Goal: Information Seeking & Learning: Compare options

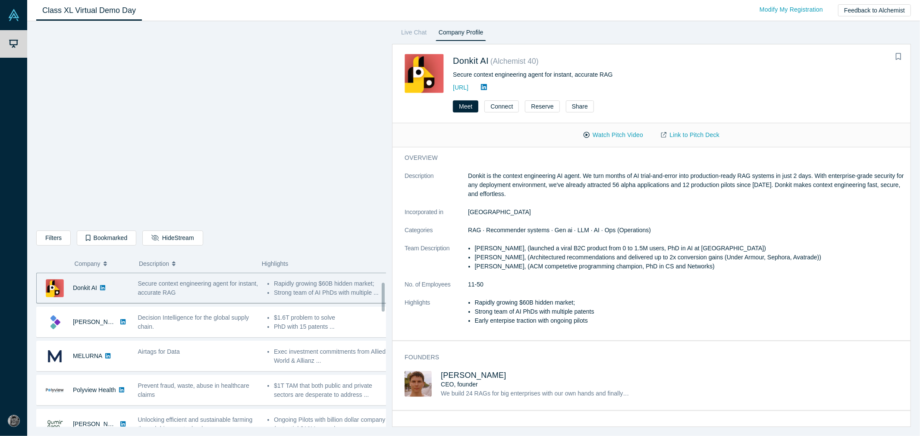
scroll to position [96, 0]
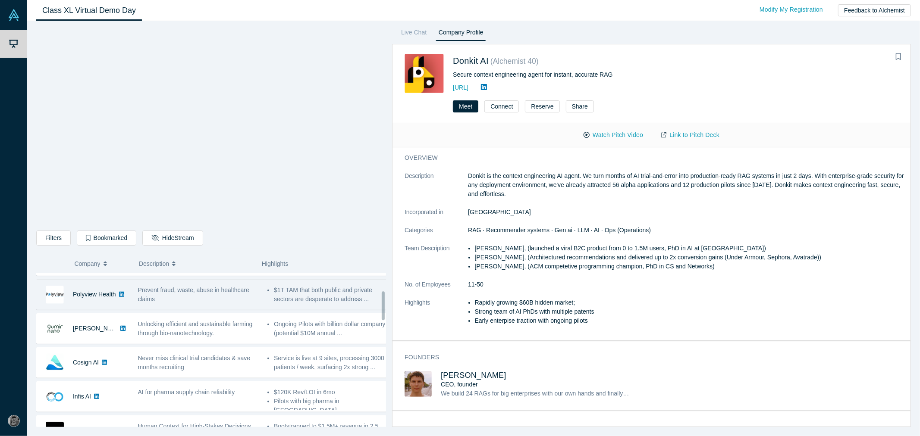
click at [182, 308] on div "Prevent fraud, waste, abuse in healthcare claims" at bounding box center [197, 294] width 129 height 27
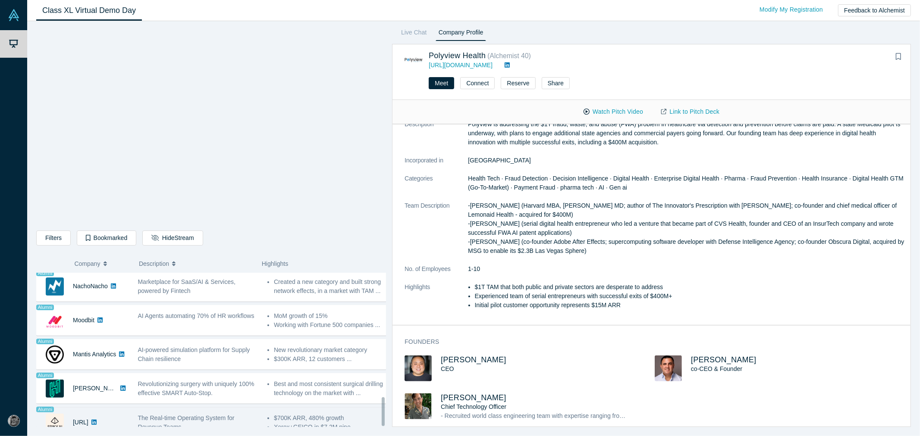
scroll to position [666, 0]
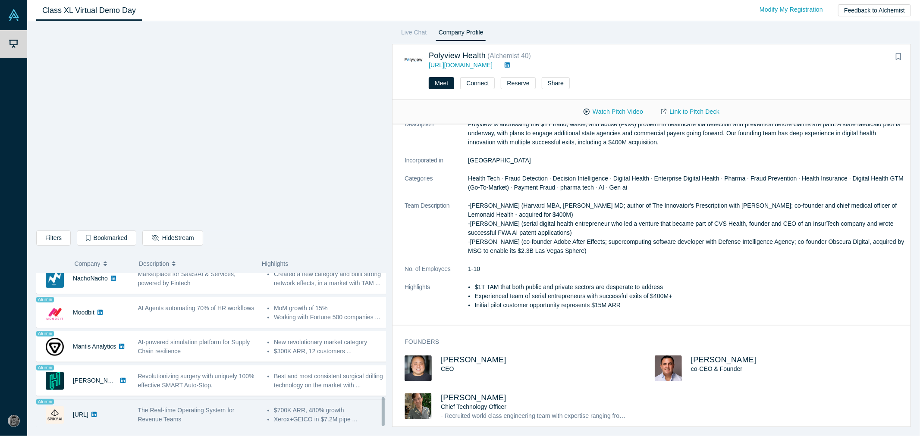
click at [177, 408] on span "The Real-time Operating System for Revenue Teams" at bounding box center [186, 415] width 97 height 16
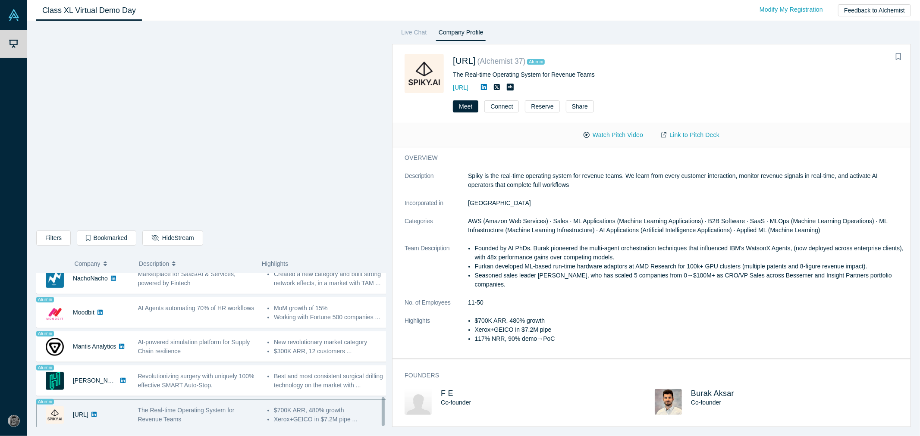
scroll to position [0, 0]
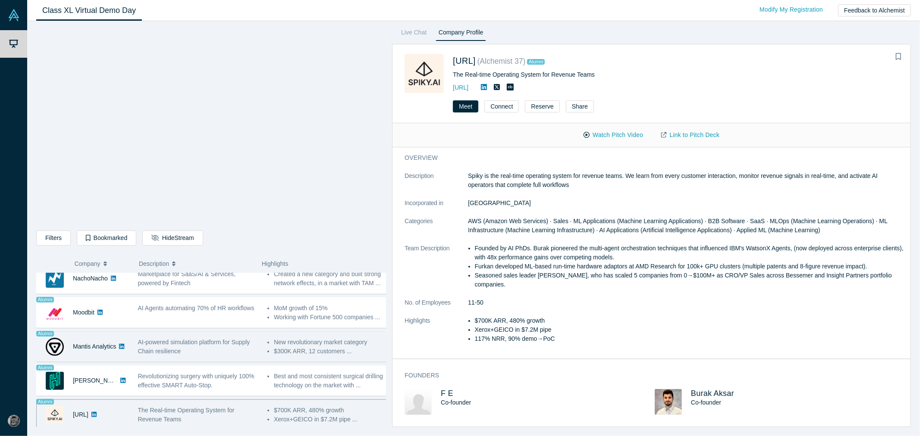
click at [171, 345] on span "AI-powered simulation platform for Supply Chain resilience" at bounding box center [194, 347] width 112 height 16
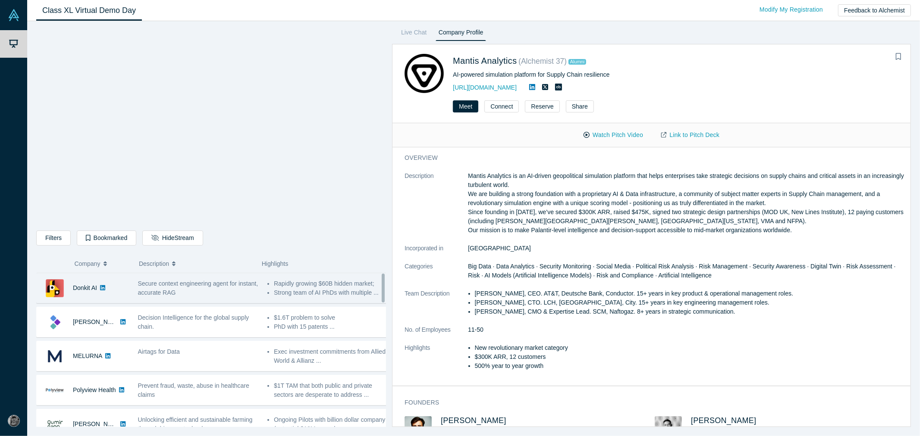
click at [145, 302] on div "Donkit AI No overlapping areas Secure context engineering agent for instant, ac…" at bounding box center [214, 288] width 356 height 31
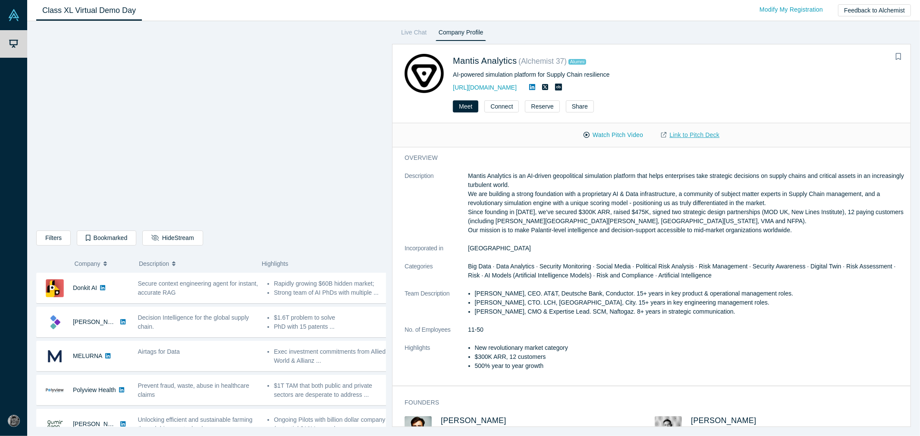
click at [674, 135] on link "Link to Pitch Deck" at bounding box center [690, 135] width 76 height 15
click at [472, 85] on link "[URL][DOMAIN_NAME]" at bounding box center [485, 87] width 64 height 7
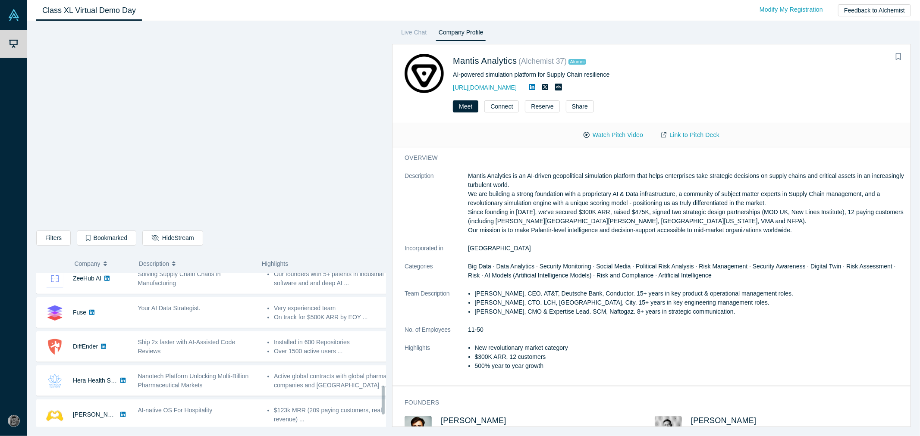
scroll to position [666, 0]
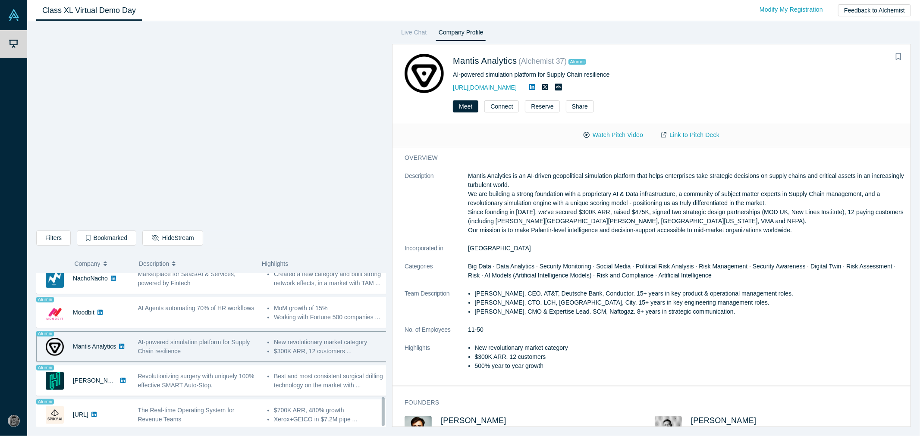
click at [181, 339] on span "AI-powered simulation platform for Supply Chain resilience" at bounding box center [194, 347] width 112 height 16
click at [535, 86] on icon at bounding box center [532, 87] width 6 height 7
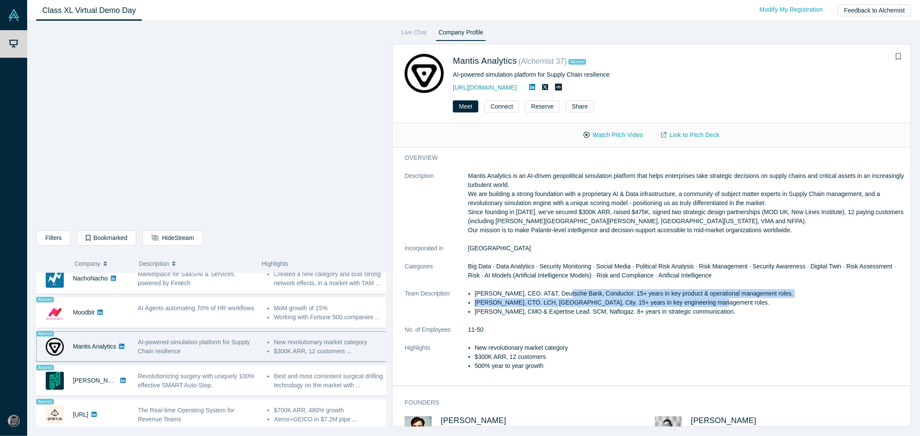
drag, startPoint x: 562, startPoint y: 294, endPoint x: 704, endPoint y: 298, distance: 142.0
click at [704, 298] on ul "Maksym Tereshchenko, CEO. AT&T, Deutsche Bank, Conductor. 15+ years in key prod…" at bounding box center [686, 302] width 437 height 27
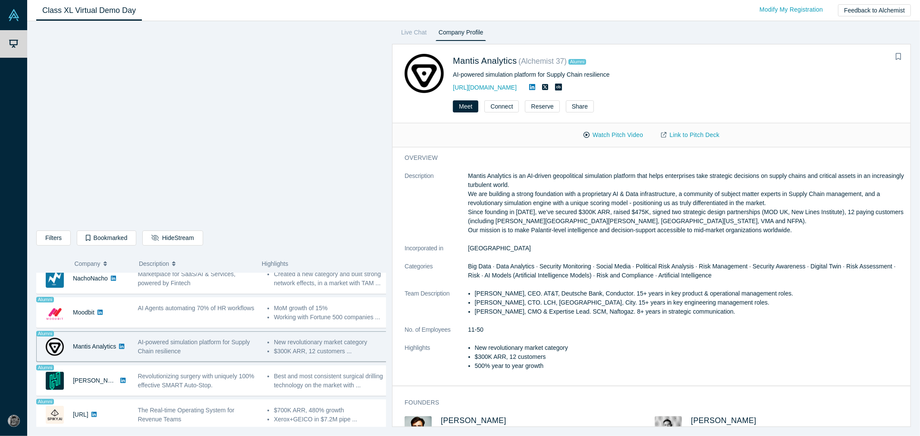
click at [489, 358] on li "$300K ARR, 12 customers" at bounding box center [690, 357] width 430 height 9
click at [503, 357] on li "$300K ARR, 12 customers" at bounding box center [690, 357] width 430 height 9
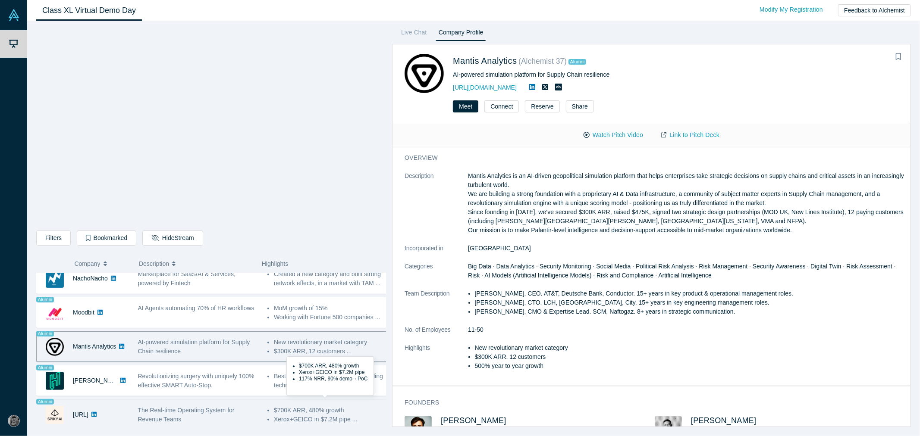
click at [341, 407] on li "$700K ARR, 480% growth" at bounding box center [331, 410] width 114 height 9
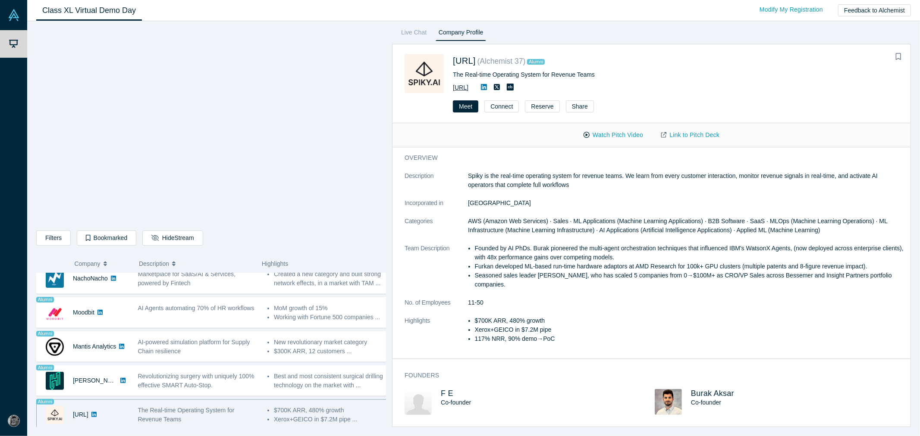
click at [468, 89] on link "[URL]" at bounding box center [461, 87] width 16 height 7
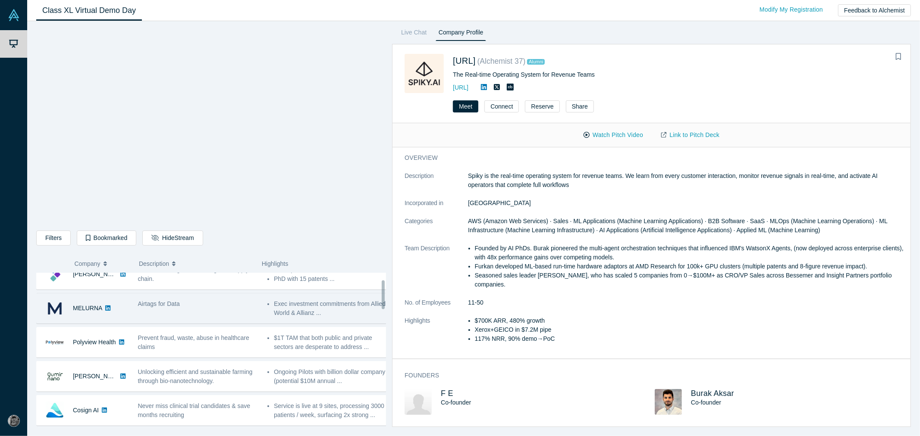
scroll to position [0, 0]
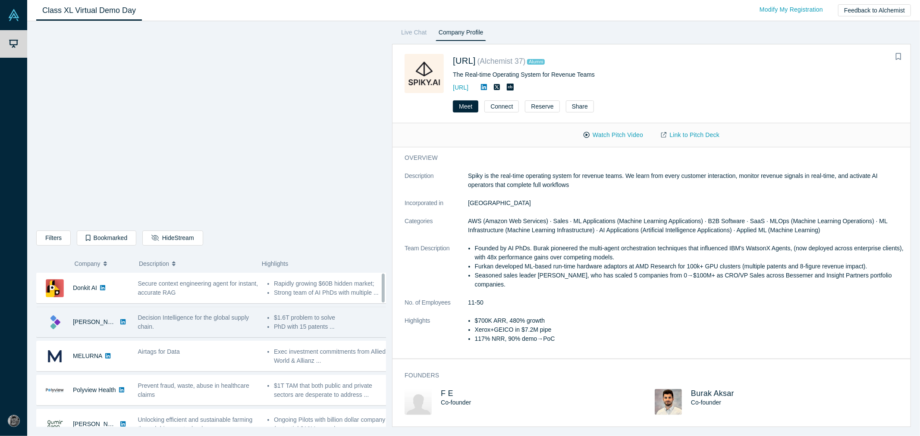
click at [163, 315] on span "Decision Intelligence for the global supply chain." at bounding box center [193, 322] width 111 height 16
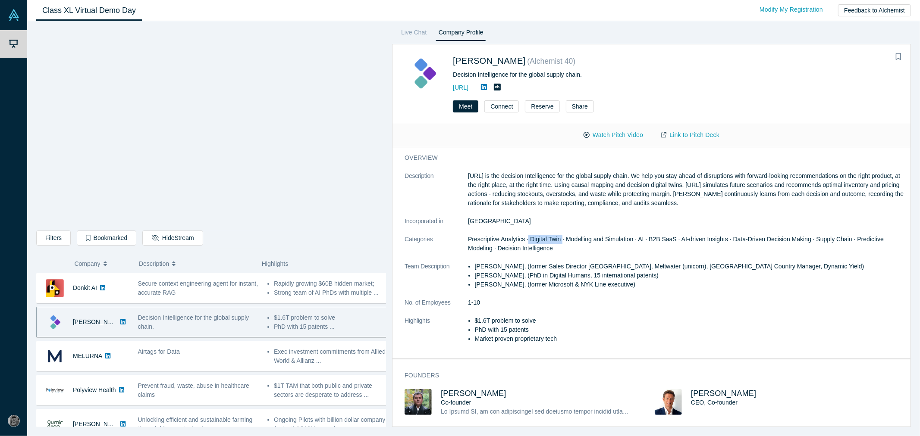
drag, startPoint x: 562, startPoint y: 238, endPoint x: 527, endPoint y: 235, distance: 34.6
click at [527, 236] on span "Prescriptive Analytics · Digital Twin · Modelling and Simulation · AI · B2B Saa…" at bounding box center [676, 244] width 416 height 16
click at [617, 264] on li "[PERSON_NAME], (former Sales Director [GEOGRAPHIC_DATA], Meltwater (unicorn), […" at bounding box center [690, 266] width 430 height 9
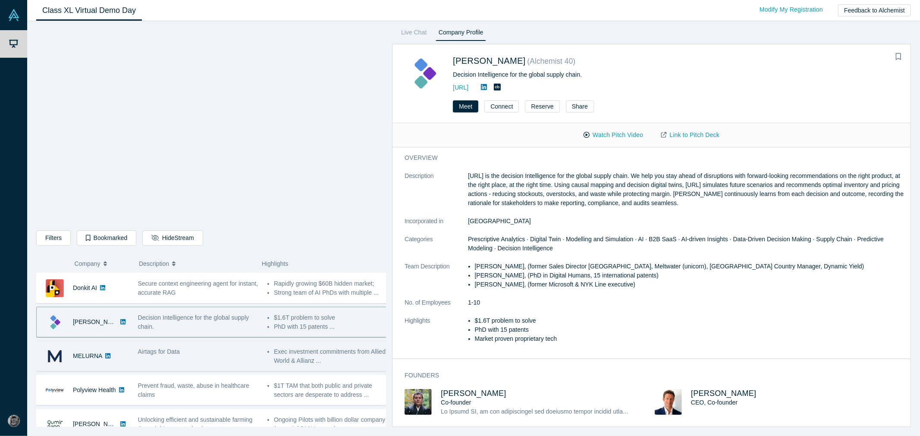
click at [189, 350] on div "Airtags for Data" at bounding box center [198, 352] width 120 height 9
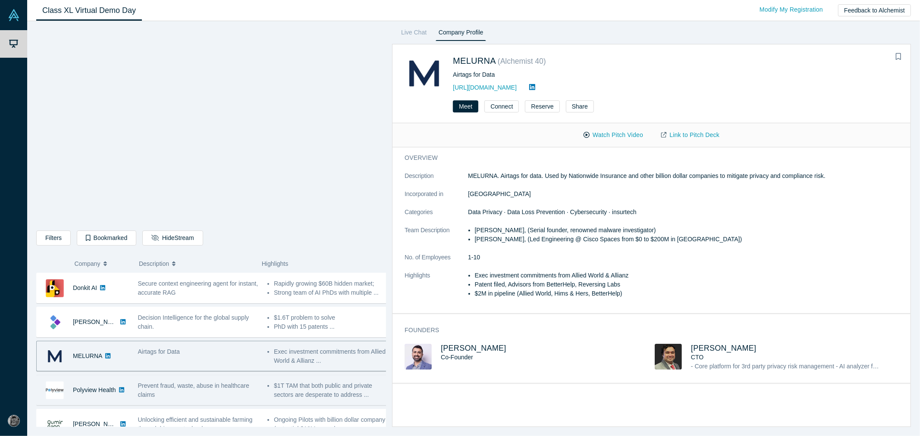
click at [219, 386] on span "Prevent fraud, waste, abuse in healthcare claims" at bounding box center [193, 391] width 111 height 16
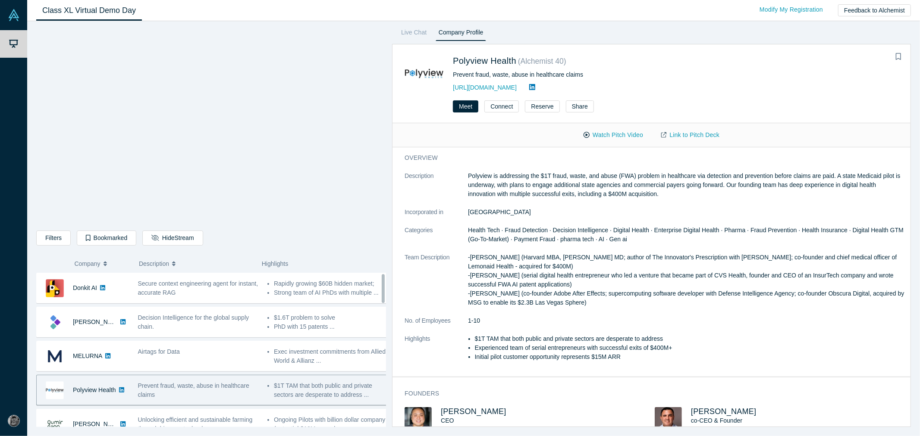
scroll to position [48, 0]
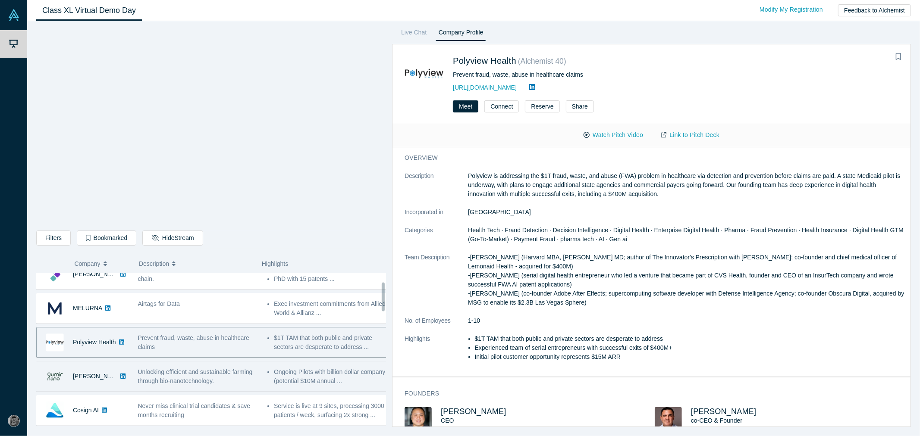
click at [147, 382] on span "Unlocking efficient and sustainable farming through bio-nanotechnology." at bounding box center [195, 377] width 115 height 16
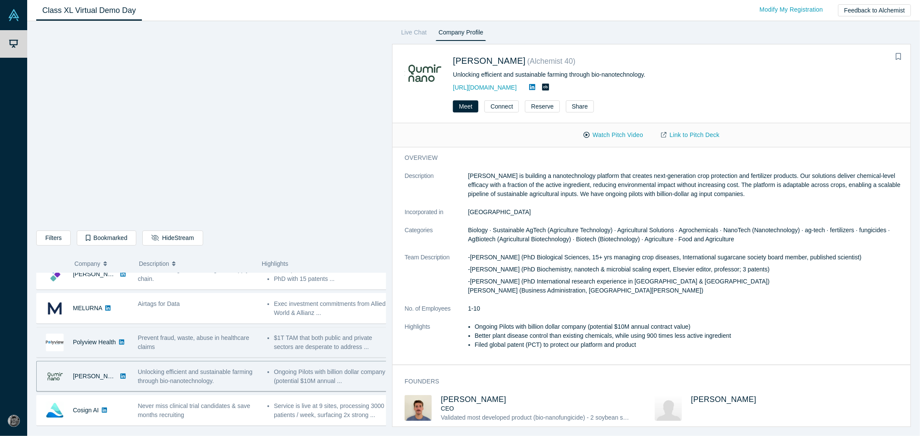
click at [190, 346] on div "Prevent fraud, waste, abuse in healthcare claims" at bounding box center [198, 343] width 120 height 18
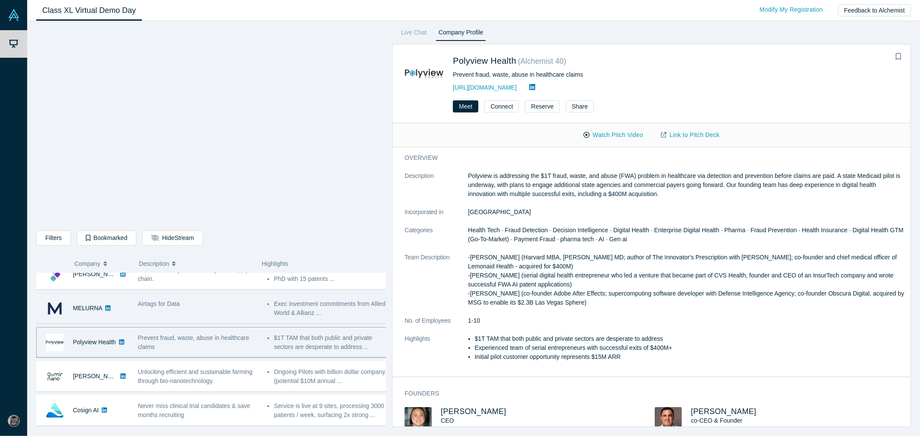
click at [204, 320] on div "Airtags for Data" at bounding box center [197, 308] width 129 height 27
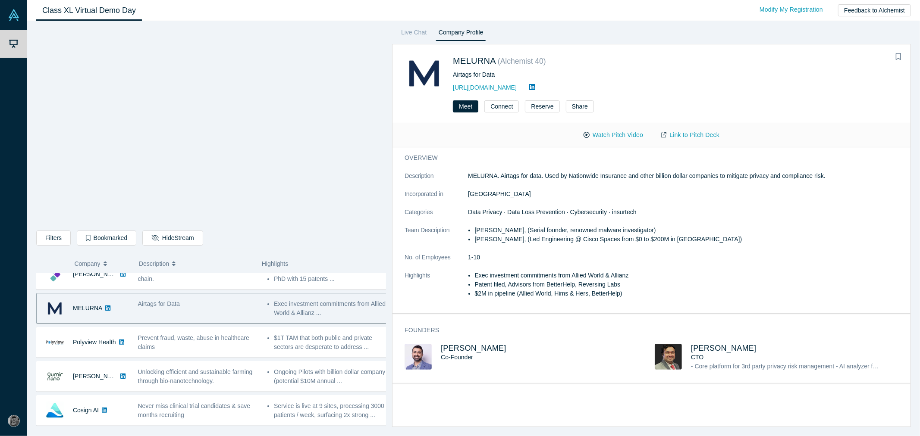
click at [615, 271] on li "Exec investment commitments from Allied World & Allianz" at bounding box center [690, 275] width 430 height 9
click at [502, 278] on li "Exec investment commitments from Allied World & Allianz" at bounding box center [690, 275] width 430 height 9
drag, startPoint x: 605, startPoint y: 274, endPoint x: 571, endPoint y: 275, distance: 33.2
click at [571, 275] on li "Exec investment commitments from Allied World & Allianz" at bounding box center [690, 275] width 430 height 9
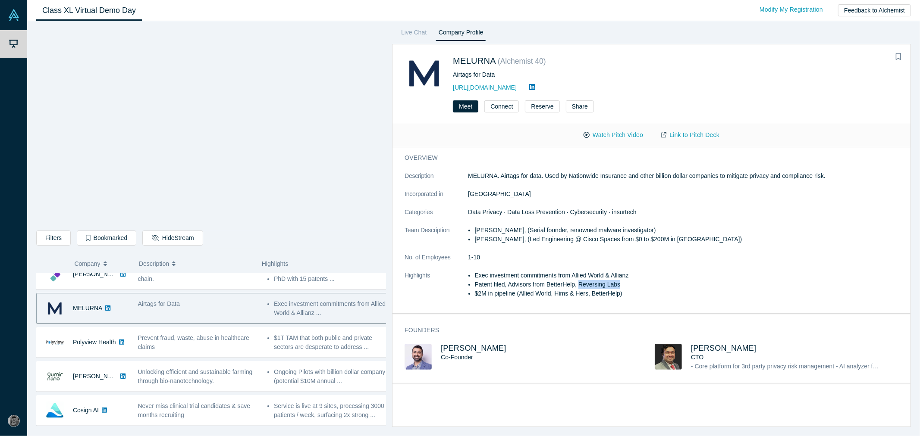
drag, startPoint x: 620, startPoint y: 283, endPoint x: 579, endPoint y: 284, distance: 41.0
click at [579, 284] on li "Patent filed, Advisors from BetterHelp, Reversing Labs" at bounding box center [690, 284] width 430 height 9
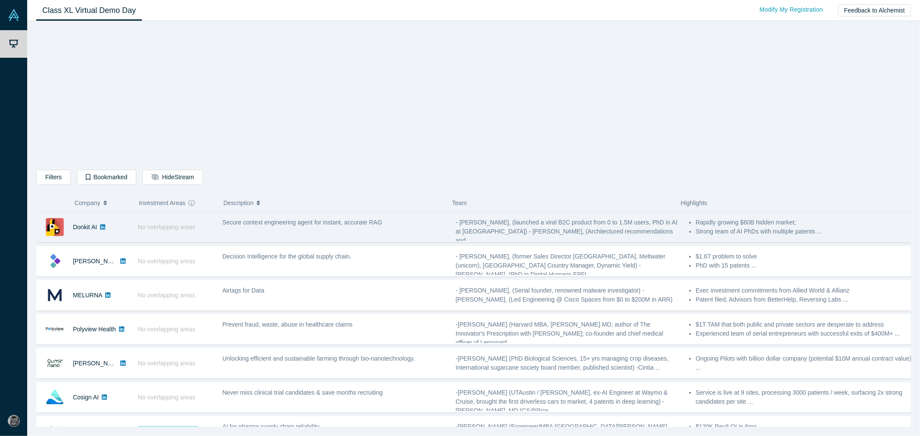
click at [109, 229] on div "Donkit AI" at bounding box center [83, 228] width 92 height 30
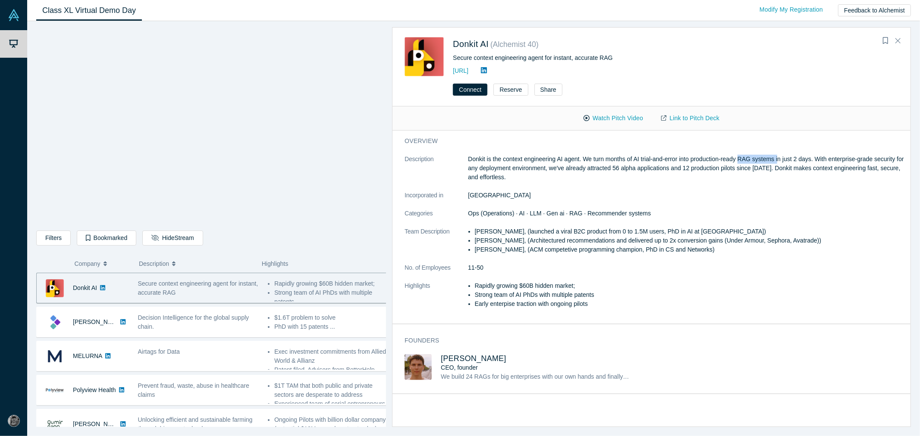
drag, startPoint x: 780, startPoint y: 158, endPoint x: 744, endPoint y: 160, distance: 36.3
click at [744, 160] on p "Donkit is the context engineering AI agent. We turn months of AI trial-and-erro…" at bounding box center [687, 168] width 438 height 27
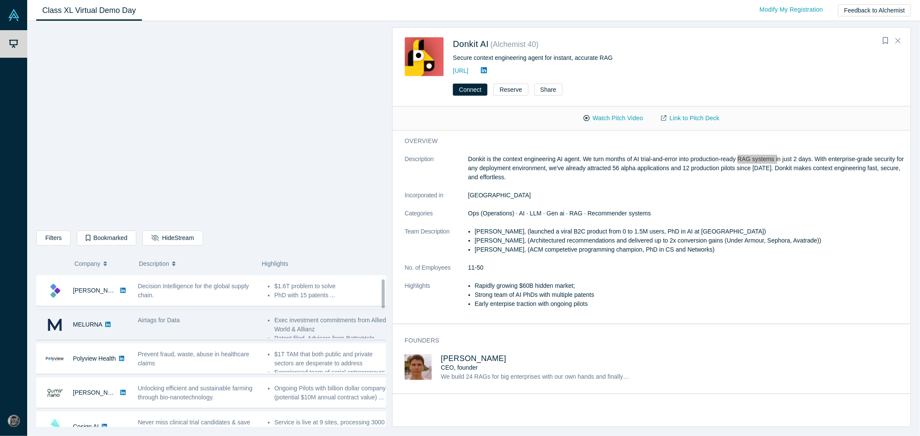
scroll to position [48, 0]
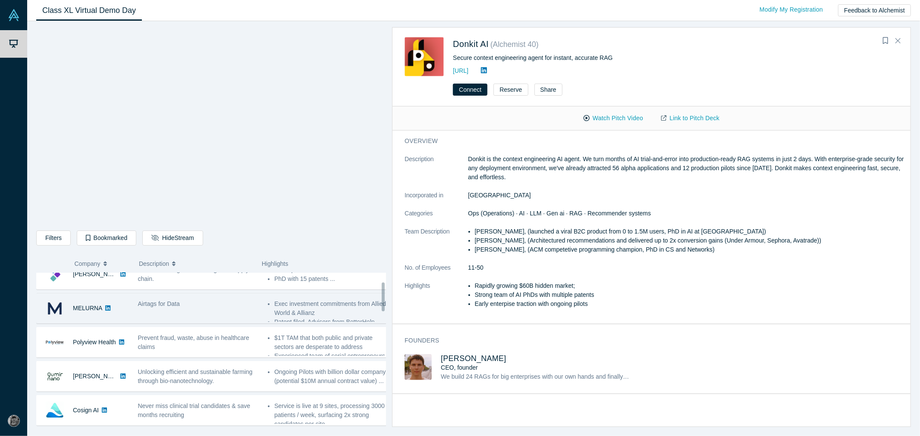
drag, startPoint x: 201, startPoint y: 327, endPoint x: 201, endPoint y: 318, distance: 9.1
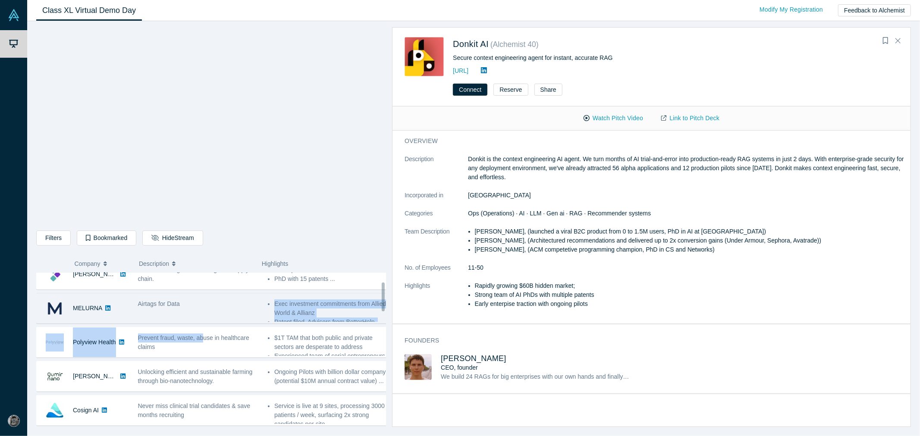
click at [201, 312] on div "Airtags for Data" at bounding box center [198, 308] width 130 height 27
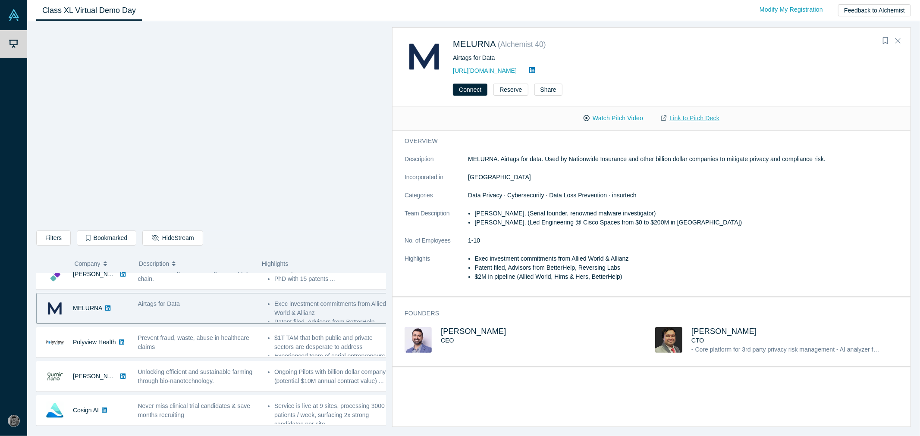
click at [675, 121] on link "Link to Pitch Deck" at bounding box center [690, 118] width 76 height 15
click at [621, 118] on button "Watch Pitch Video" at bounding box center [614, 118] width 78 height 15
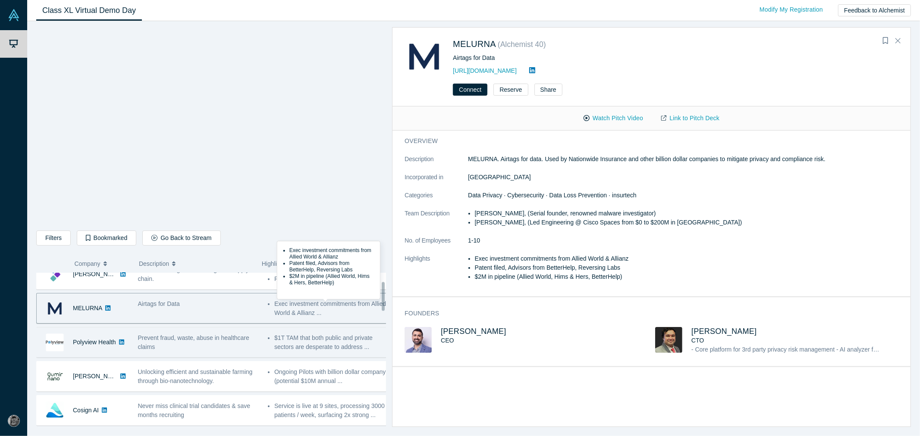
scroll to position [0, 0]
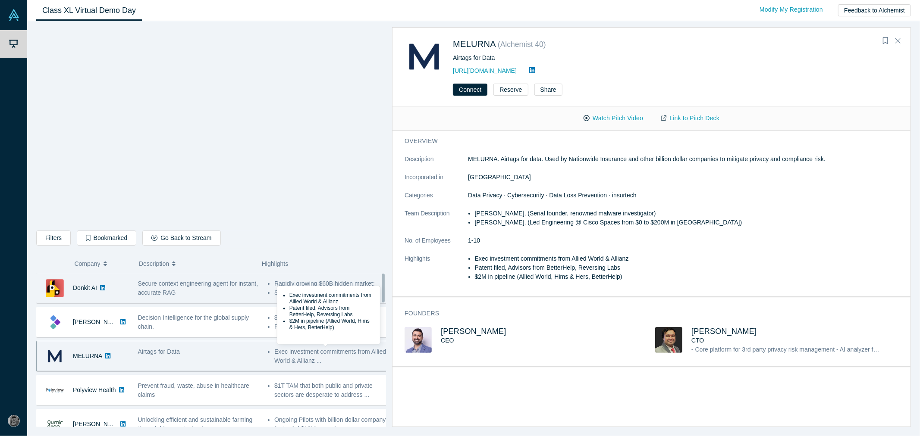
click at [173, 295] on span "Secure context engineering agent for instant, accurate RAG" at bounding box center [198, 288] width 120 height 16
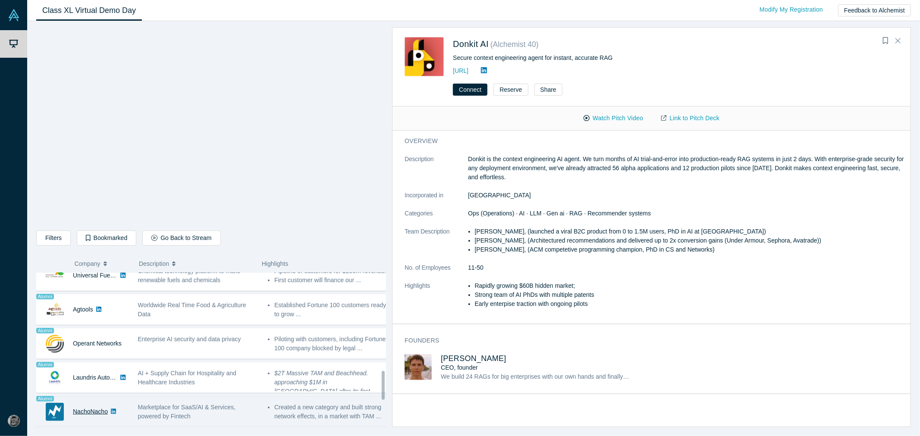
scroll to position [522, 0]
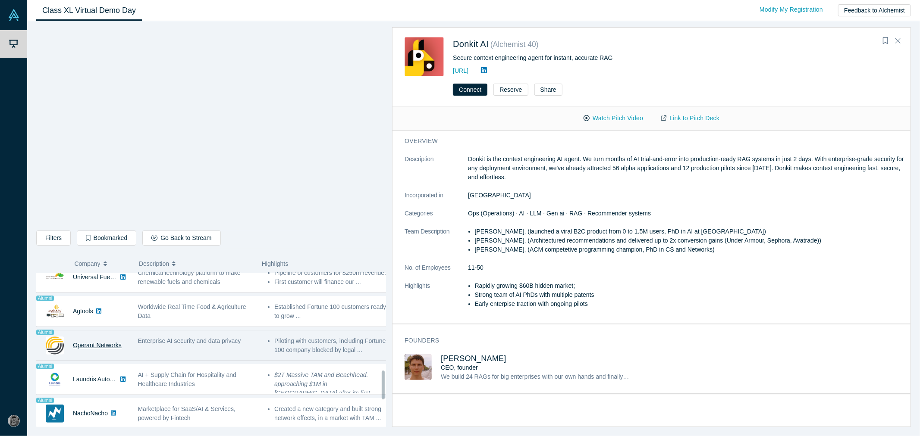
click at [111, 347] on link "Operant Networks" at bounding box center [97, 345] width 49 height 7
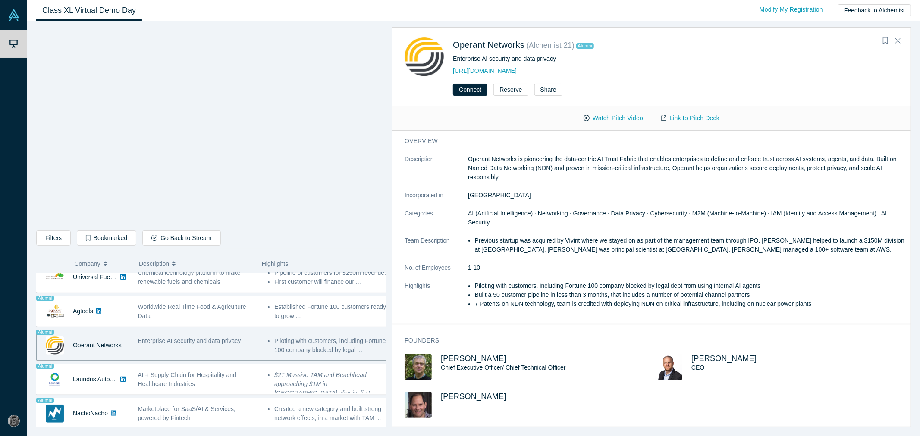
click at [170, 349] on div "Enterprise AI security and data privacy" at bounding box center [198, 345] width 130 height 27
click at [624, 116] on button "Watch Pitch Video" at bounding box center [614, 118] width 78 height 15
drag, startPoint x: 729, startPoint y: 360, endPoint x: 680, endPoint y: 359, distance: 49.6
click at [680, 359] on div "[PERSON_NAME] CEO" at bounding box center [780, 374] width 251 height 38
copy div "[PERSON_NAME]"
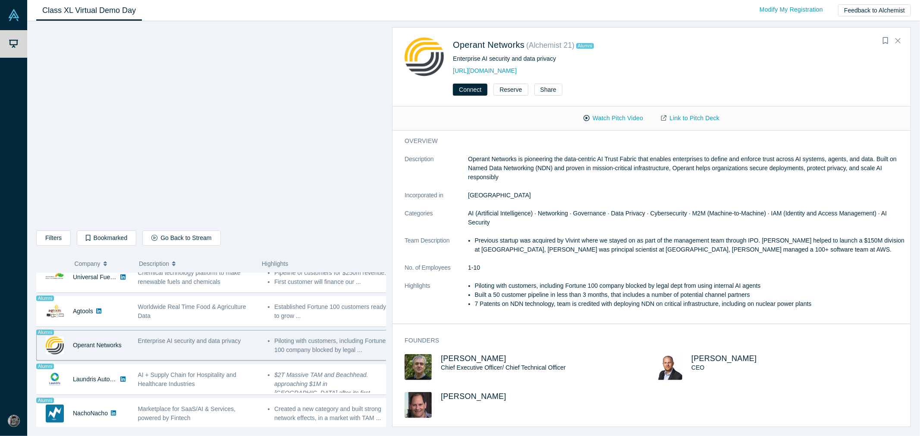
click at [528, 163] on p "Operant Networks is pioneering the data-centric AI Trust Fabric that enables en…" at bounding box center [687, 168] width 438 height 27
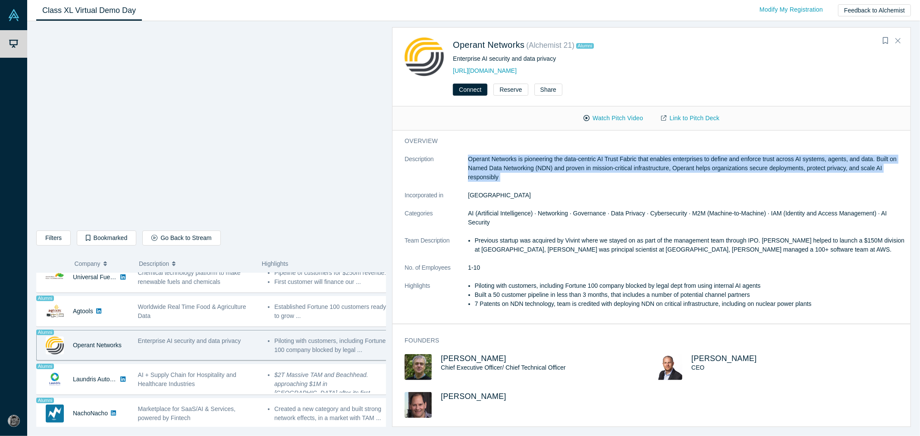
click at [528, 163] on p "Operant Networks is pioneering the data-centric AI Trust Fabric that enables en…" at bounding box center [687, 168] width 438 height 27
click at [537, 162] on p "Operant Networks is pioneering the data-centric AI Trust Fabric that enables en…" at bounding box center [687, 168] width 438 height 27
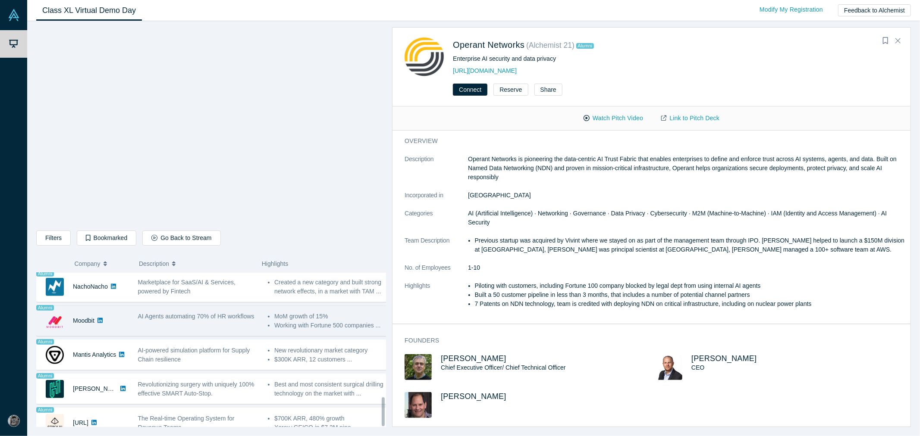
scroll to position [666, 0]
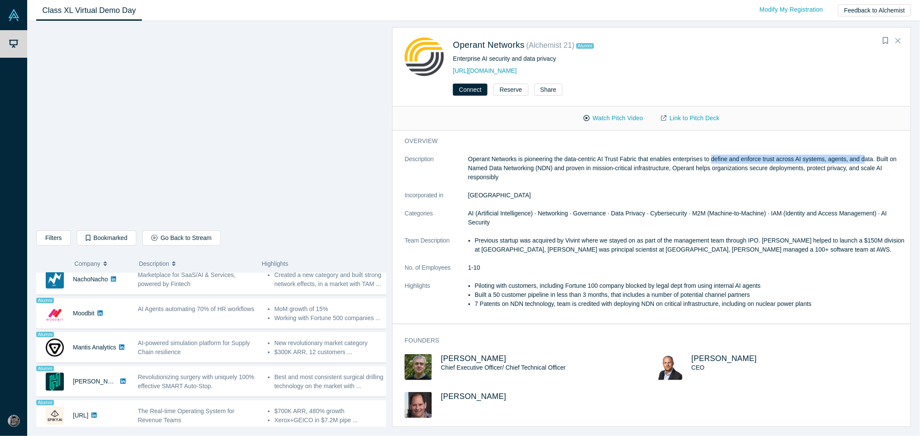
drag, startPoint x: 710, startPoint y: 154, endPoint x: 862, endPoint y: 157, distance: 151.4
click at [862, 157] on p "Operant Networks is pioneering the data-centric AI Trust Fabric that enables en…" at bounding box center [687, 168] width 438 height 27
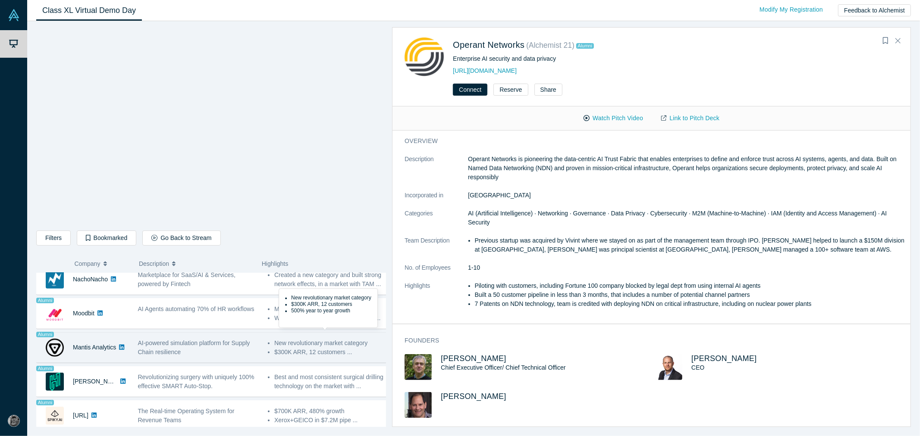
click at [304, 339] on li "New revolutionary market category" at bounding box center [331, 343] width 114 height 9
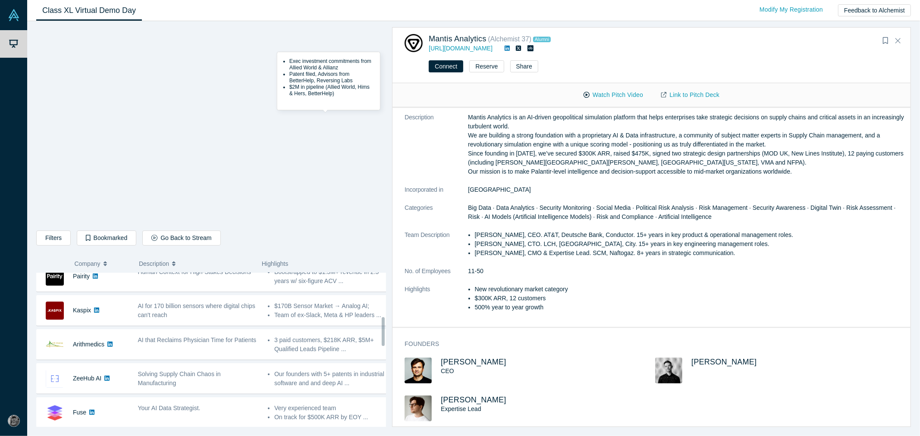
scroll to position [234, 0]
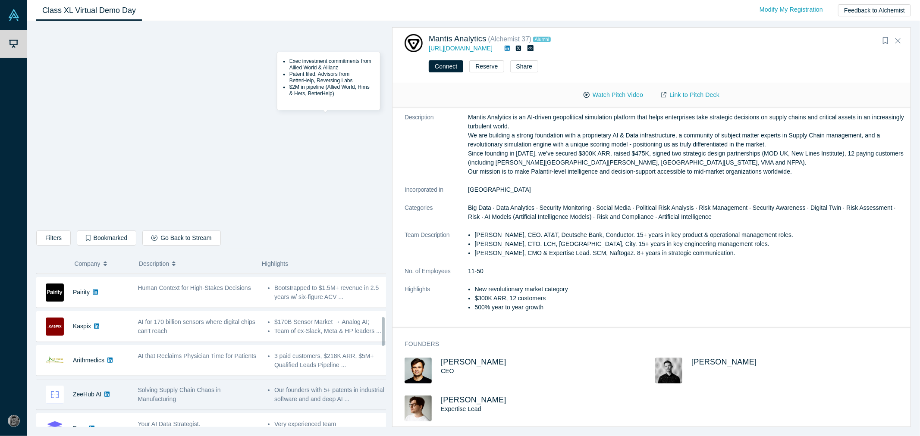
click at [357, 397] on li "Our founders with 5+ patents in industrial software and and deep AI ..." at bounding box center [331, 395] width 114 height 18
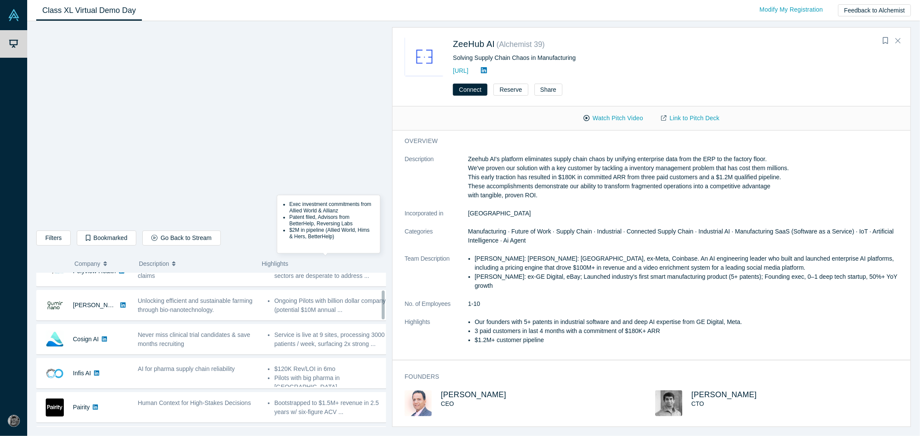
scroll to position [91, 0]
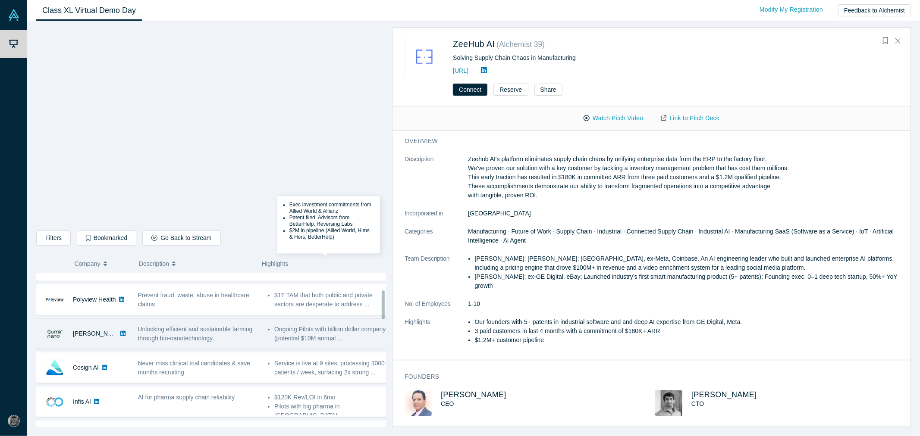
click at [251, 322] on div "Unlocking efficient and sustainable farming through bio-nanotechnology." at bounding box center [198, 333] width 130 height 27
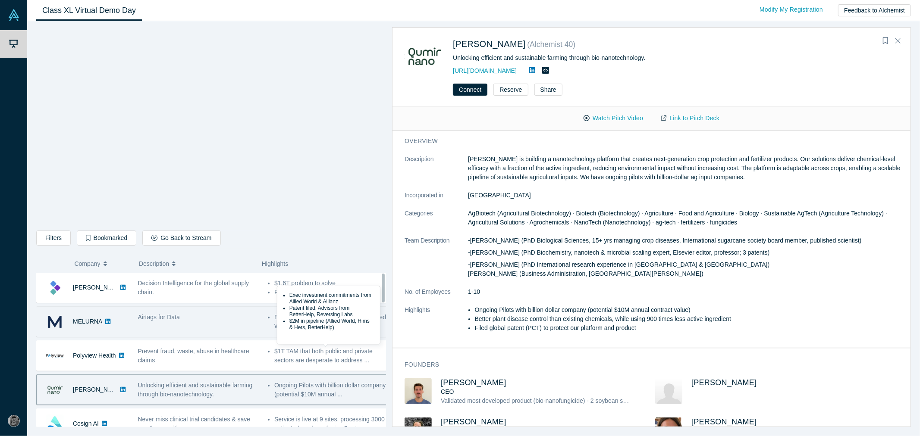
scroll to position [0, 0]
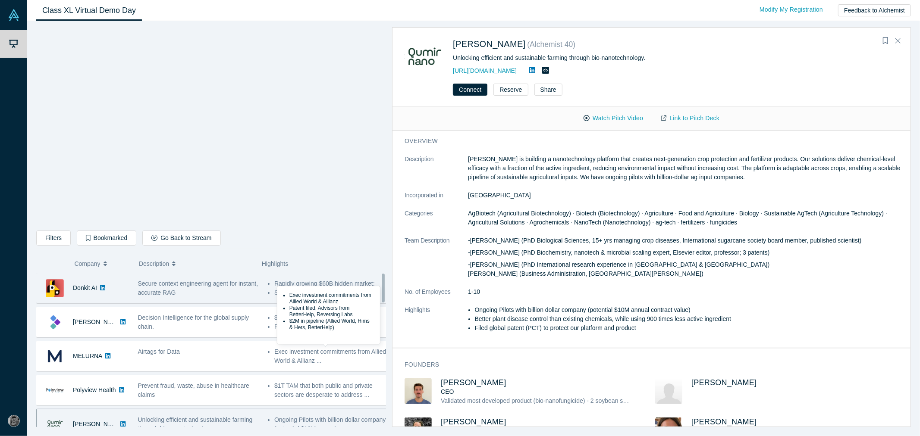
click at [207, 294] on div "Secure context engineering agent for instant, accurate RAG" at bounding box center [198, 288] width 121 height 18
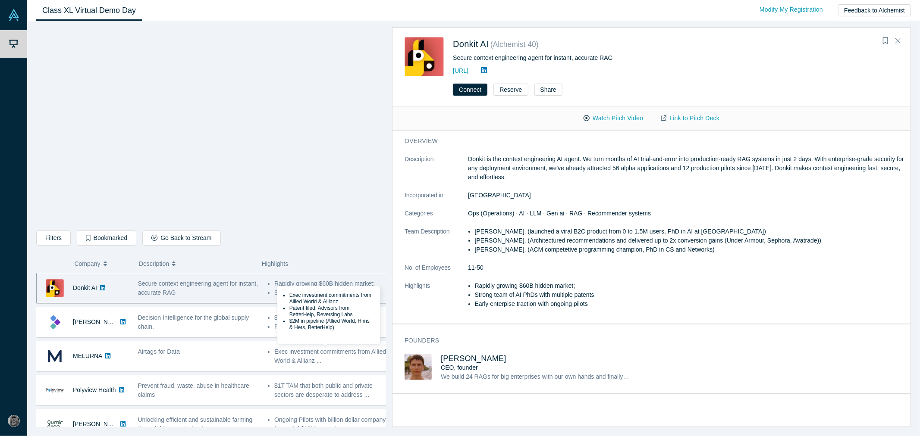
click at [521, 238] on li "[PERSON_NAME], (Architectured recommendations and delivered up to 2x conversion…" at bounding box center [690, 240] width 431 height 9
click at [487, 70] on icon at bounding box center [484, 70] width 6 height 7
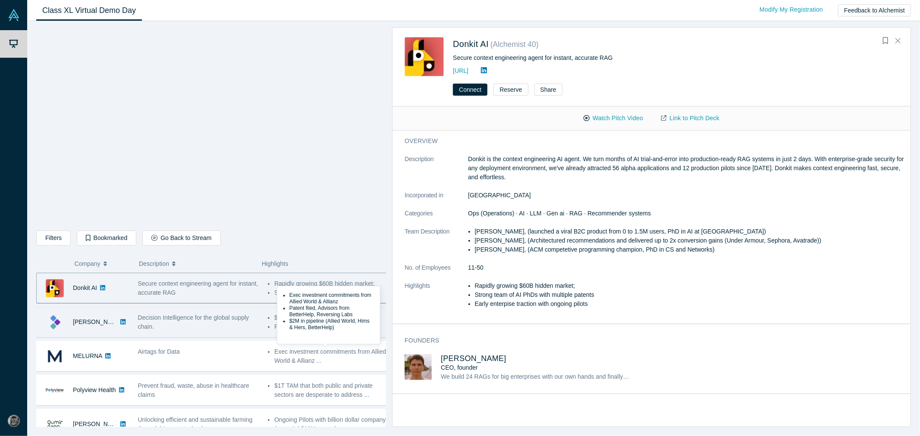
click at [126, 335] on div "[PERSON_NAME]" at bounding box center [83, 323] width 92 height 30
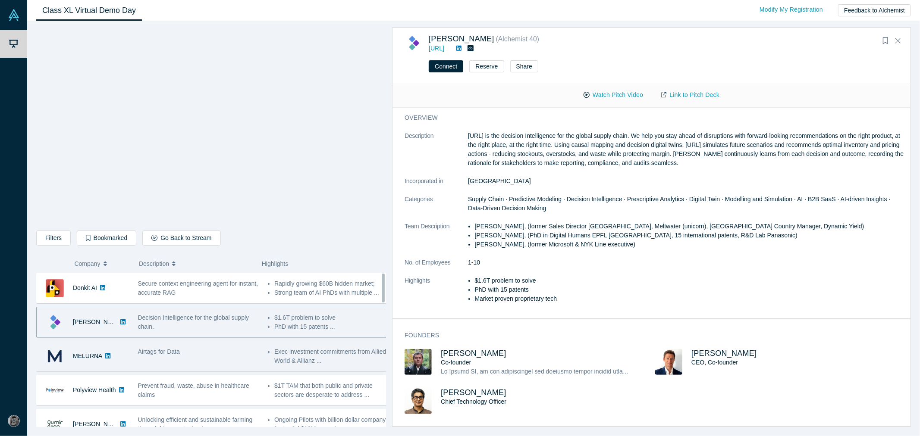
click at [214, 368] on div "Airtags for Data" at bounding box center [198, 356] width 130 height 27
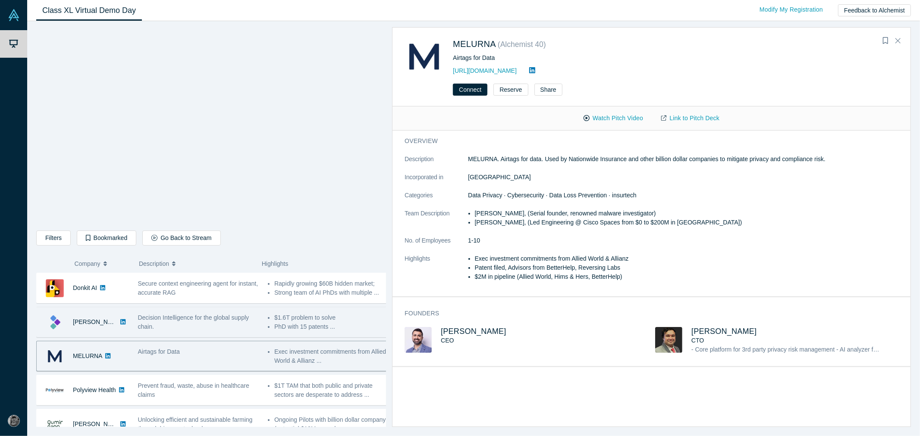
click at [232, 324] on div "Decision Intelligence for the global supply chain." at bounding box center [198, 323] width 121 height 18
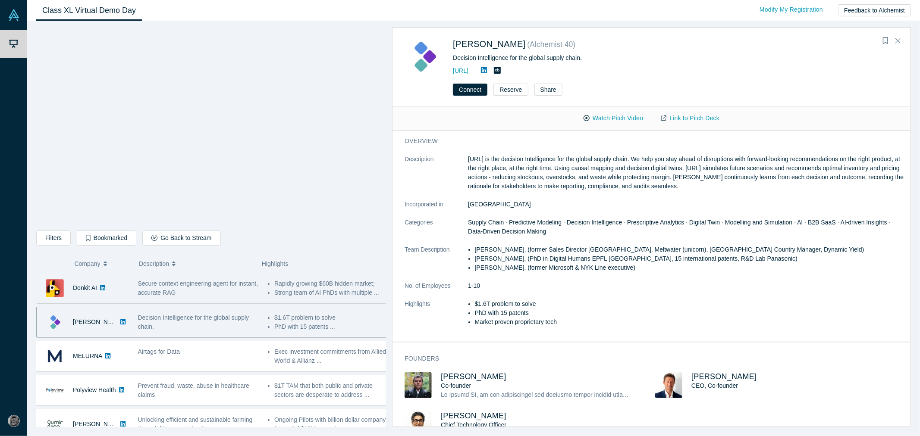
click at [257, 285] on div "Secure context engineering agent for instant, accurate RAG" at bounding box center [198, 288] width 130 height 27
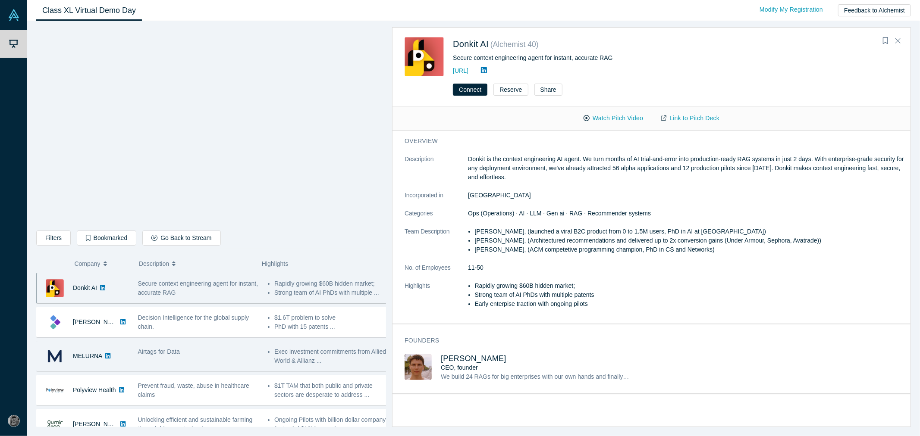
click at [213, 342] on div "MELURNA No overlapping areas Airtags for Data - [PERSON_NAME], (Serial founder,…" at bounding box center [214, 356] width 357 height 31
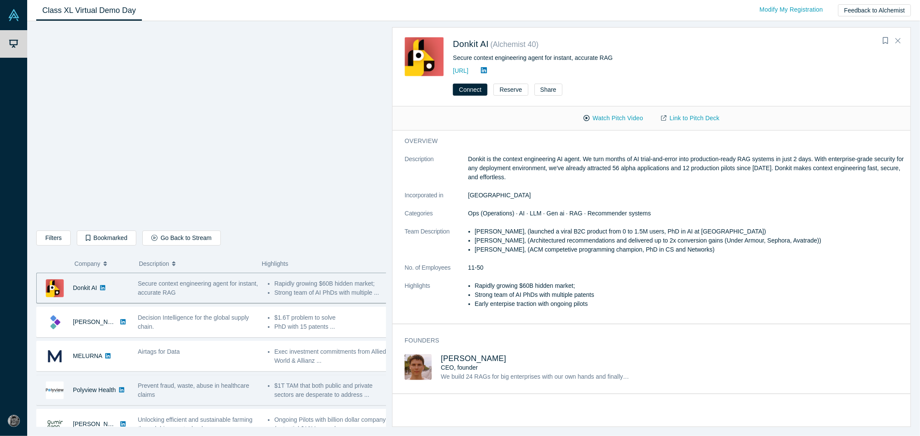
click at [95, 400] on div "Polyview Health" at bounding box center [94, 391] width 43 height 30
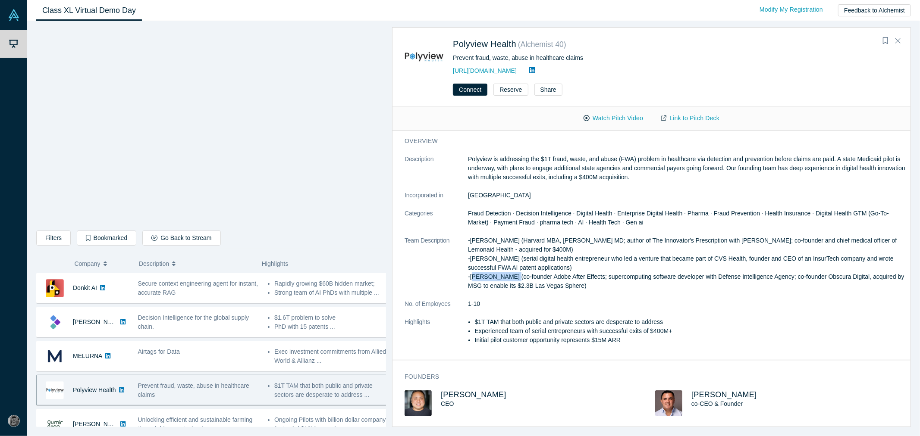
drag, startPoint x: 515, startPoint y: 274, endPoint x: 471, endPoint y: 277, distance: 43.2
click at [471, 277] on p "-[PERSON_NAME] (Harvard MBA, [PERSON_NAME] MD; author of The Innovator's Prescr…" at bounding box center [687, 263] width 438 height 54
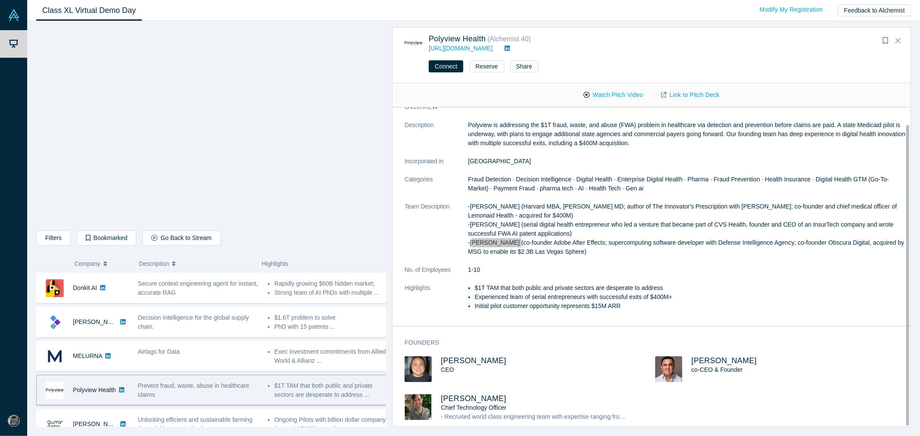
scroll to position [18, 0]
click at [165, 389] on span "Prevent fraud, waste, abuse in healthcare claims" at bounding box center [193, 391] width 111 height 16
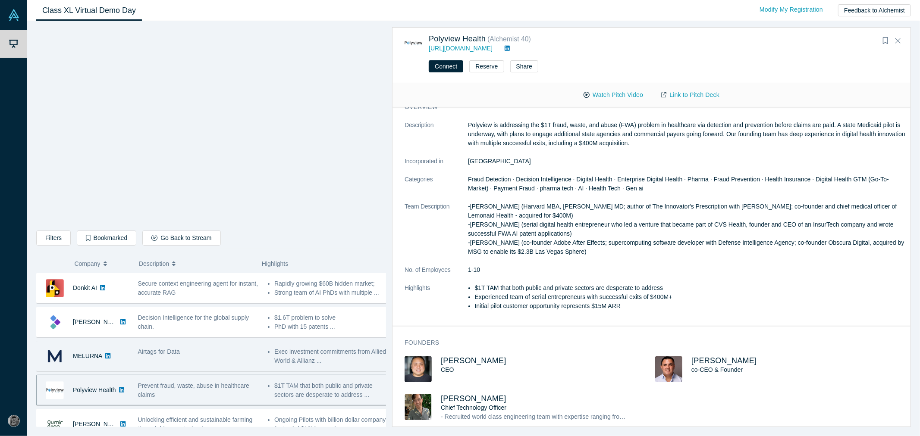
click at [176, 359] on div "Airtags for Data" at bounding box center [198, 356] width 130 height 27
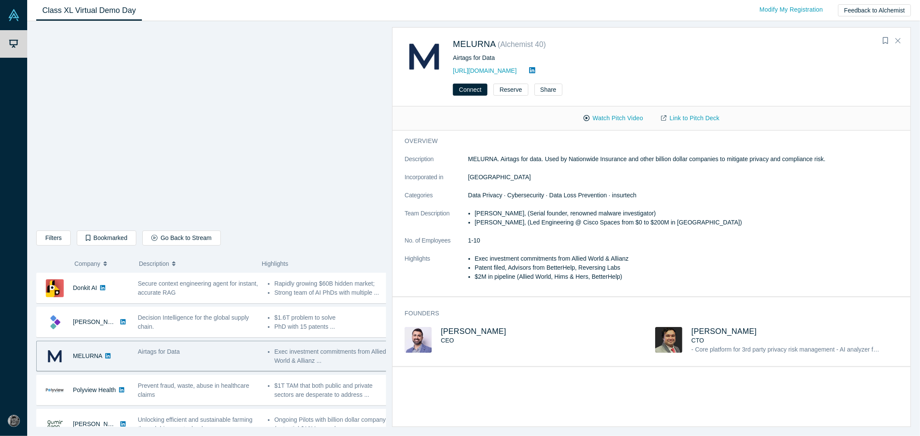
scroll to position [0, 0]
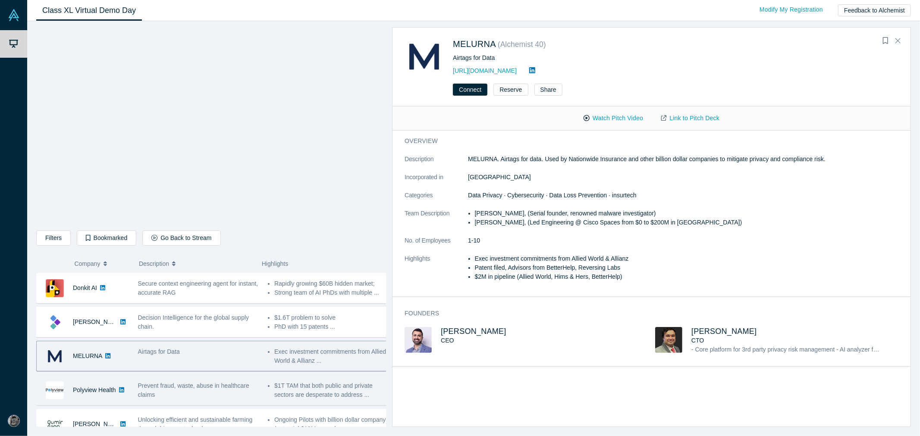
click at [179, 399] on div "Prevent fraud, waste, abuse in healthcare claims" at bounding box center [198, 391] width 121 height 18
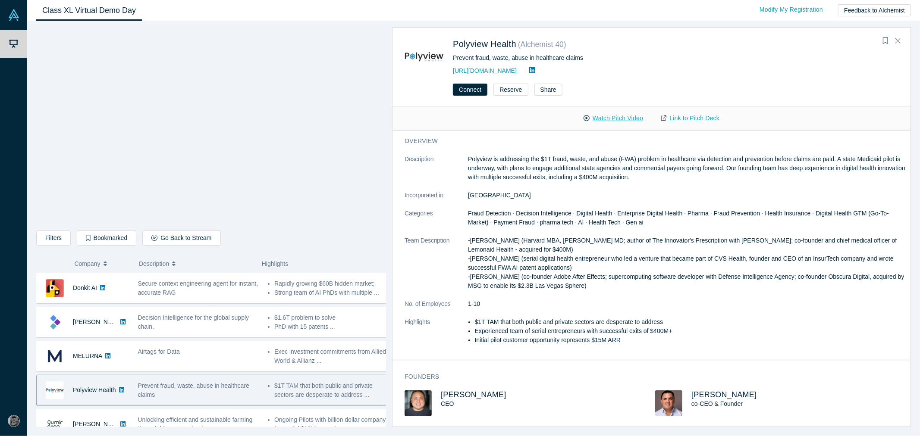
click at [628, 118] on button "Watch Pitch Video" at bounding box center [614, 118] width 78 height 15
click at [507, 69] on link "[URL][DOMAIN_NAME]" at bounding box center [485, 70] width 64 height 7
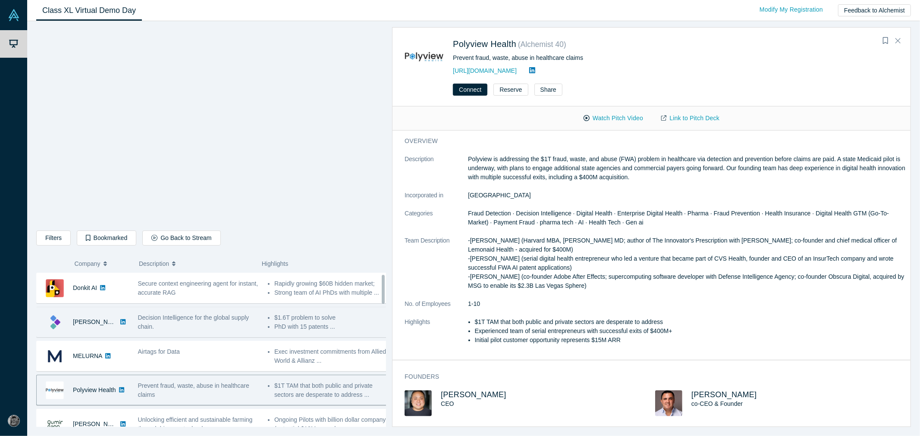
scroll to position [48, 0]
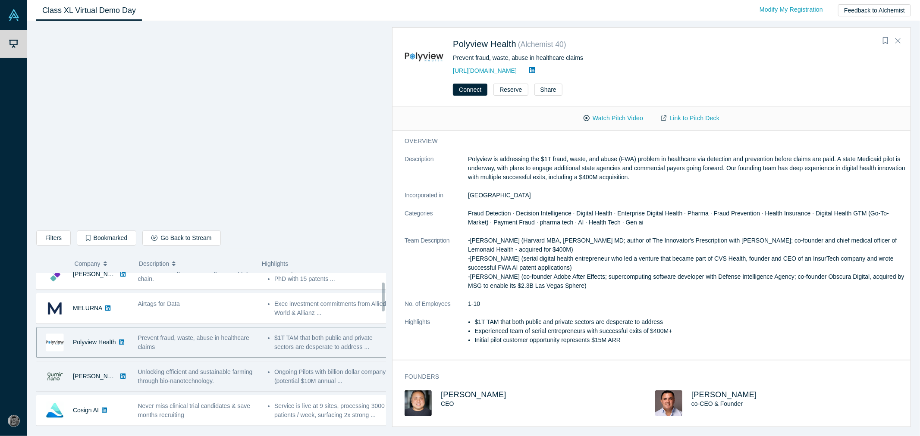
click at [144, 373] on span "Unlocking efficient and sustainable farming through bio-nanotechnology." at bounding box center [195, 377] width 115 height 16
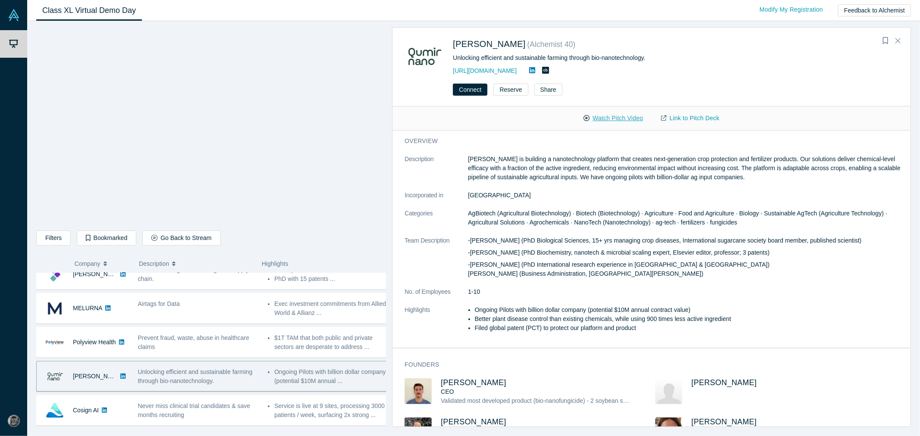
click at [622, 120] on button "Watch Pitch Video" at bounding box center [614, 118] width 78 height 15
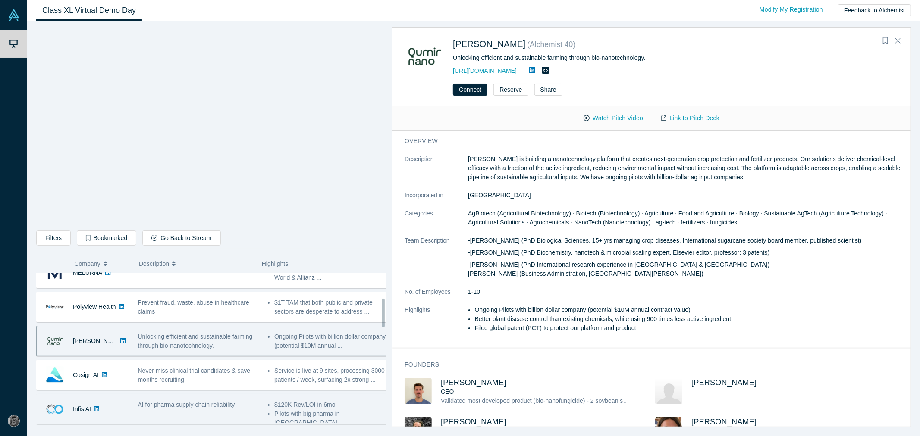
scroll to position [144, 0]
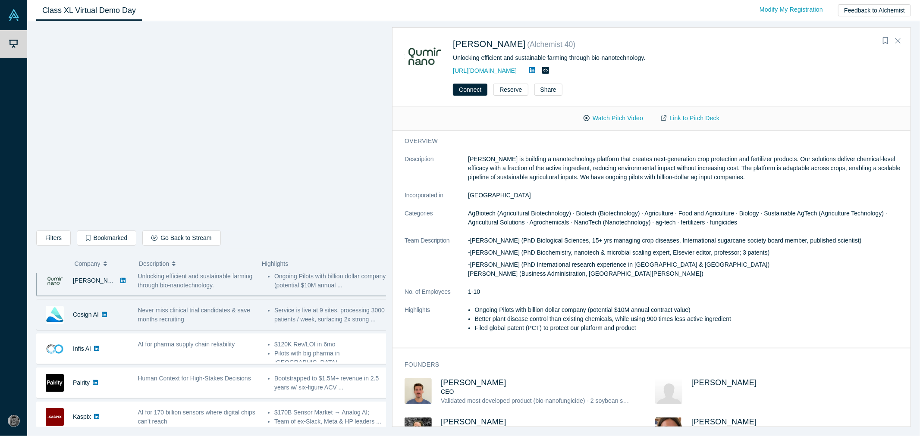
click at [203, 319] on div "Never miss clinical trial candidates & save months recruiting" at bounding box center [198, 315] width 121 height 18
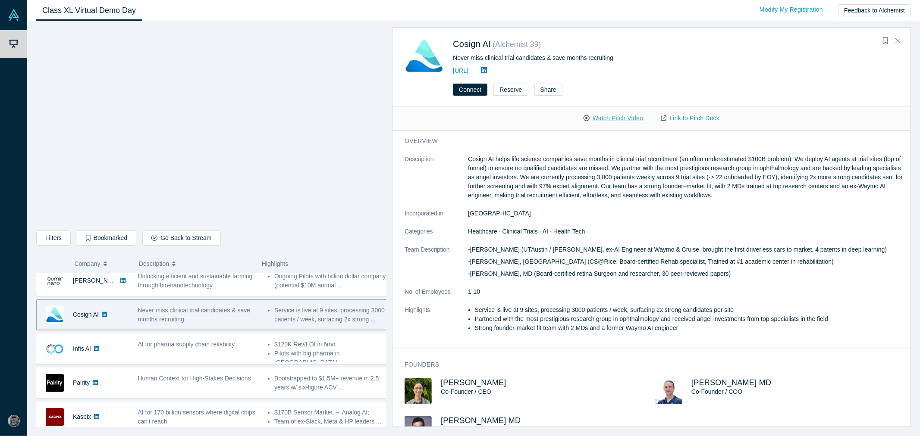
click at [611, 121] on button "Watch Pitch Video" at bounding box center [614, 118] width 78 height 15
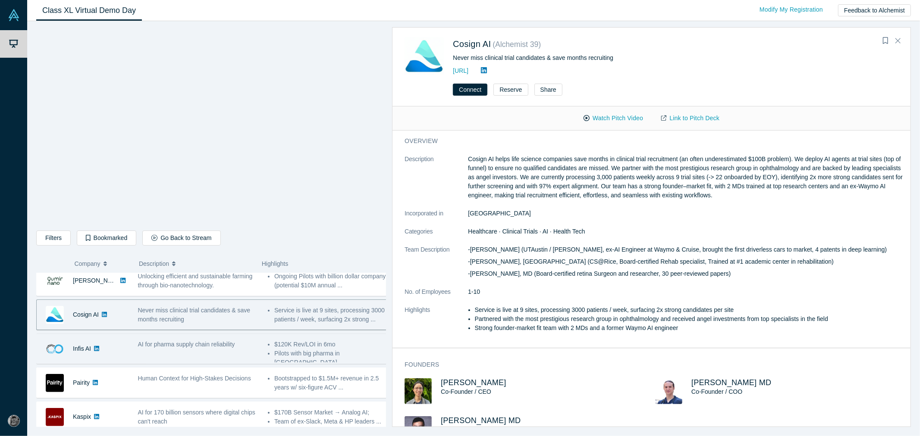
click at [184, 338] on div "AI for pharma supply chain reliability" at bounding box center [198, 349] width 130 height 27
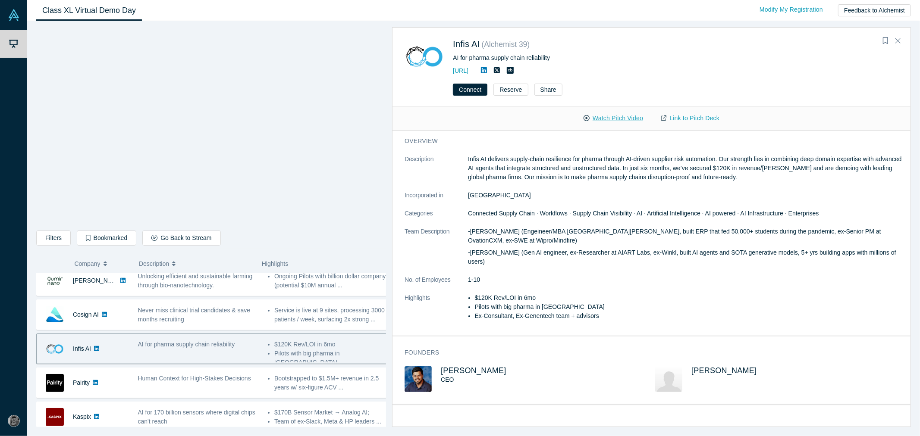
click at [605, 120] on button "Watch Pitch Video" at bounding box center [614, 118] width 78 height 15
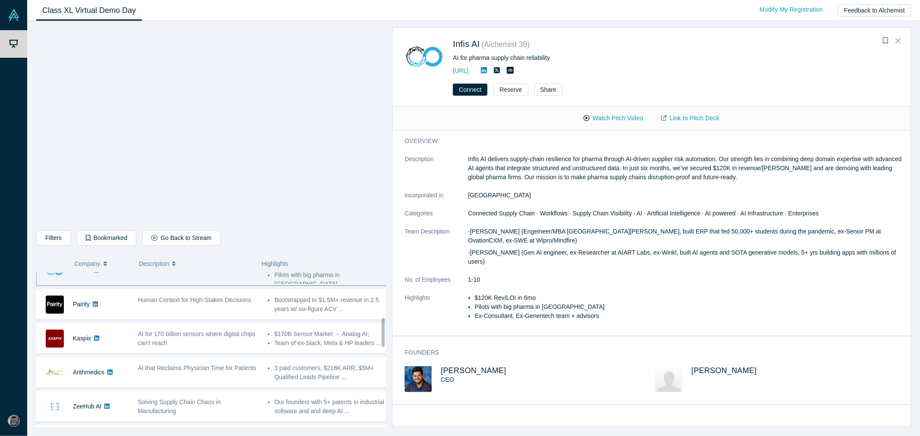
scroll to position [239, 0]
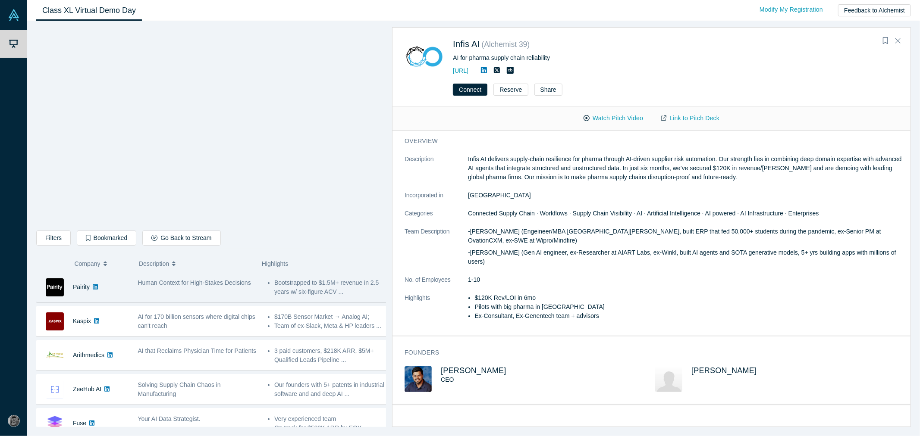
click at [200, 298] on div "Human Context for High-Stakes Decisions" at bounding box center [198, 287] width 130 height 27
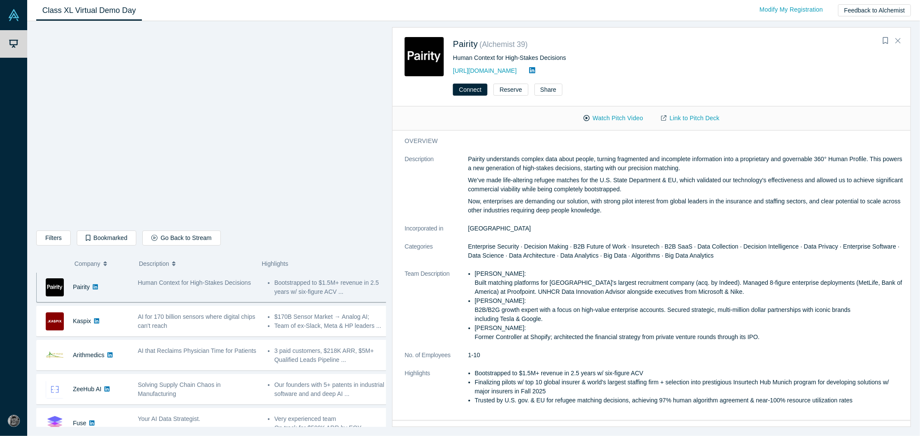
scroll to position [239, 0]
click at [486, 71] on link "[URL][DOMAIN_NAME]" at bounding box center [485, 70] width 64 height 7
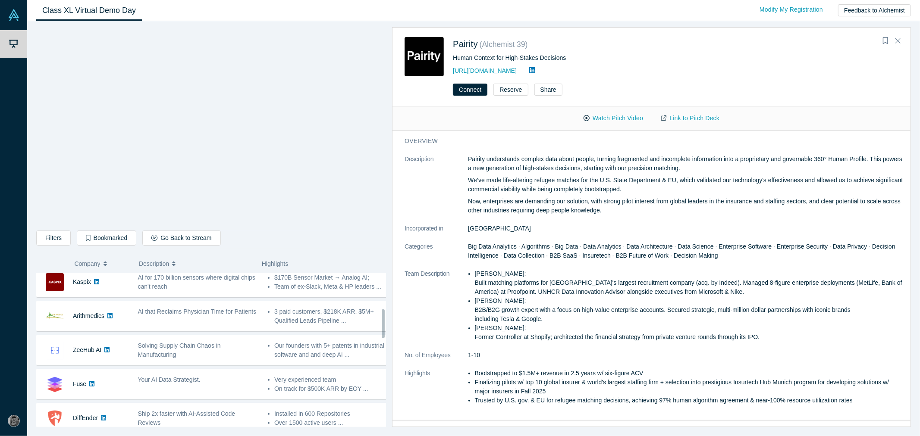
scroll to position [191, 0]
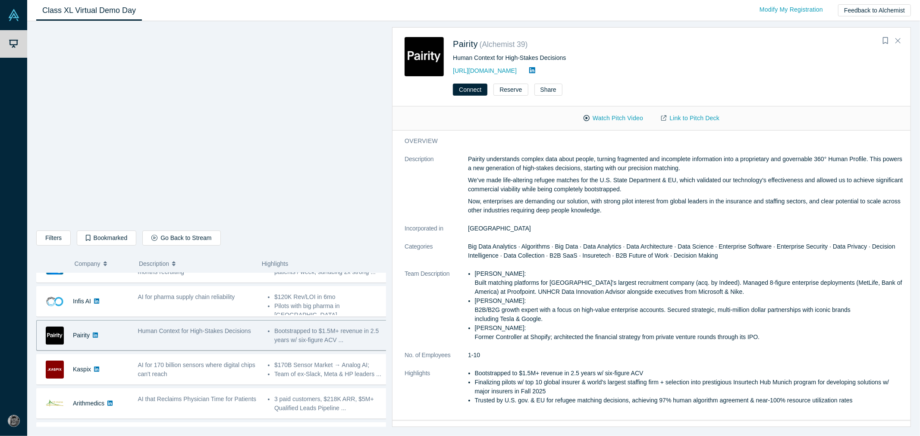
click at [213, 238] on div "Filters AI Artificial Intelligence AI (Artificial Intelligence) B2B SaaS Data A…" at bounding box center [211, 240] width 350 height 18
click at [203, 235] on button "Go Back to Stream" at bounding box center [181, 238] width 78 height 15
click at [165, 344] on div "Human Context for High-Stakes Decisions" at bounding box center [198, 335] width 130 height 27
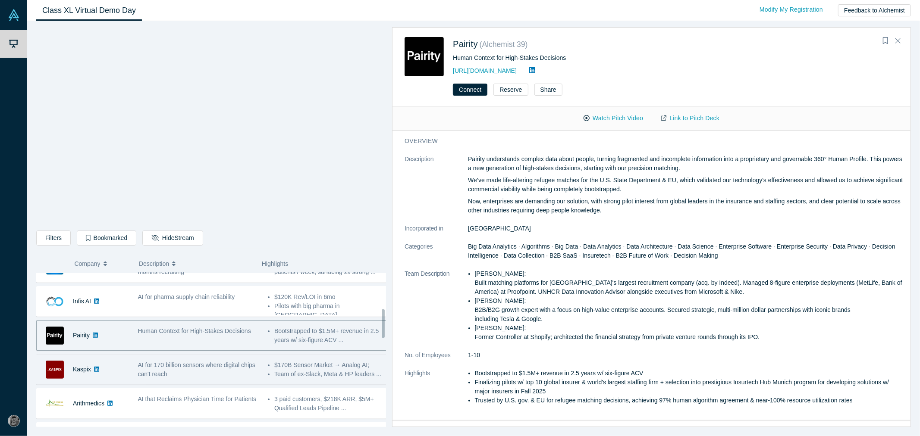
click at [124, 375] on div "Kaspix" at bounding box center [83, 370] width 92 height 30
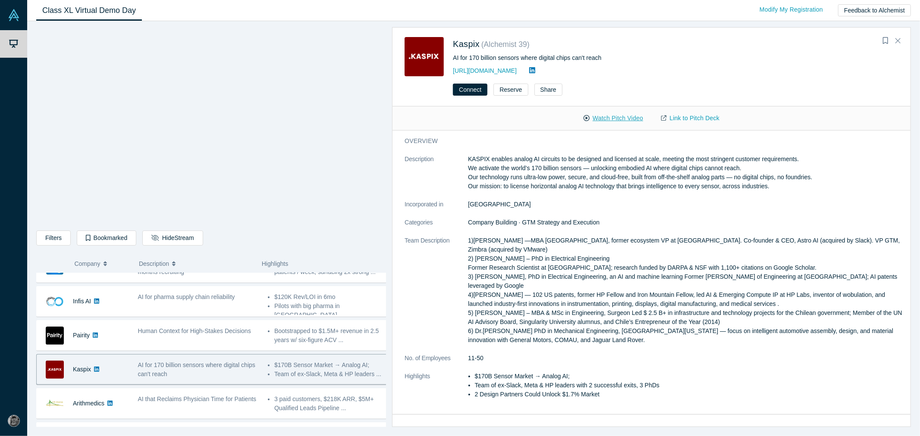
drag, startPoint x: 568, startPoint y: 113, endPoint x: 578, endPoint y: 122, distance: 13.4
drag, startPoint x: 578, startPoint y: 122, endPoint x: 516, endPoint y: 157, distance: 70.9
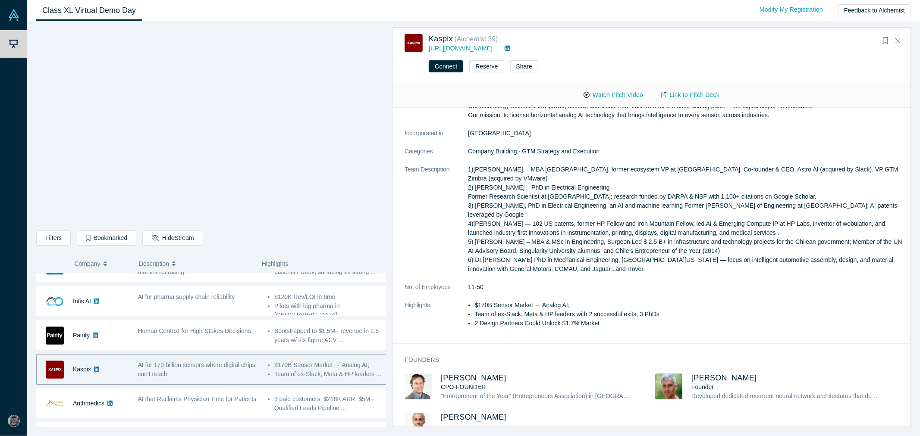
click at [160, 367] on span "AI for 170 billion sensors where digital chips can't reach" at bounding box center [196, 370] width 117 height 16
click at [445, 50] on link "[URL][DOMAIN_NAME]" at bounding box center [461, 48] width 64 height 7
click at [505, 51] on icon at bounding box center [507, 48] width 5 height 6
click at [160, 378] on span "AI for 170 billion sensors where digital chips can't reach" at bounding box center [196, 370] width 117 height 16
click at [626, 92] on button "Watch Pitch Video" at bounding box center [614, 95] width 78 height 15
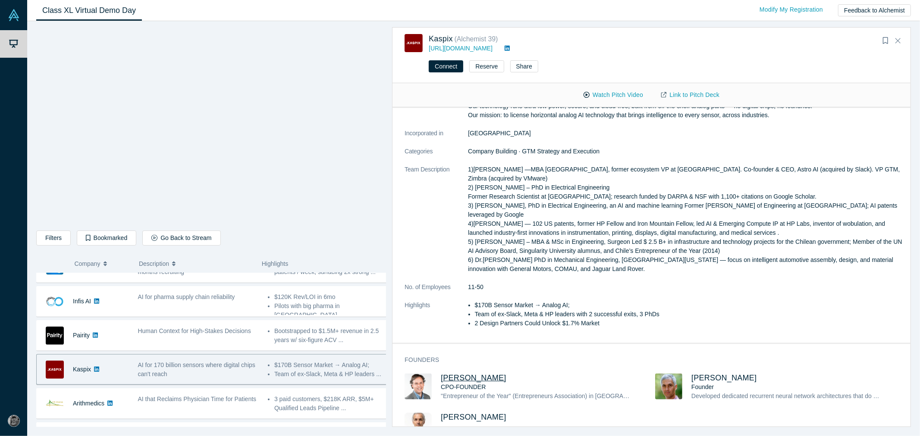
drag, startPoint x: 520, startPoint y: 371, endPoint x: 442, endPoint y: 372, distance: 78.5
click at [442, 374] on h3 "[PERSON_NAME]" at bounding box center [535, 378] width 189 height 9
click at [669, 196] on p "1)[PERSON_NAME] —MBA [GEOGRAPHIC_DATA], former ecosystem VP at [GEOGRAPHIC_DATA…" at bounding box center [687, 219] width 438 height 109
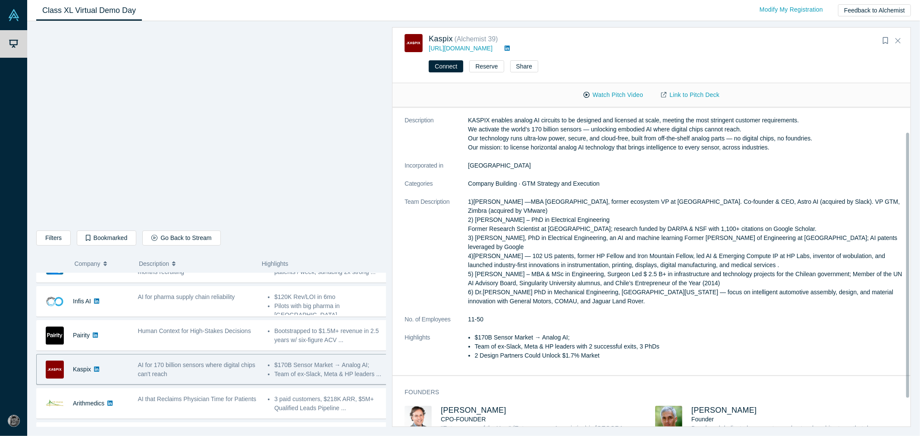
scroll to position [0, 0]
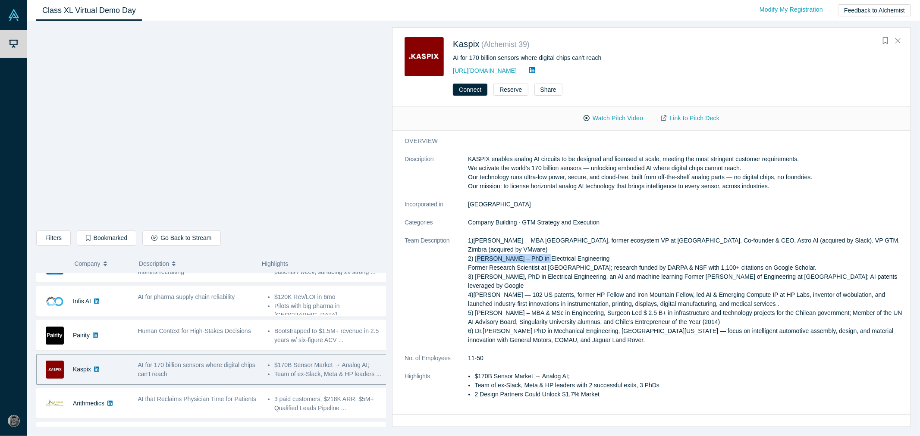
drag, startPoint x: 540, startPoint y: 251, endPoint x: 474, endPoint y: 249, distance: 65.1
click at [474, 249] on p "1)[PERSON_NAME] —MBA [GEOGRAPHIC_DATA], former ecosystem VP at [GEOGRAPHIC_DATA…" at bounding box center [687, 290] width 438 height 109
copy p "[PERSON_NAME]"
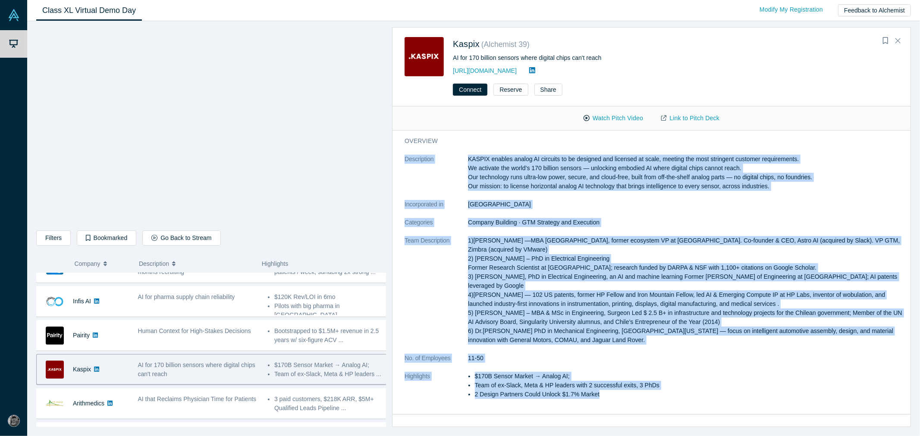
drag, startPoint x: 600, startPoint y: 385, endPoint x: 429, endPoint y: 166, distance: 278.2
click at [393, 158] on div "overview Description KASPIX enables analog AI circuits to be designed and licen…" at bounding box center [654, 273] width 525 height 284
copy dl "Loremipsumd SITAME consect adipis EL seddoeiu te in utlabore etd magnaali en ad…"
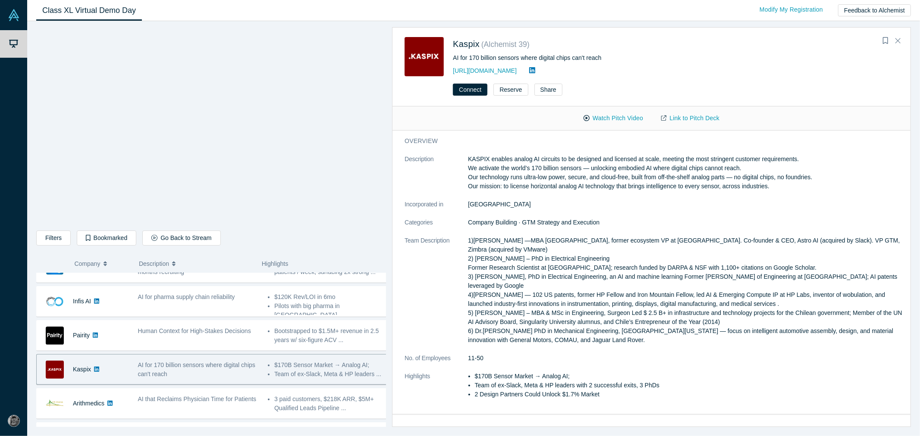
click at [606, 158] on p "KASPIX enables analog AI circuits to be designed and licensed at scale, meeting…" at bounding box center [687, 173] width 438 height 36
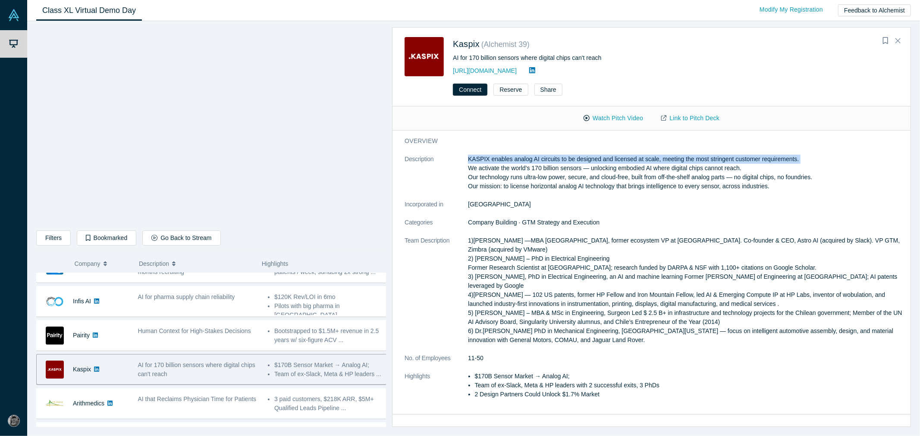
click at [606, 158] on p "KASPIX enables analog AI circuits to be designed and licensed at scale, meeting…" at bounding box center [687, 173] width 438 height 36
copy p "KASPIX enables analog AI circuits to be designed and licensed at scale, meeting…"
drag, startPoint x: 736, startPoint y: 185, endPoint x: 503, endPoint y: 185, distance: 232.5
click at [503, 185] on p "KASPIX enables analog AI circuits to be designed and licensed at scale, meeting…" at bounding box center [687, 173] width 438 height 36
copy p "to license horizontal analog AI technology that brings intelligence to every se…"
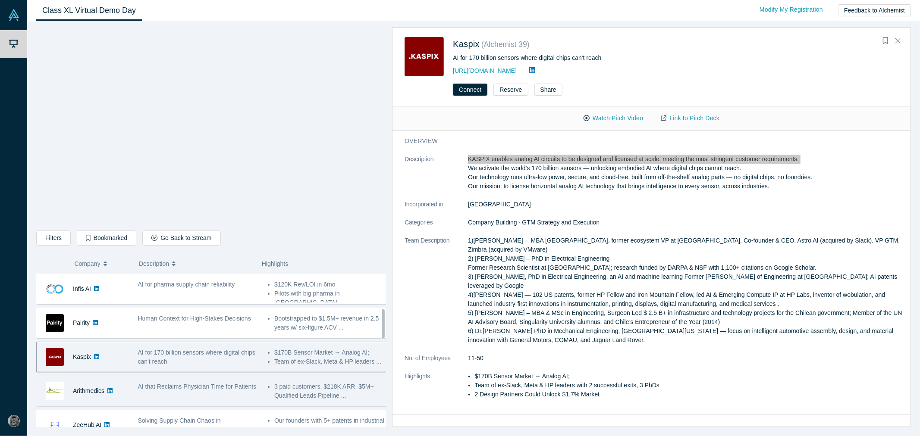
scroll to position [239, 0]
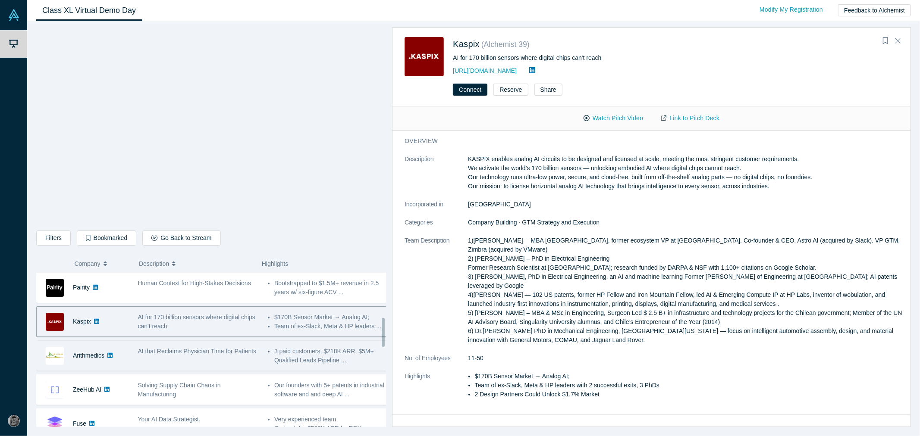
click at [209, 369] on div "AI that Reclaims Physician Time for Patients" at bounding box center [198, 355] width 130 height 27
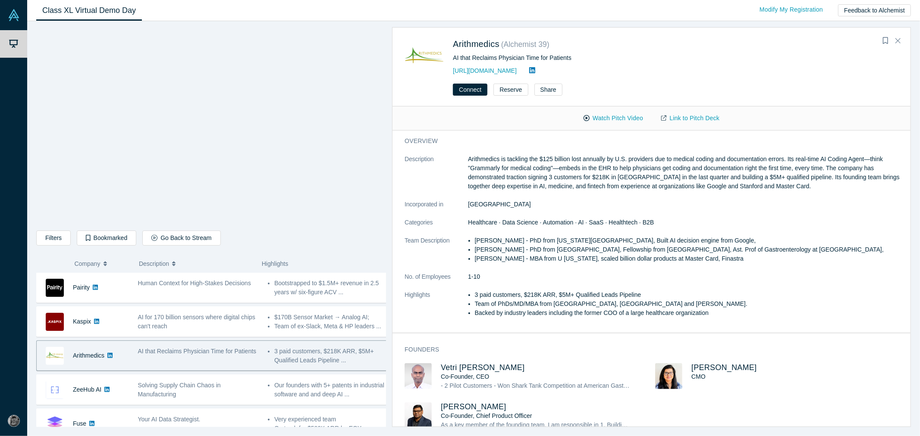
click at [179, 355] on span "AI that Reclaims Physician Time for Patients" at bounding box center [197, 351] width 119 height 7
click at [619, 114] on button "Watch Pitch Video" at bounding box center [614, 118] width 78 height 15
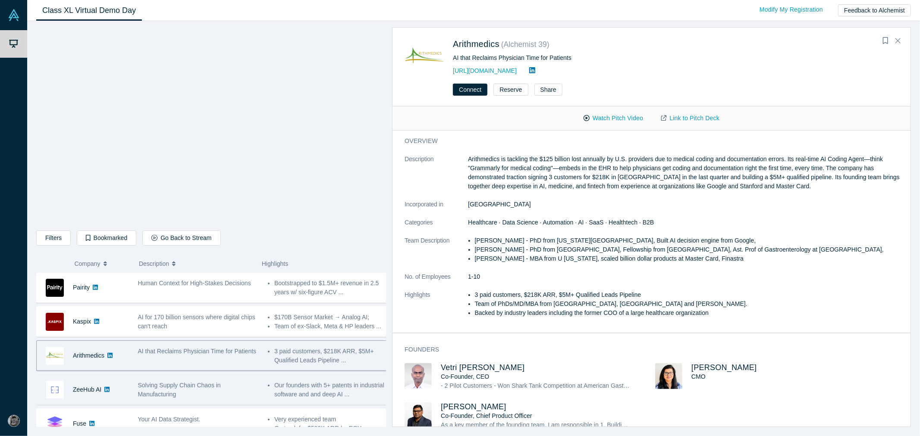
click at [177, 392] on span "Solving Supply Chain Chaos in Manufacturing" at bounding box center [179, 390] width 83 height 16
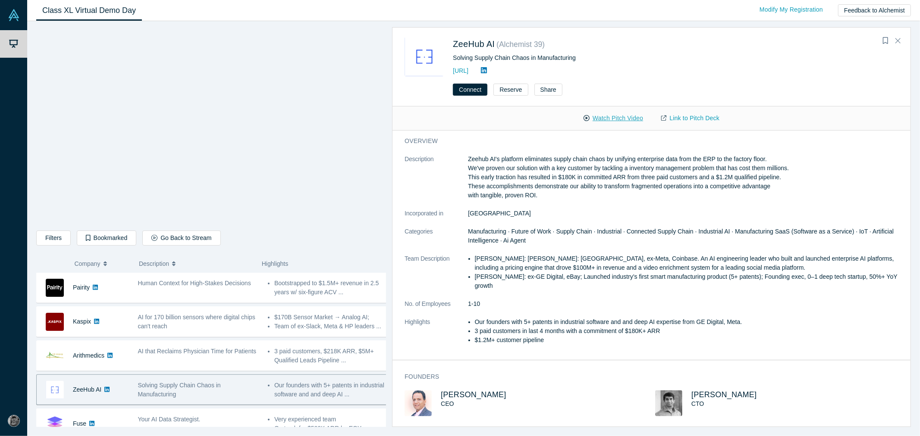
click at [619, 119] on button "Watch Pitch Video" at bounding box center [614, 118] width 78 height 15
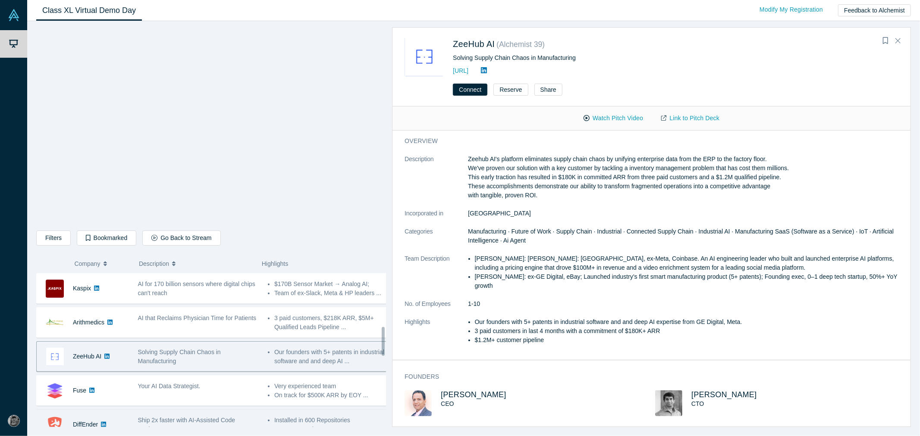
scroll to position [287, 0]
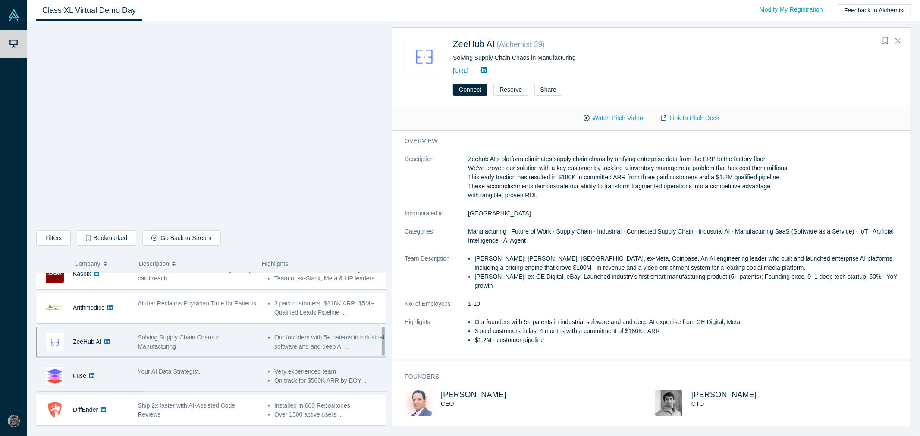
click at [178, 375] on span "Your AI Data Strategist." at bounding box center [169, 371] width 63 height 7
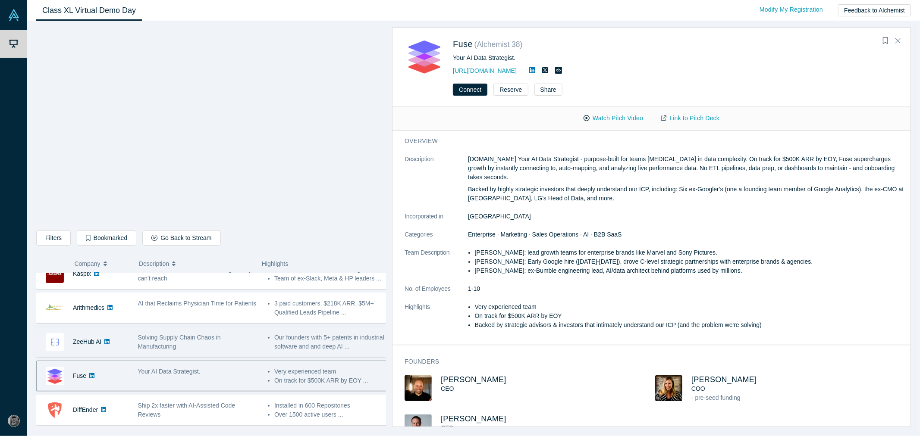
click at [176, 339] on span "Solving Supply Chain Chaos in Manufacturing" at bounding box center [179, 342] width 83 height 16
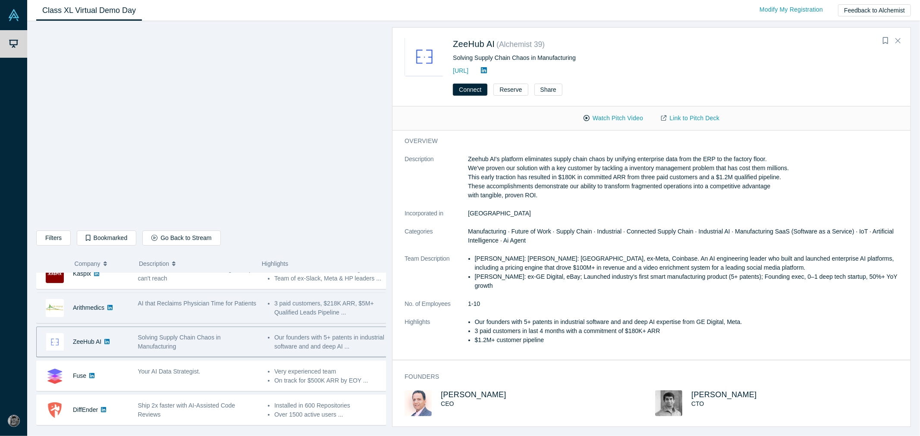
click at [197, 306] on span "AI that Reclaims Physician Time for Patients" at bounding box center [197, 303] width 119 height 7
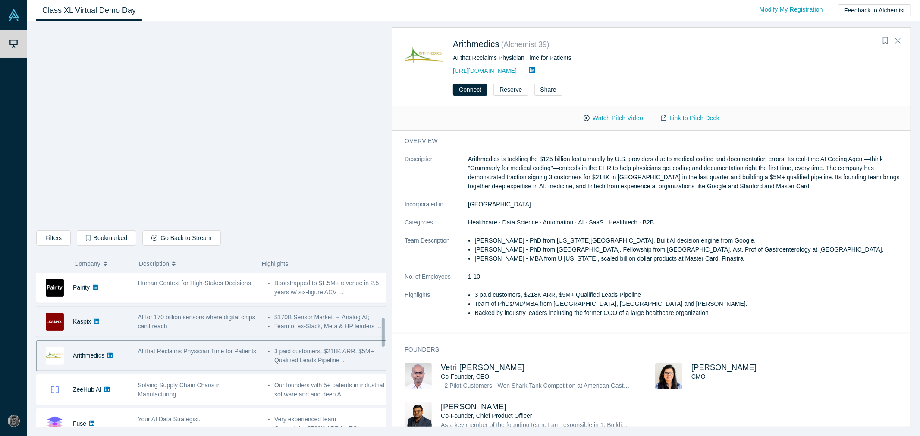
click at [197, 312] on div "AI for 170 billion sensors where digital chips can't reach" at bounding box center [198, 321] width 130 height 27
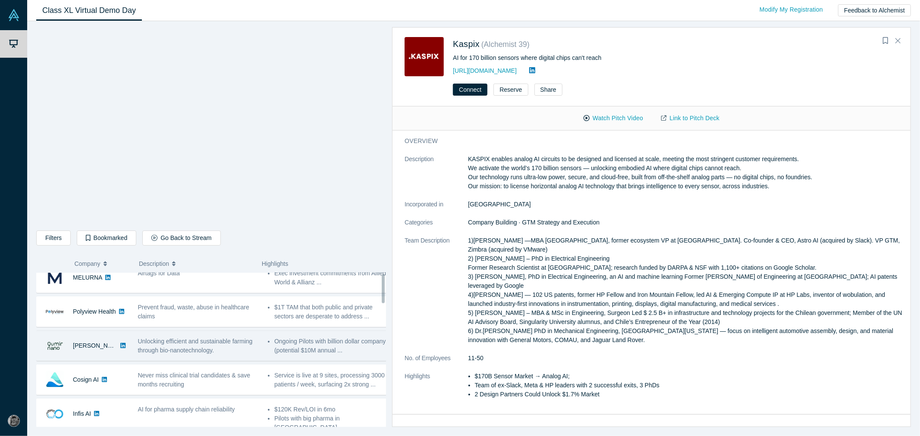
scroll to position [0, 0]
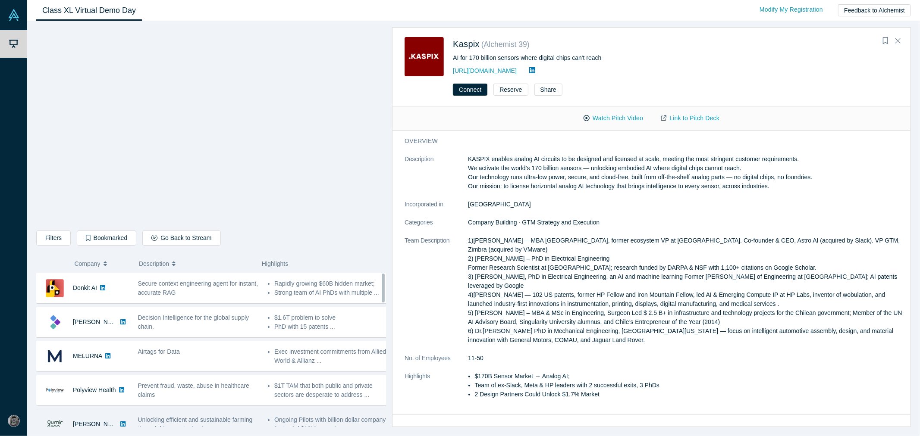
click at [186, 352] on div "Airtags for Data" at bounding box center [198, 352] width 121 height 9
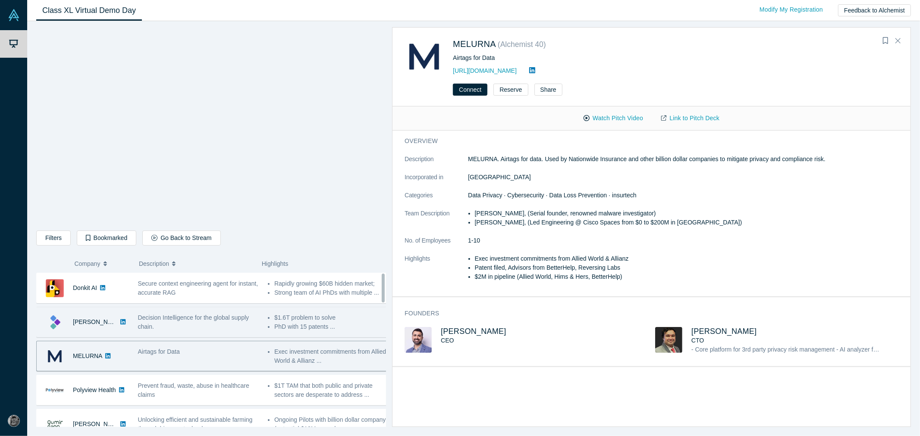
click at [187, 323] on div "Decision Intelligence for the global supply chain." at bounding box center [198, 323] width 121 height 18
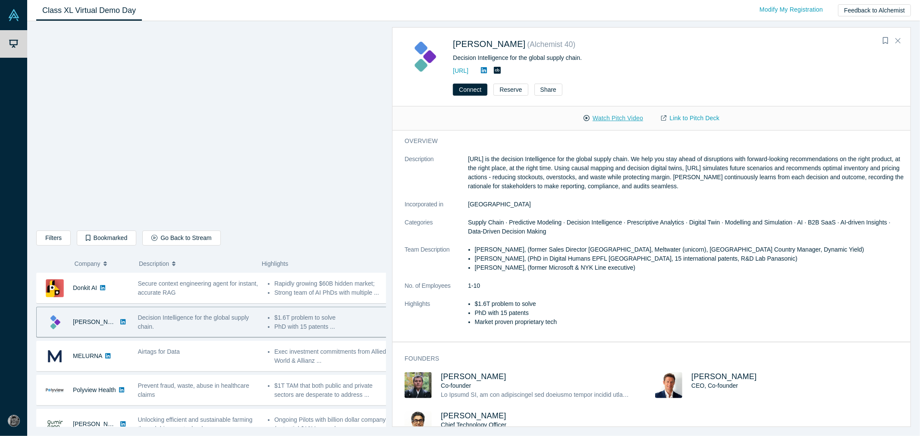
click at [609, 119] on button "Watch Pitch Video" at bounding box center [614, 118] width 78 height 15
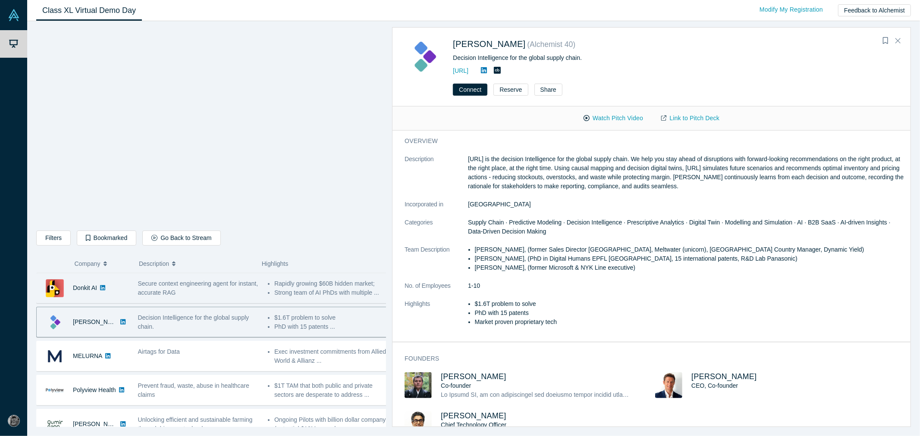
click at [215, 280] on span "Secure context engineering agent for instant, accurate RAG" at bounding box center [198, 288] width 120 height 16
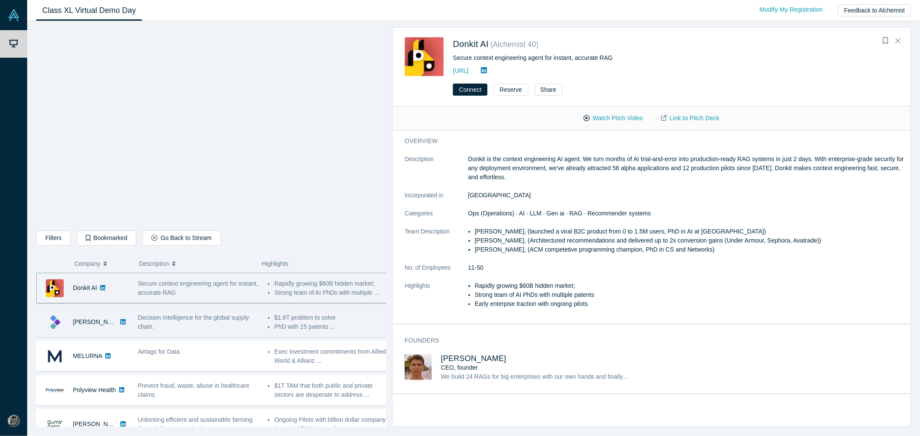
click at [239, 333] on div "Decision Intelligence for the global supply chain." at bounding box center [198, 322] width 130 height 27
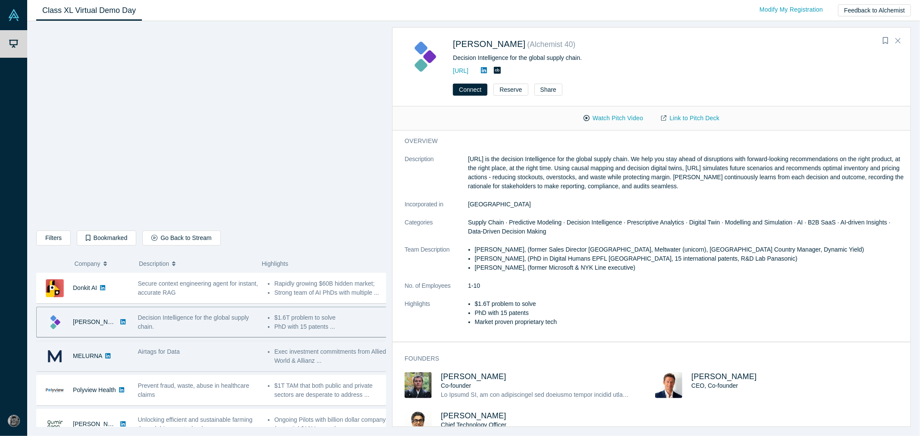
click at [231, 345] on div "Airtags for Data" at bounding box center [198, 356] width 130 height 27
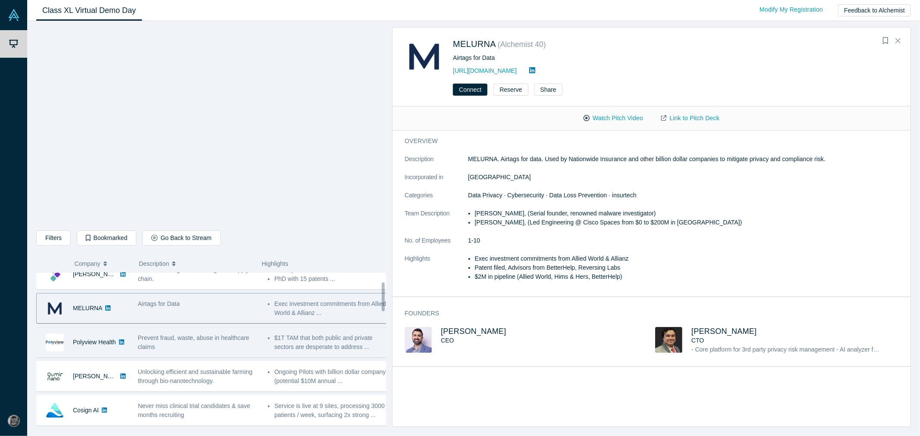
click at [226, 351] on div "Prevent fraud, waste, abuse in healthcare claims" at bounding box center [198, 343] width 121 height 18
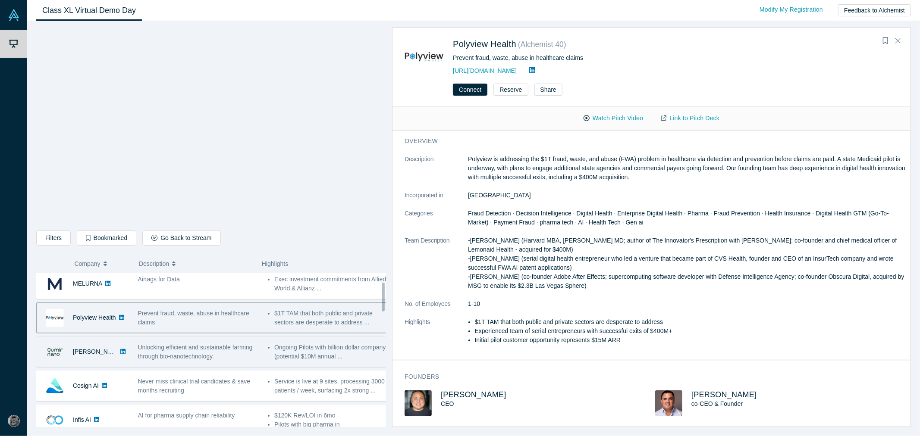
scroll to position [96, 0]
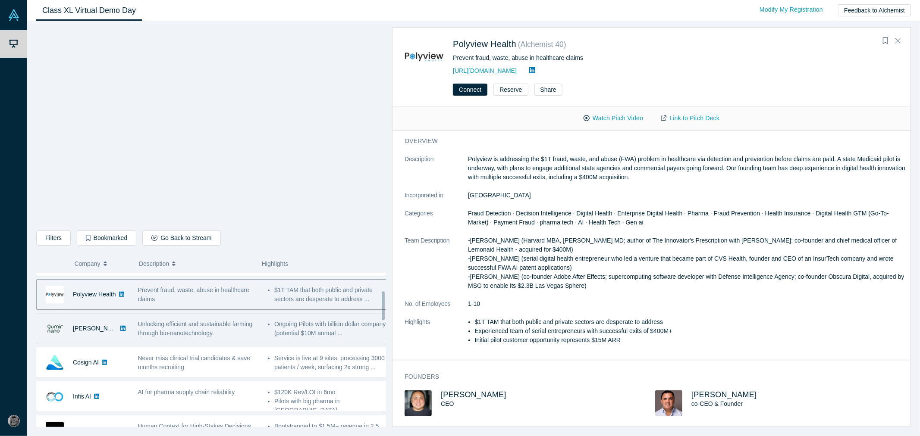
click at [226, 335] on div "Unlocking efficient and sustainable farming through bio-nanotechnology." at bounding box center [198, 329] width 121 height 18
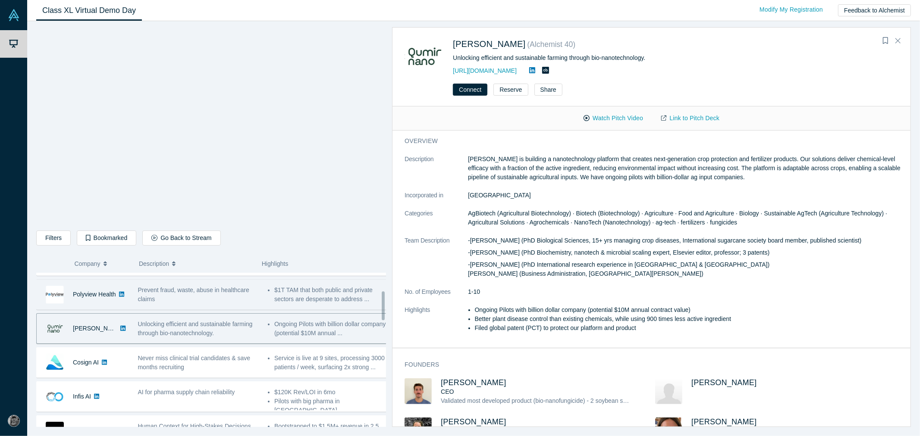
click at [236, 294] on span "Prevent fraud, waste, abuse in healthcare claims" at bounding box center [193, 295] width 111 height 16
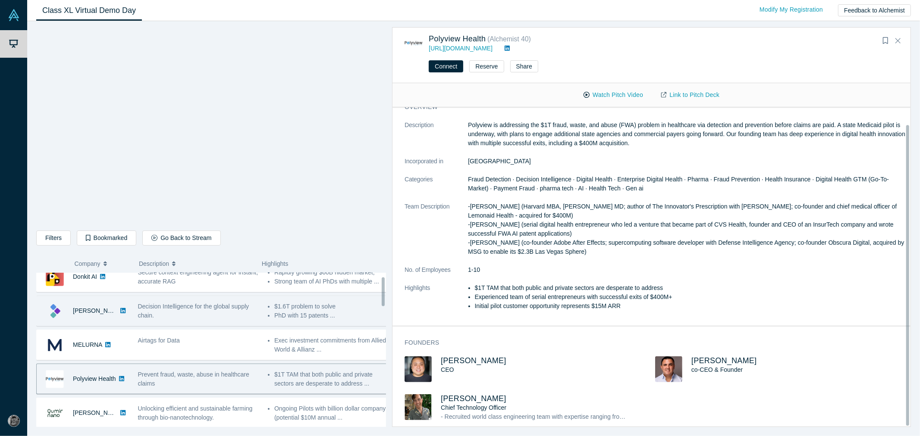
scroll to position [0, 0]
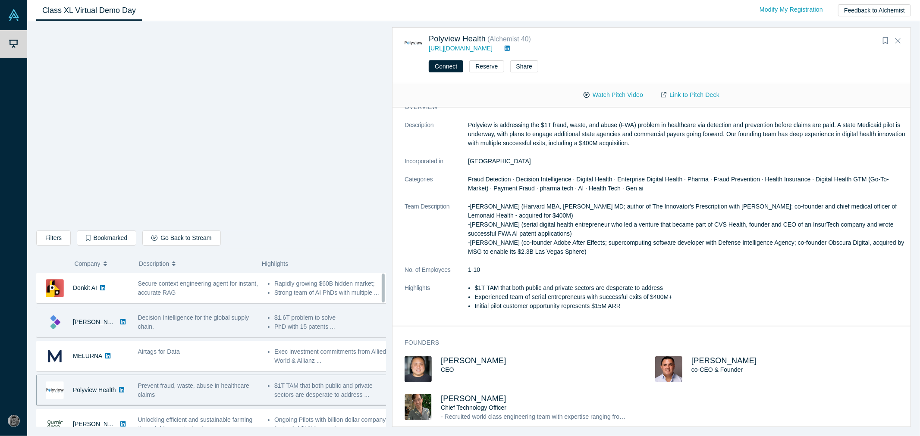
click at [144, 330] on span "Decision Intelligence for the global supply chain." at bounding box center [193, 322] width 111 height 16
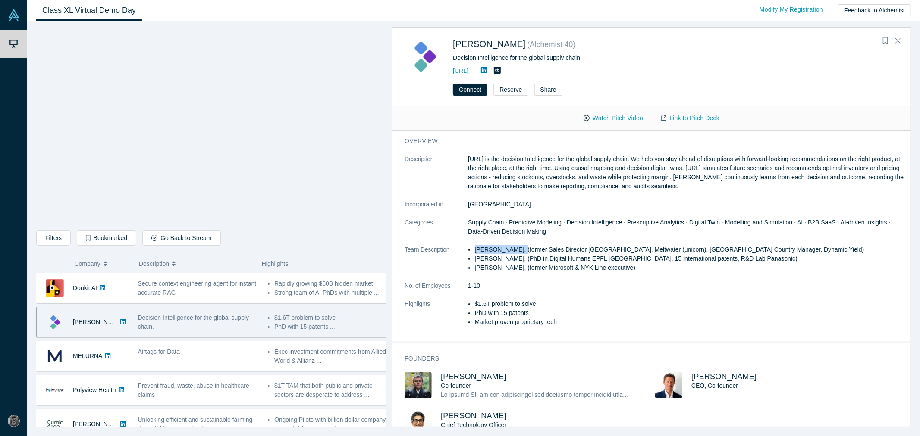
drag, startPoint x: 516, startPoint y: 249, endPoint x: 473, endPoint y: 249, distance: 43.1
click at [473, 249] on ul "[PERSON_NAME], (former Sales Director [GEOGRAPHIC_DATA], Meltwater (unicorn), […" at bounding box center [687, 258] width 438 height 27
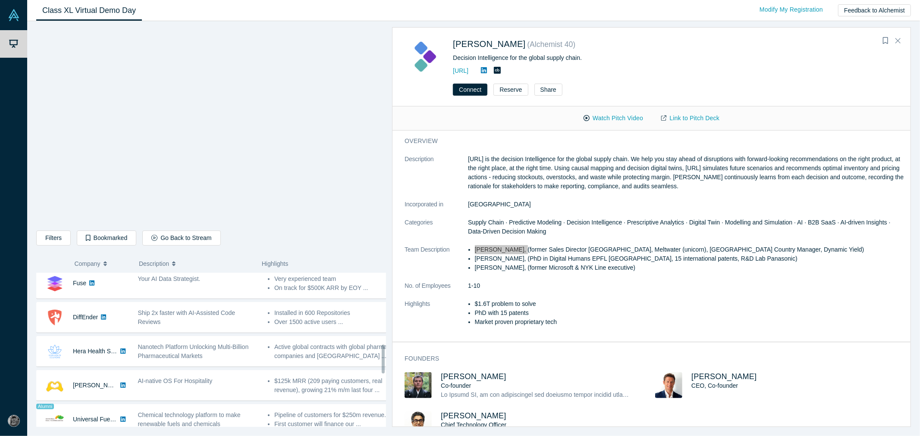
scroll to position [383, 0]
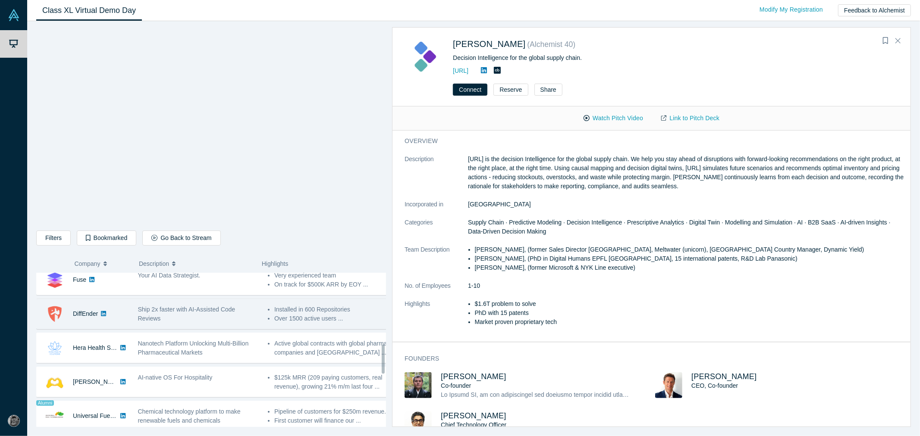
click at [204, 329] on div "DiffEnder No overlapping areas Ship 2x faster with AI-Assisted Code Reviews - […" at bounding box center [214, 314] width 357 height 31
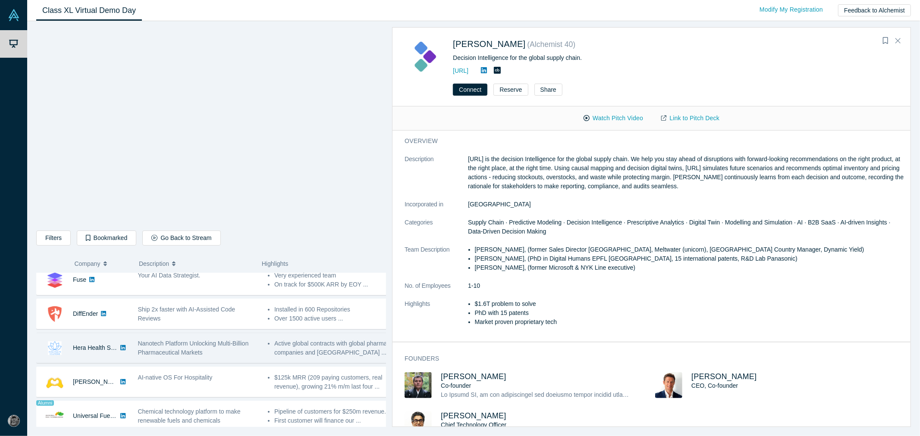
click at [205, 352] on div "Nanotech Platform Unlocking Multi-Billion Pharmaceutical Markets" at bounding box center [198, 348] width 121 height 18
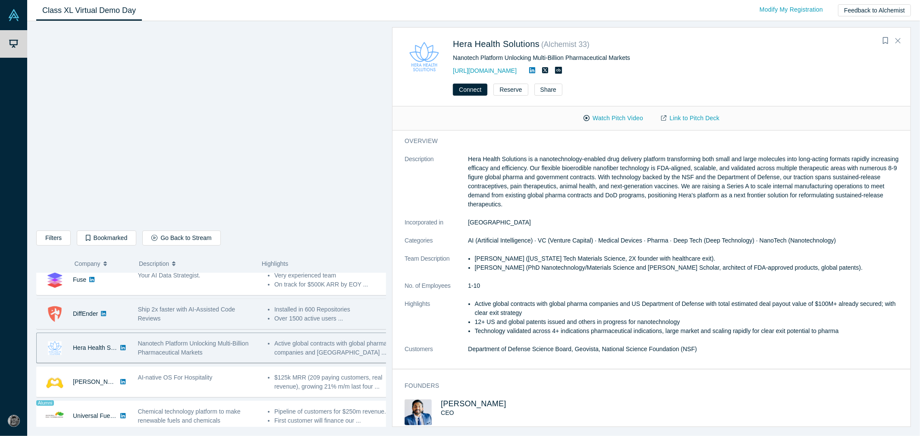
click at [226, 322] on div "Ship 2x faster with AI-Assisted Code Reviews" at bounding box center [198, 314] width 121 height 18
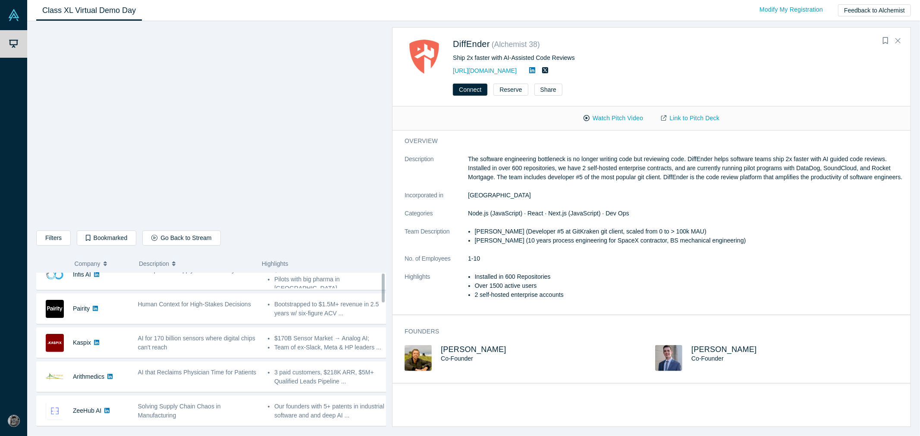
scroll to position [0, 0]
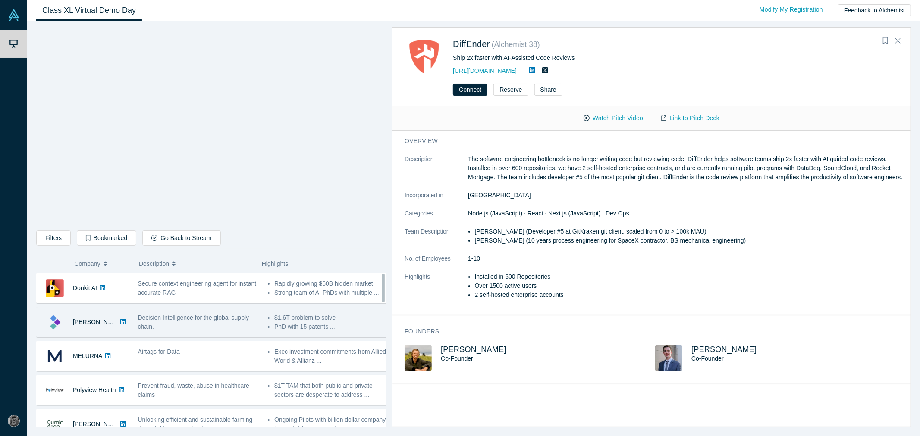
click at [229, 323] on div "Decision Intelligence for the global supply chain." at bounding box center [198, 323] width 121 height 18
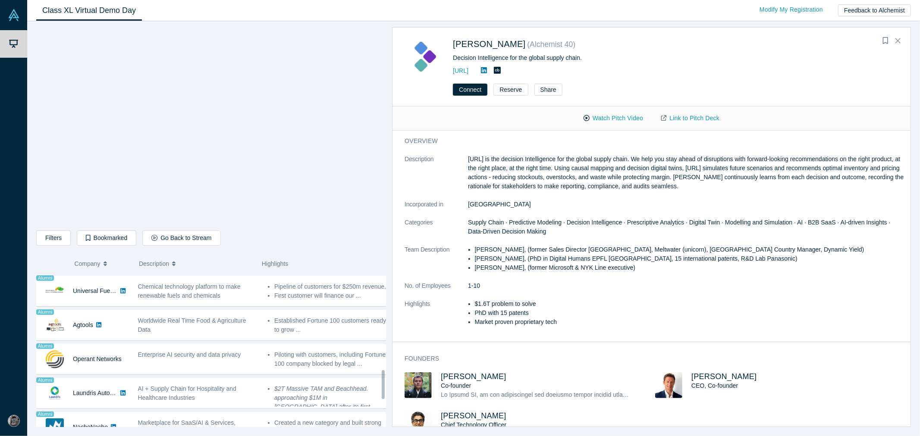
scroll to position [527, 0]
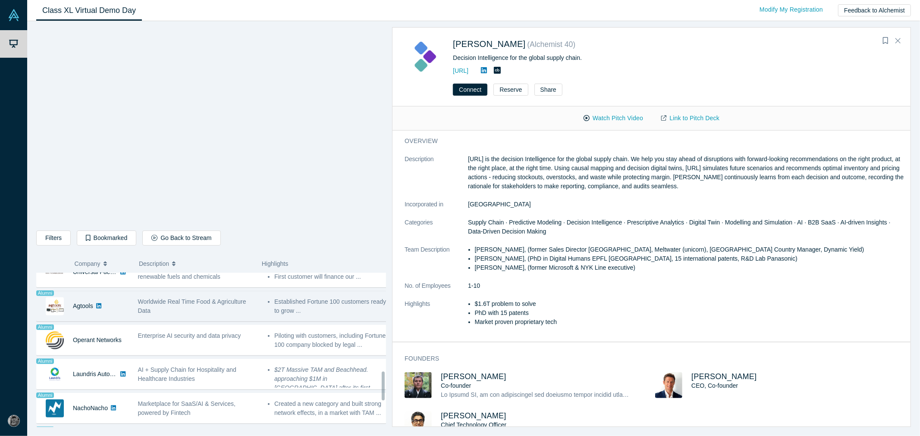
click at [195, 304] on span "Worldwide Real Time Food & Agriculture Data" at bounding box center [192, 306] width 108 height 16
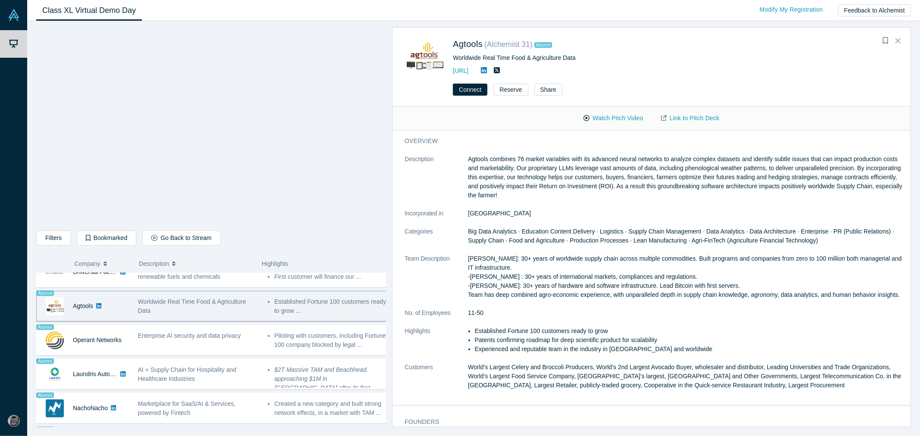
click at [195, 290] on div "Donkit AI No overlapping areas Secure context engineering agent for instant, ac…" at bounding box center [214, 153] width 357 height 814
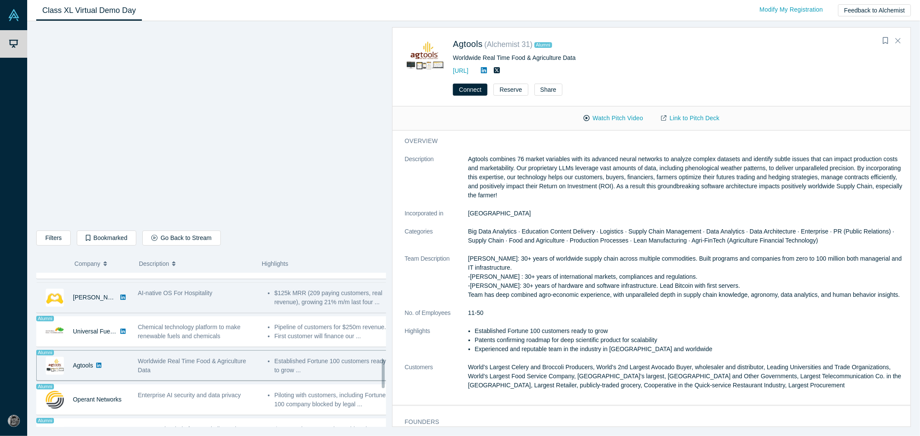
scroll to position [431, 0]
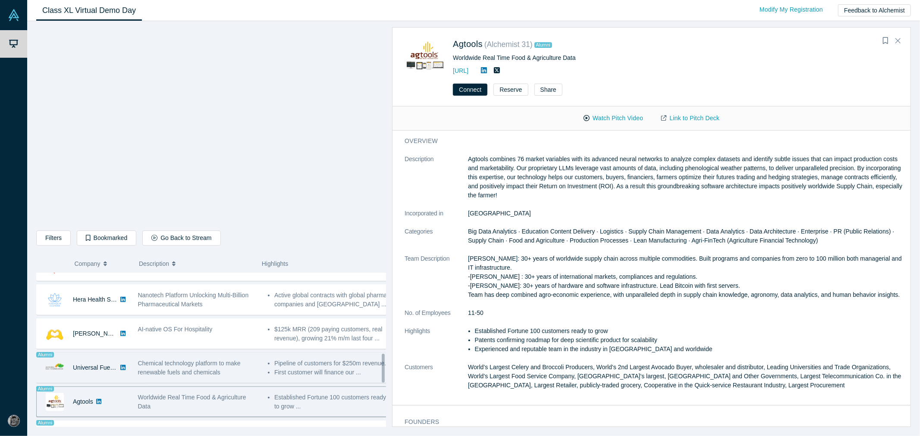
click at [164, 357] on div "Chemical technology platform to make renewable fuels and chemicals" at bounding box center [198, 368] width 130 height 27
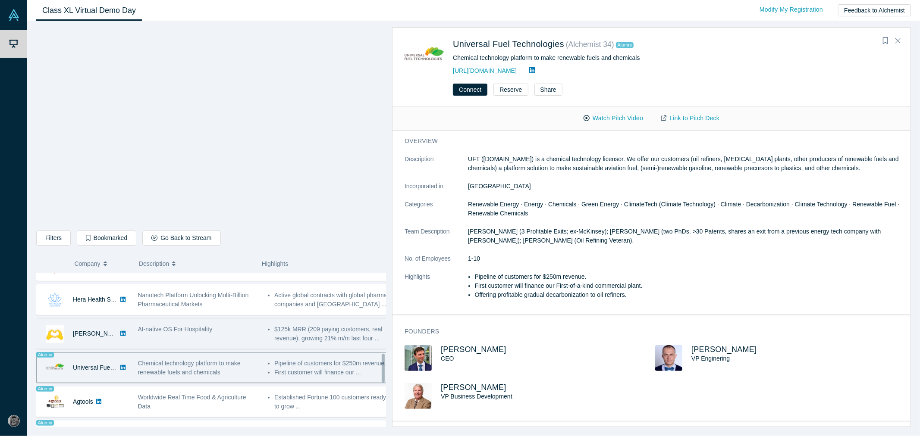
click at [175, 330] on span "AI-native OS For Hospitality" at bounding box center [175, 329] width 75 height 7
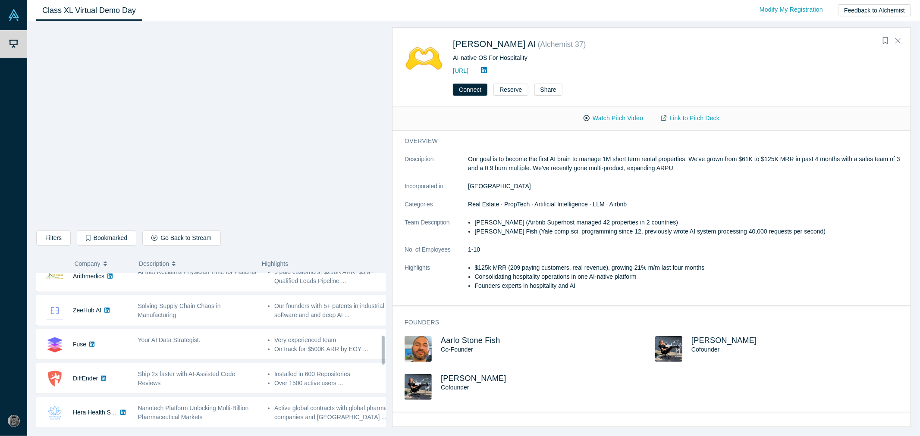
scroll to position [335, 0]
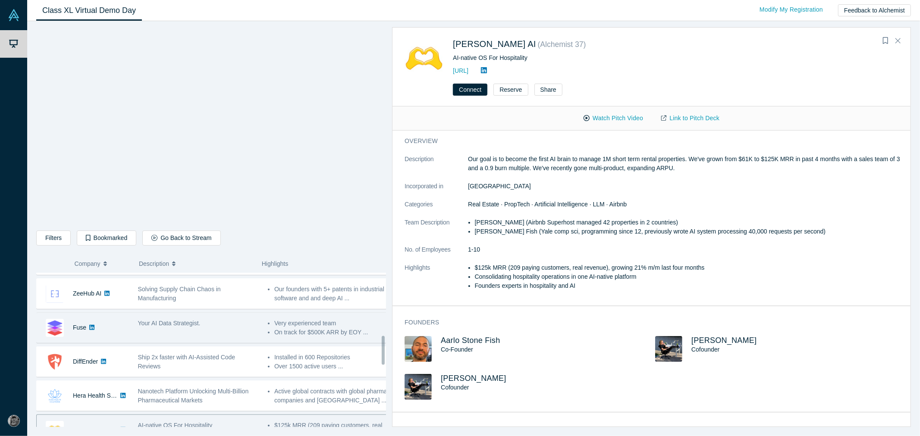
click at [111, 329] on div "Fuse" at bounding box center [83, 328] width 92 height 30
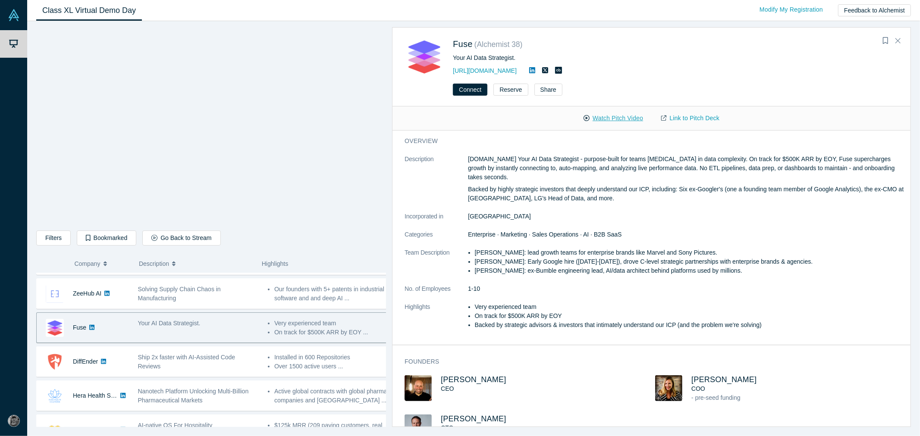
click at [615, 115] on button "Watch Pitch Video" at bounding box center [614, 118] width 78 height 15
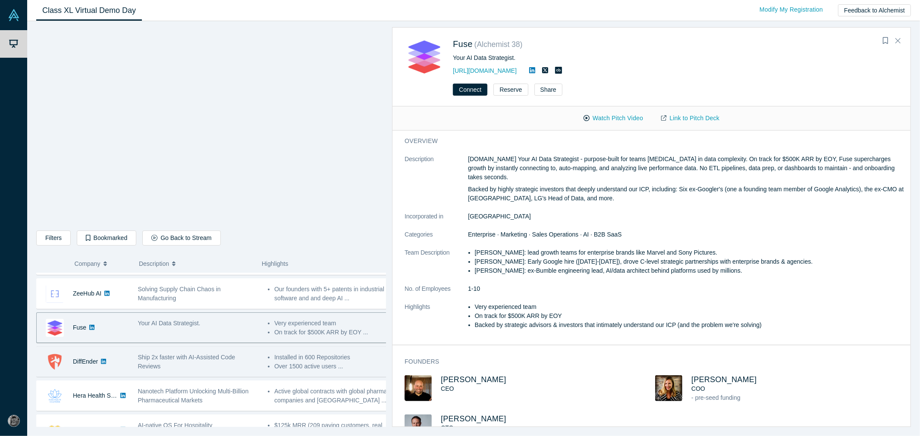
click at [142, 359] on span "Ship 2x faster with AI-Assisted Code Reviews" at bounding box center [186, 362] width 97 height 16
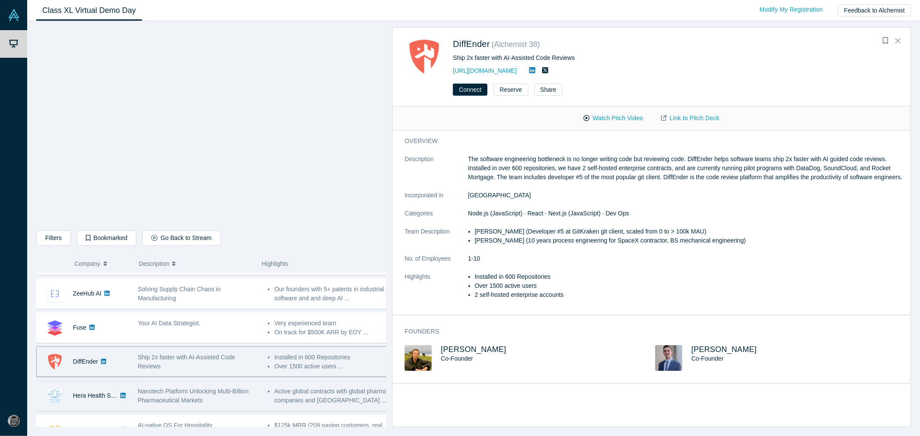
click at [150, 393] on span "Nanotech Platform Unlocking Multi-Billion Pharmaceutical Markets" at bounding box center [193, 396] width 111 height 16
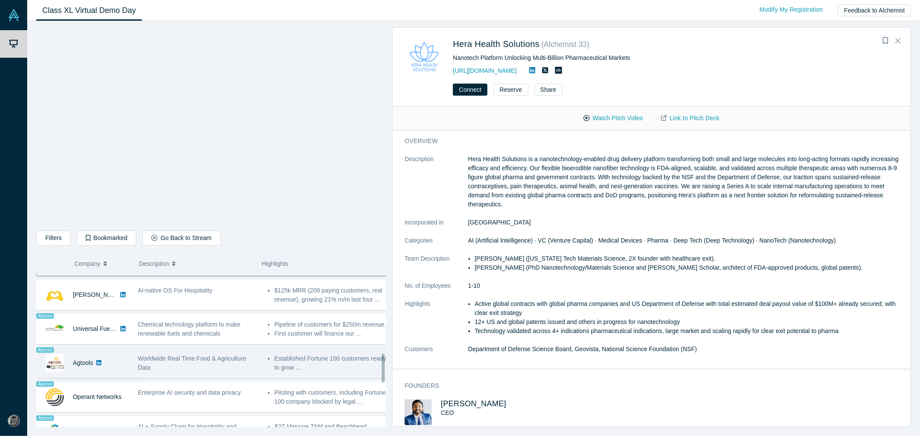
scroll to position [527, 0]
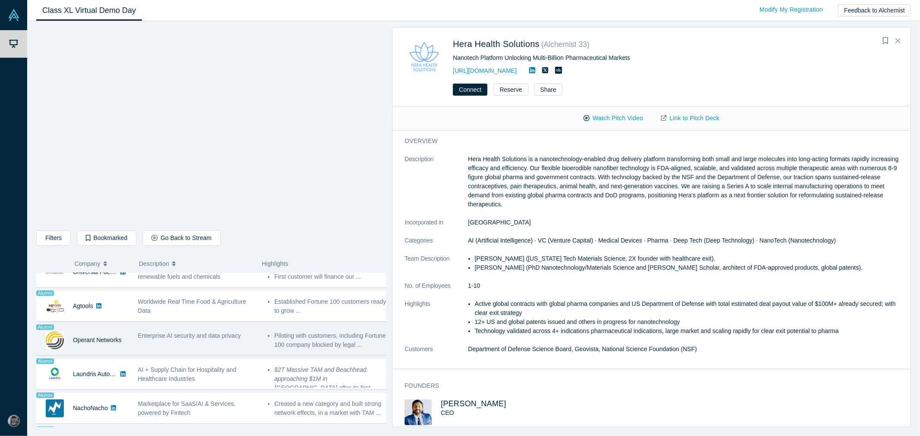
click at [188, 352] on div "Enterprise AI security and data privacy" at bounding box center [198, 340] width 130 height 27
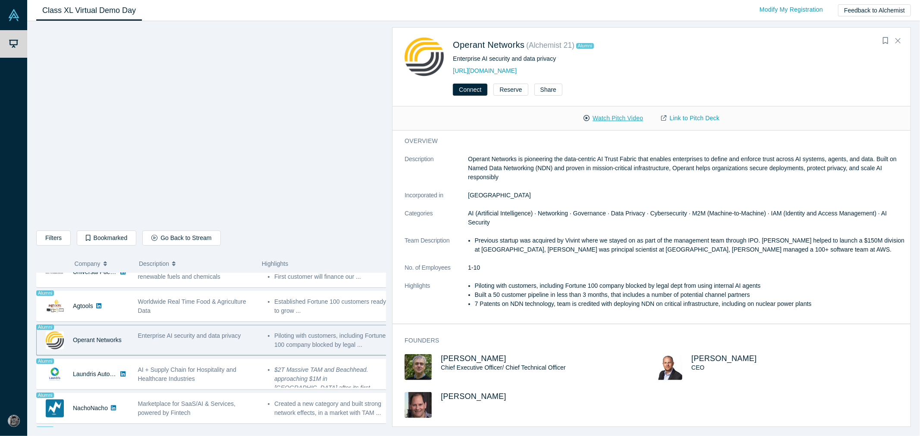
click at [620, 121] on button "Watch Pitch Video" at bounding box center [614, 118] width 78 height 15
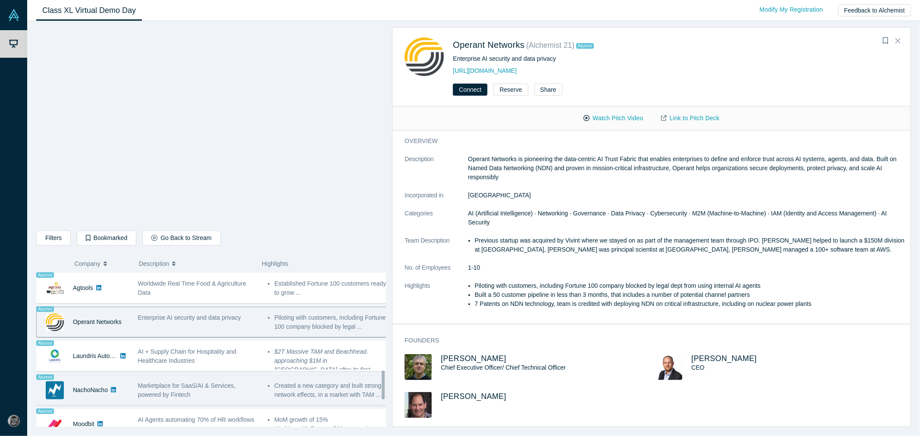
scroll to position [522, 0]
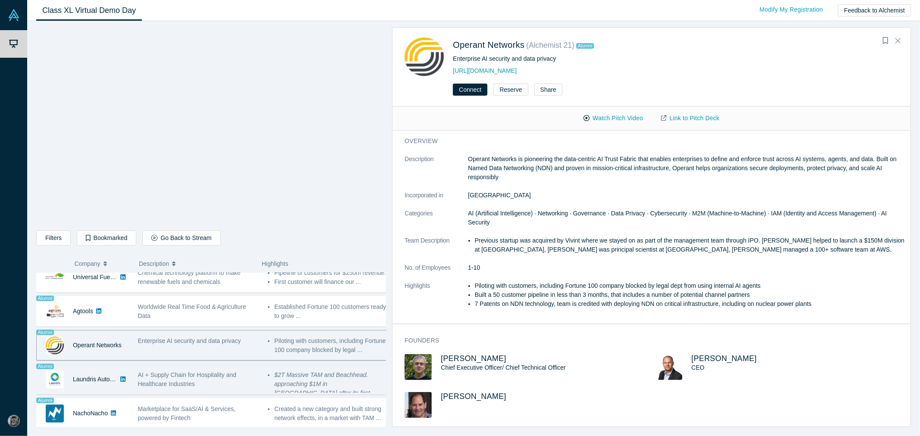
click at [213, 386] on div "AI + Supply Chain for Hospitality and Healthcare Industries" at bounding box center [198, 380] width 121 height 18
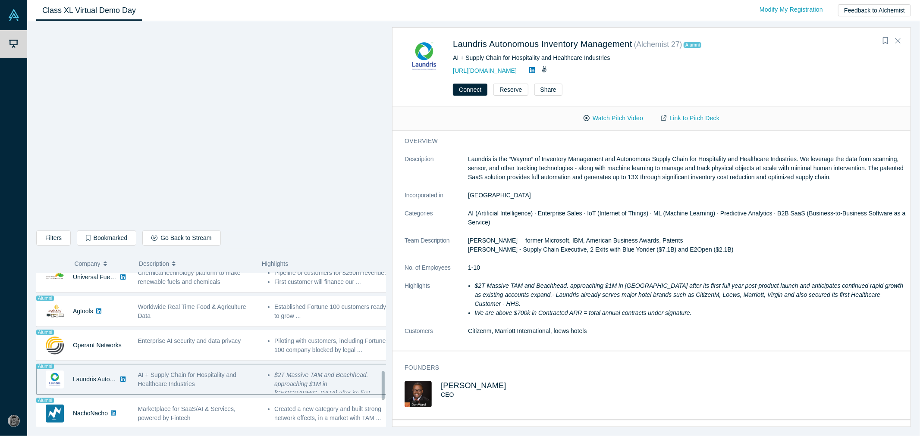
scroll to position [570, 0]
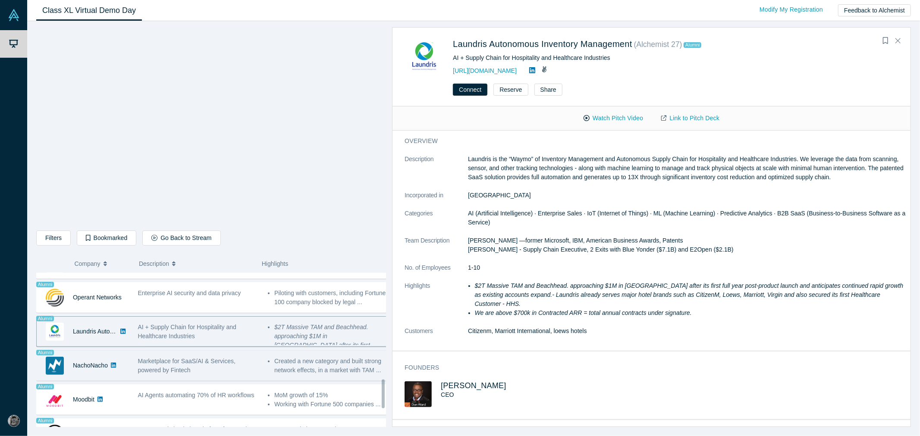
click at [220, 374] on div "Marketplace for SaaS/AI & Services, powered by Fintech" at bounding box center [198, 366] width 121 height 18
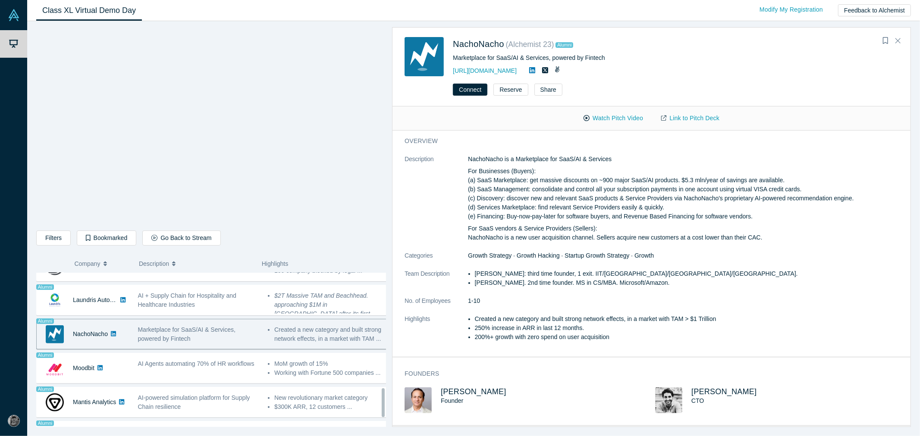
scroll to position [618, 0]
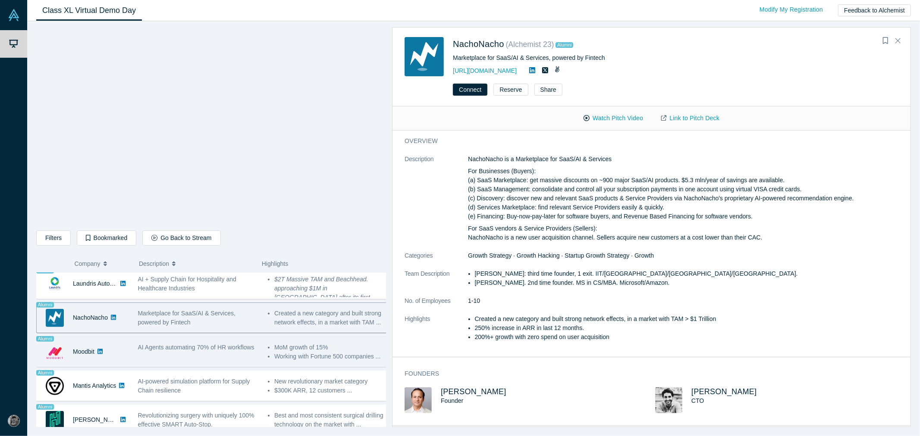
click at [229, 346] on span "AI Agents automating 70% of HR workflows" at bounding box center [196, 347] width 116 height 7
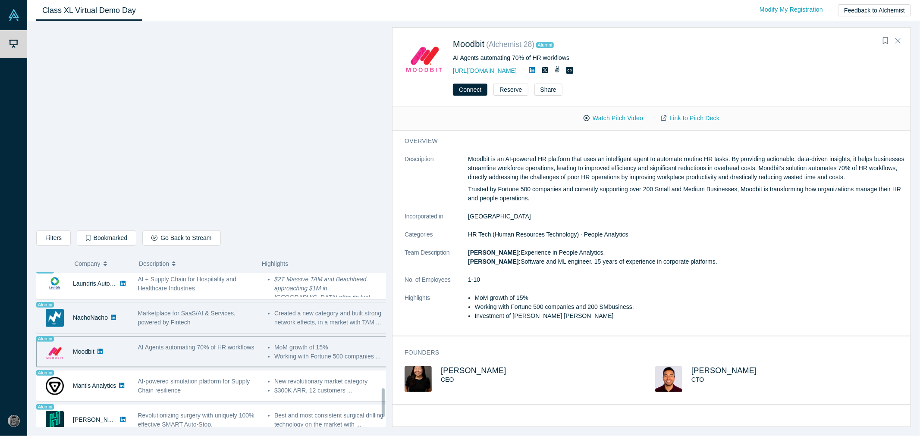
click at [218, 321] on div "Marketplace for SaaS/AI & Services, powered by Fintech" at bounding box center [198, 318] width 121 height 18
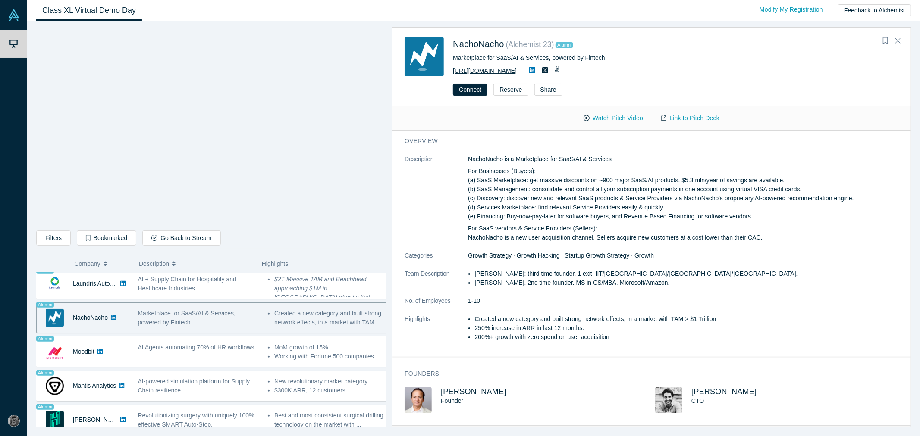
click at [482, 72] on link "[URL][DOMAIN_NAME]" at bounding box center [485, 70] width 64 height 7
click at [165, 318] on span "Marketplace for SaaS/AI & Services, powered by Fintech" at bounding box center [186, 318] width 97 height 16
click at [631, 118] on button "Watch Pitch Video" at bounding box center [614, 118] width 78 height 15
click at [499, 72] on link "[URL][DOMAIN_NAME]" at bounding box center [485, 70] width 64 height 7
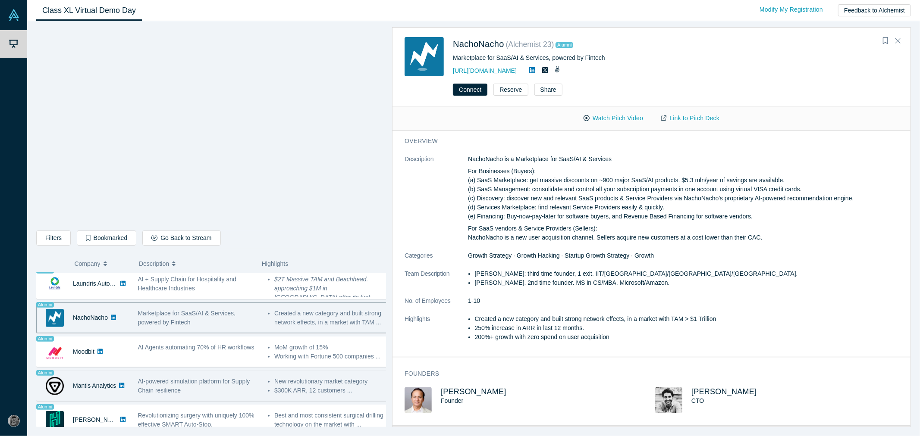
click at [152, 389] on span "AI-powered simulation platform for Supply Chain resilience" at bounding box center [194, 386] width 112 height 16
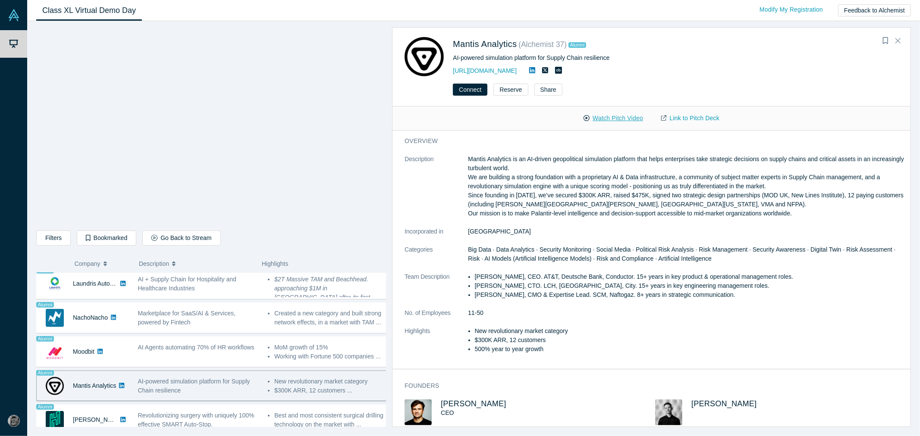
click at [617, 116] on button "Watch Pitch Video" at bounding box center [614, 118] width 78 height 15
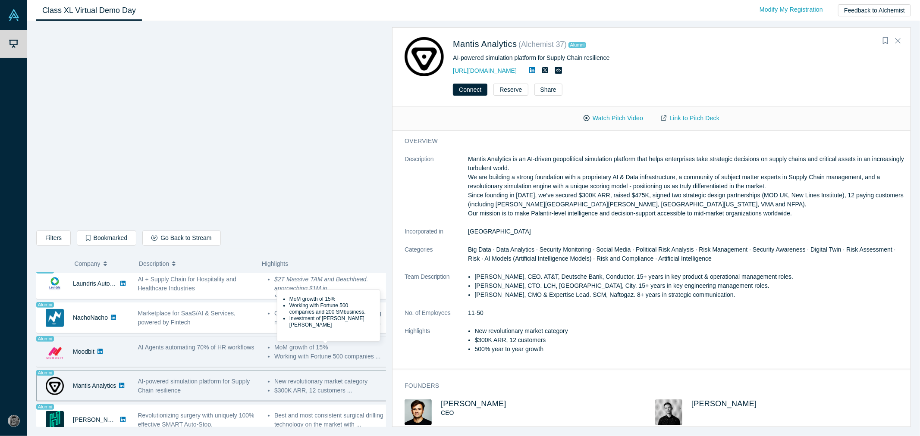
click at [274, 361] on li "Working with Fortune 500 companies ..." at bounding box center [331, 356] width 114 height 9
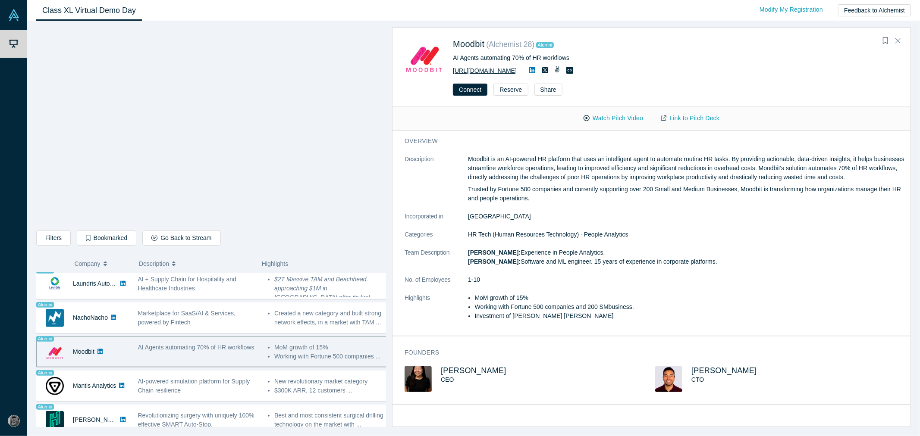
click at [502, 72] on link "[URL][DOMAIN_NAME]" at bounding box center [485, 70] width 64 height 7
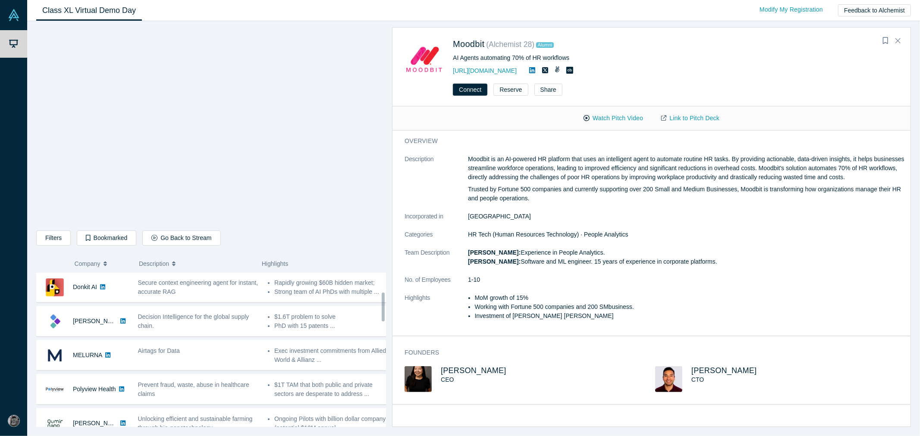
scroll to position [0, 0]
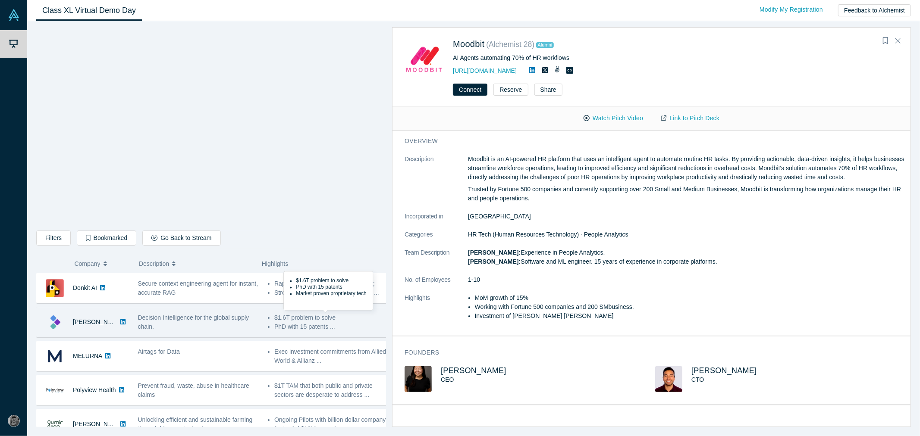
click at [314, 325] on li "PhD with 15 patents ..." at bounding box center [331, 327] width 114 height 9
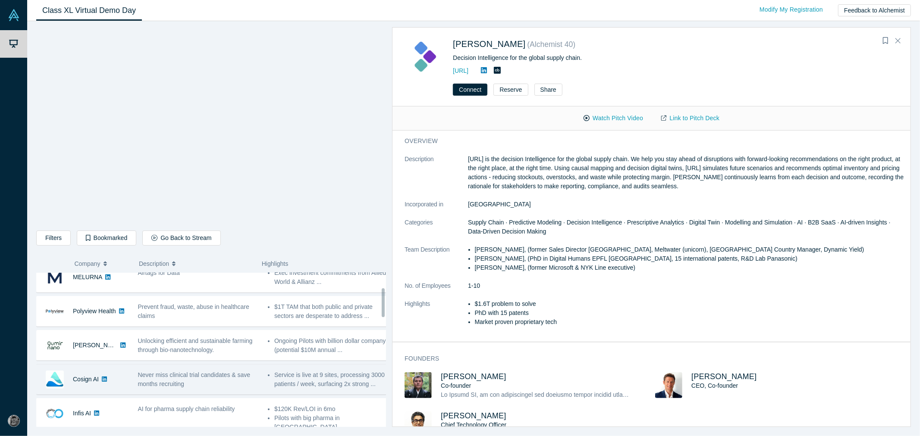
scroll to position [96, 0]
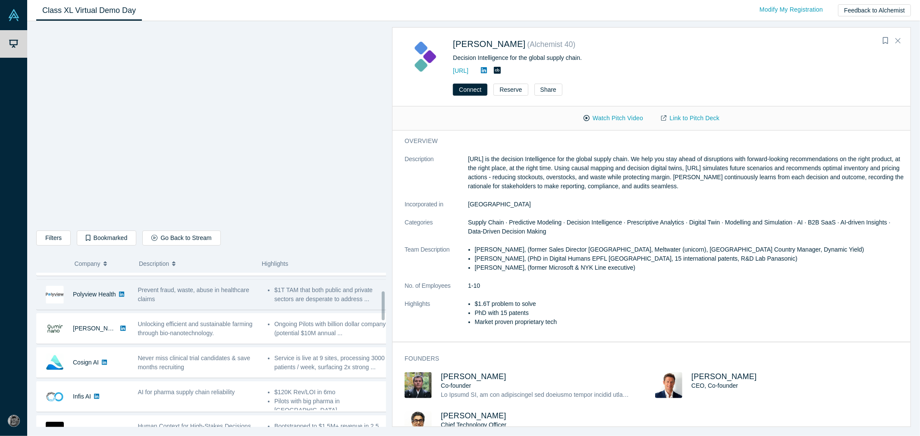
click at [221, 294] on span "Prevent fraud, waste, abuse in healthcare claims" at bounding box center [193, 295] width 111 height 16
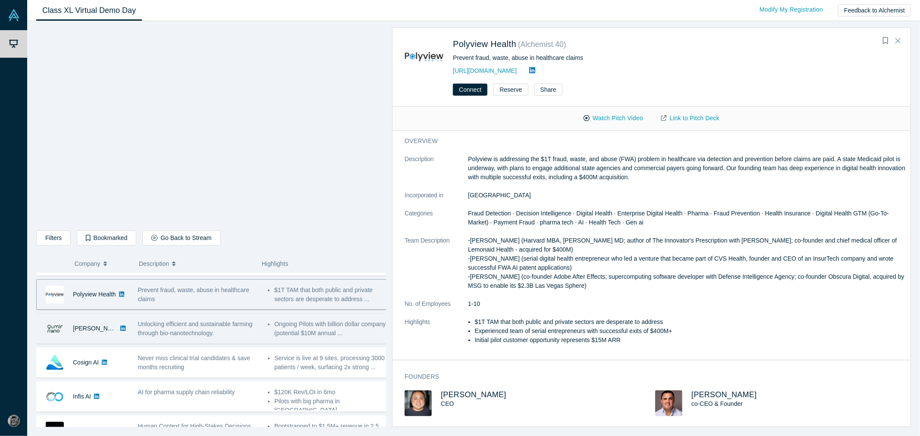
click at [274, 330] on li "Ongoing Pilots with billion dollar company (potential $10M annual ..." at bounding box center [331, 329] width 114 height 18
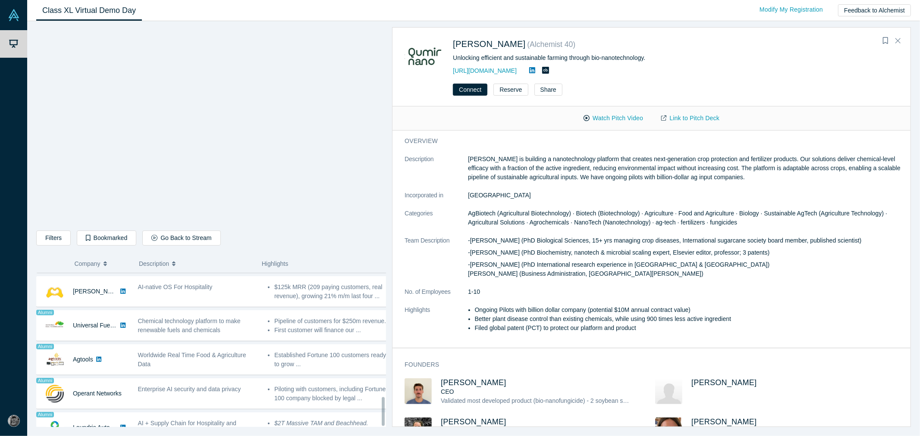
scroll to position [666, 0]
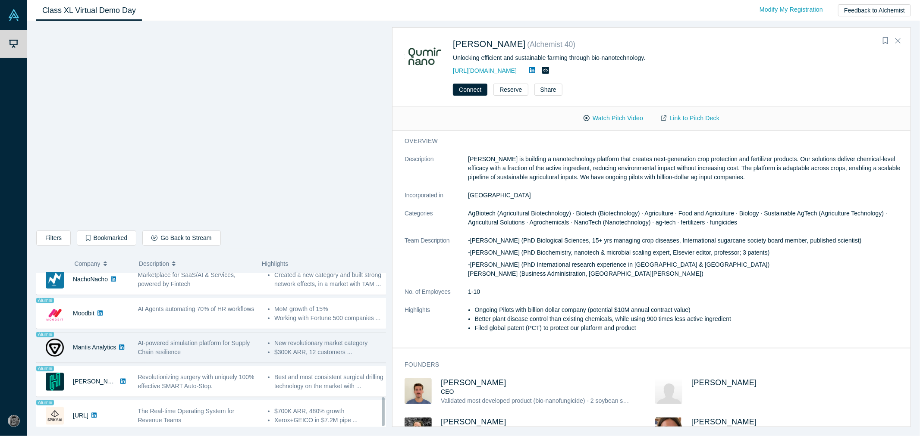
click at [184, 334] on div "AI-powered simulation platform for Supply Chain resilience" at bounding box center [198, 347] width 130 height 27
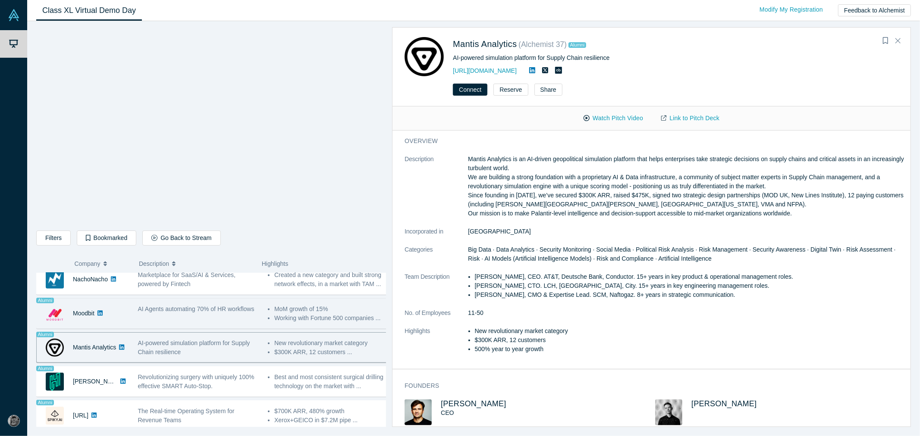
click at [202, 306] on span "AI Agents automating 70% of HR workflows" at bounding box center [196, 309] width 116 height 7
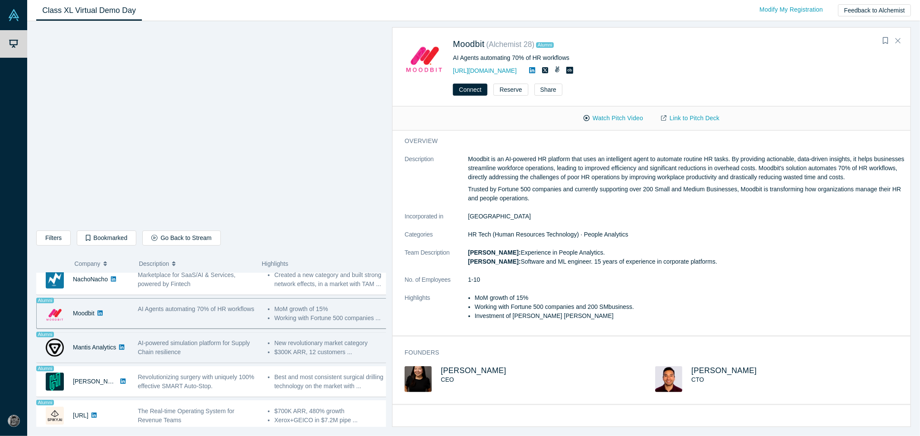
click at [193, 340] on span "AI-powered simulation platform for Supply Chain resilience" at bounding box center [194, 348] width 112 height 16
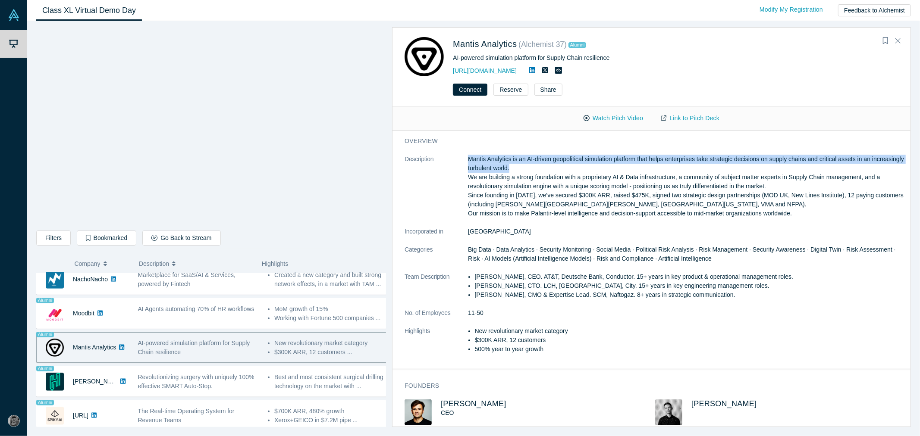
drag, startPoint x: 545, startPoint y: 164, endPoint x: 467, endPoint y: 163, distance: 78.1
click at [467, 163] on dl "Description Mantis Analytics is an AI-driven geopolitical simulation platform t…" at bounding box center [655, 259] width 501 height 208
copy dl "Mantis Analytics is an AI-driven geopolitical simulation platform that helps en…"
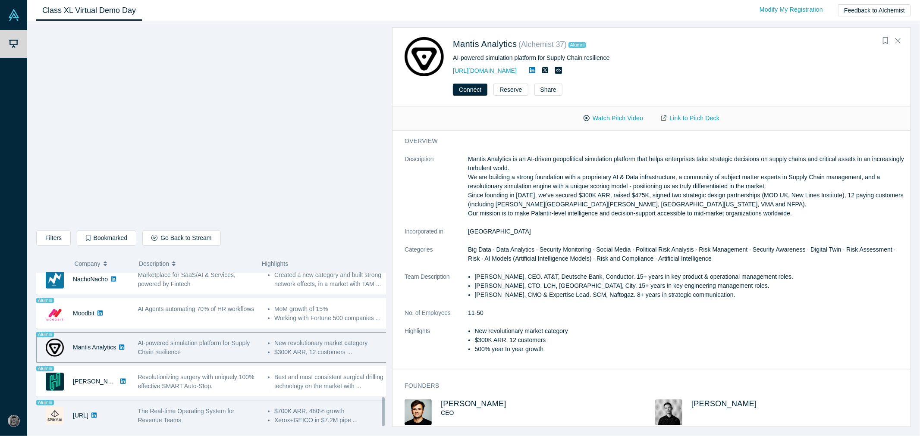
click at [248, 402] on div "The Real-time Operating System for Revenue Teams" at bounding box center [198, 415] width 130 height 27
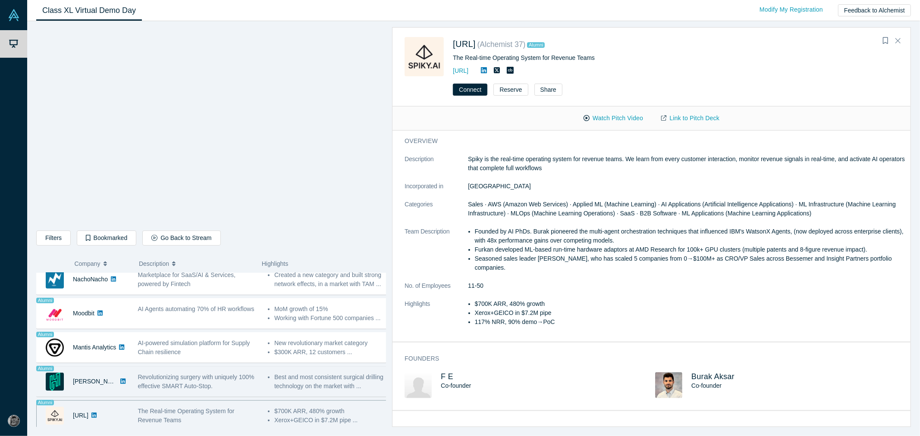
click at [162, 374] on span "Revolutionizing surgery with uniquely 100% effective SMART Auto-Stop." at bounding box center [196, 382] width 116 height 16
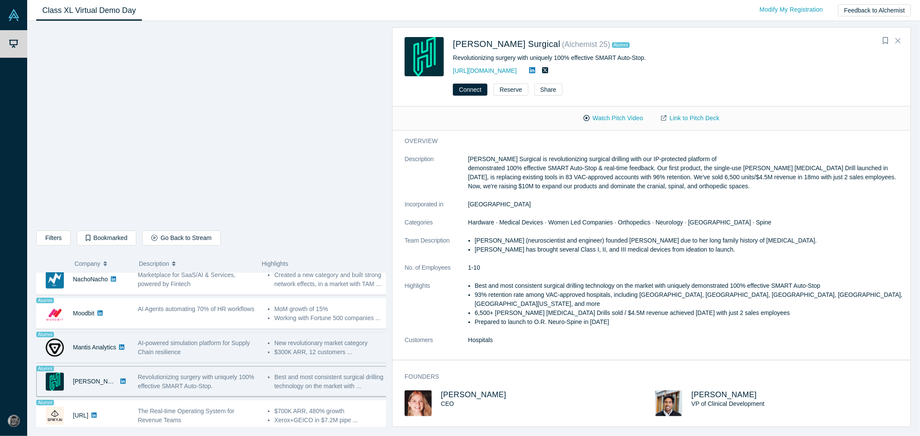
click at [180, 340] on span "AI-powered simulation platform for Supply Chain resilience" at bounding box center [194, 348] width 112 height 16
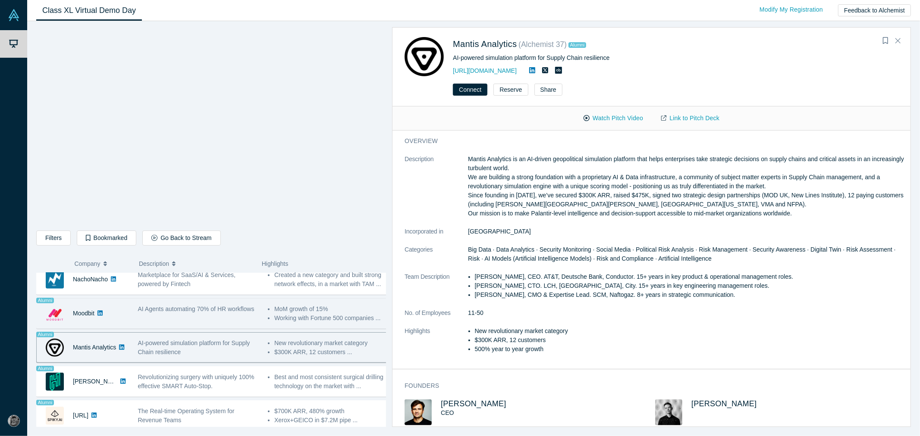
click at [214, 309] on div "AI Agents automating 70% of HR workflows" at bounding box center [198, 313] width 130 height 27
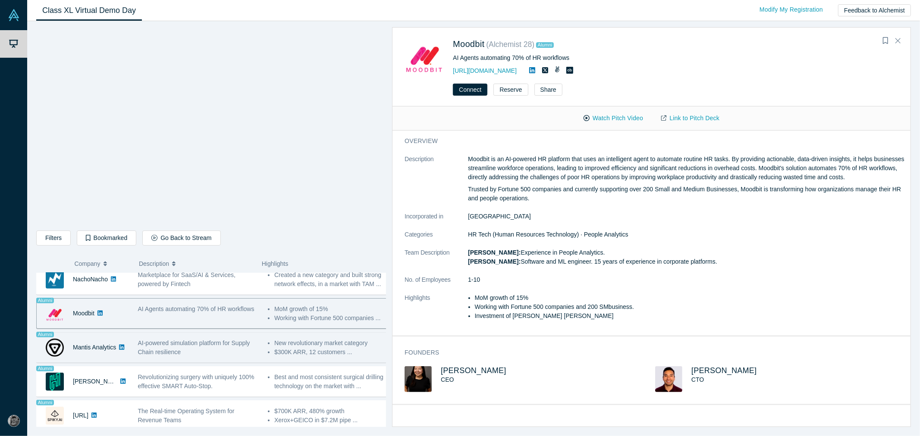
click at [199, 345] on div "AI-powered simulation platform for Supply Chain resilience" at bounding box center [198, 348] width 121 height 18
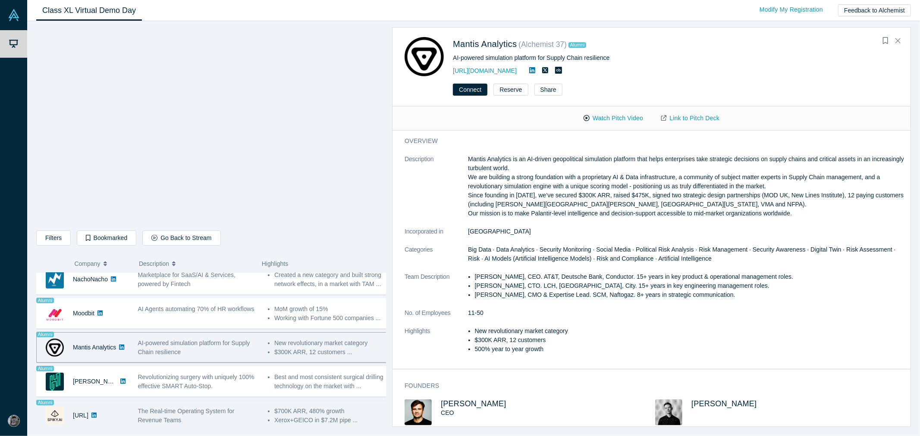
click at [191, 411] on div "The Real-time Operating System for Revenue Teams" at bounding box center [198, 416] width 121 height 18
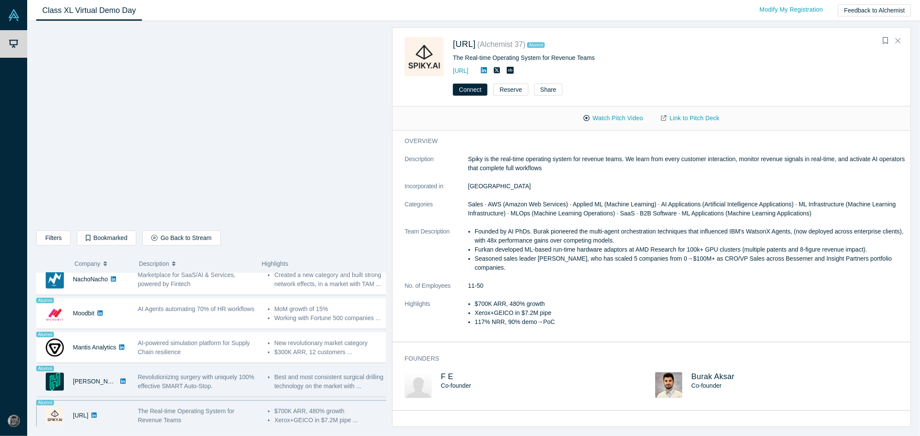
click at [251, 377] on div "Revolutionizing surgery with uniquely 100% effective SMART Auto-Stop." at bounding box center [198, 382] width 121 height 18
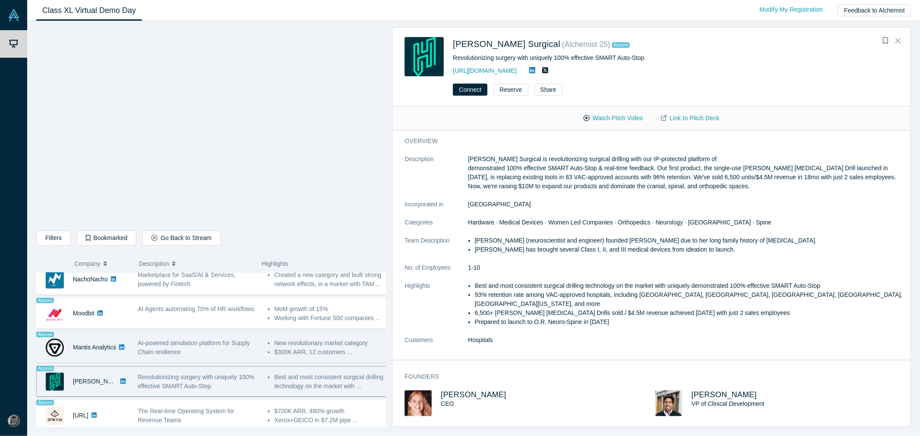
click at [268, 344] on ul "New revolutionary market category $300K ARR, 12 customers ..." at bounding box center [328, 348] width 121 height 18
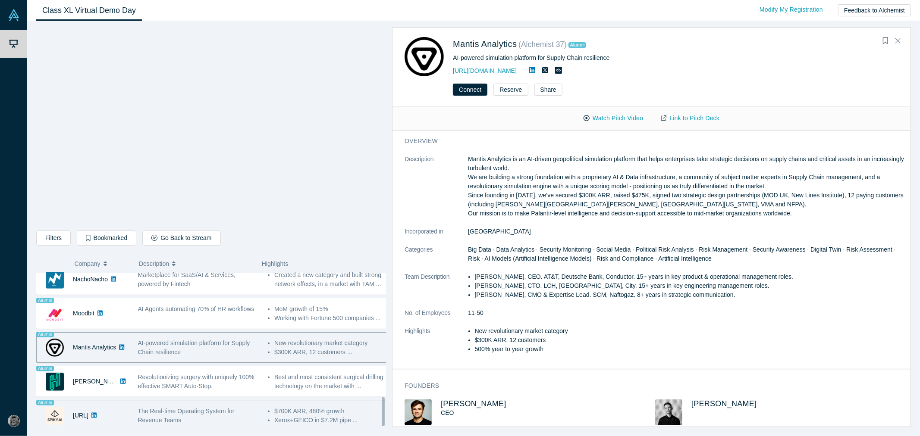
click at [256, 402] on div "The Real-time Operating System for Revenue Teams" at bounding box center [198, 415] width 130 height 27
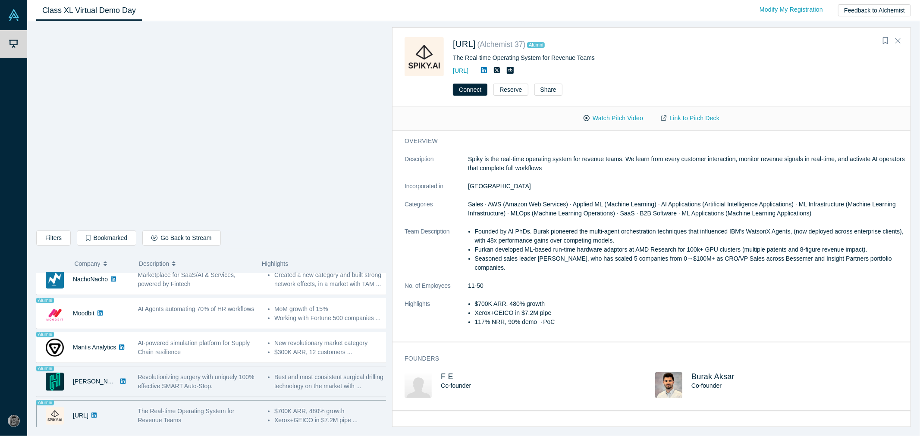
click at [152, 374] on span "Revolutionizing surgery with uniquely 100% effective SMART Auto-Stop." at bounding box center [196, 382] width 116 height 16
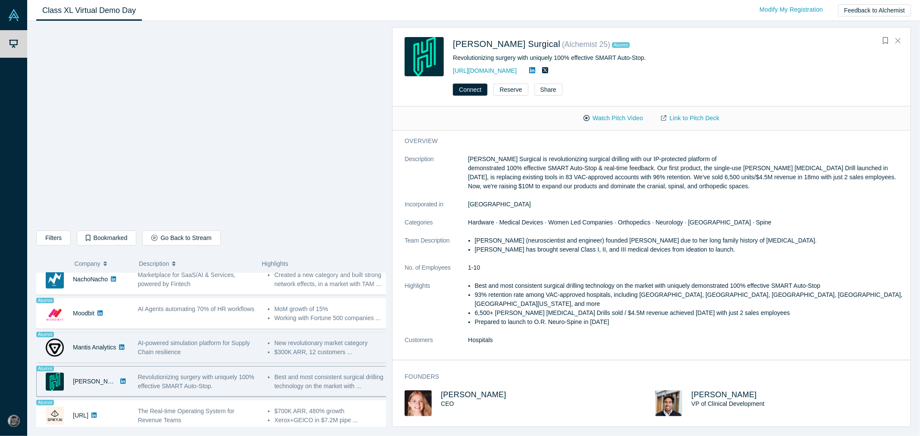
click at [166, 340] on span "AI-powered simulation platform for Supply Chain resilience" at bounding box center [194, 348] width 112 height 16
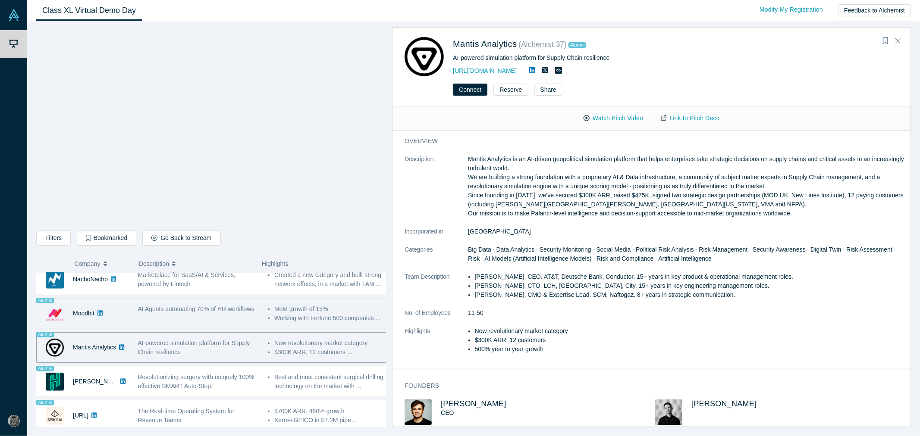
click at [184, 314] on div "AI Agents automating 70% of HR workflows" at bounding box center [198, 313] width 130 height 27
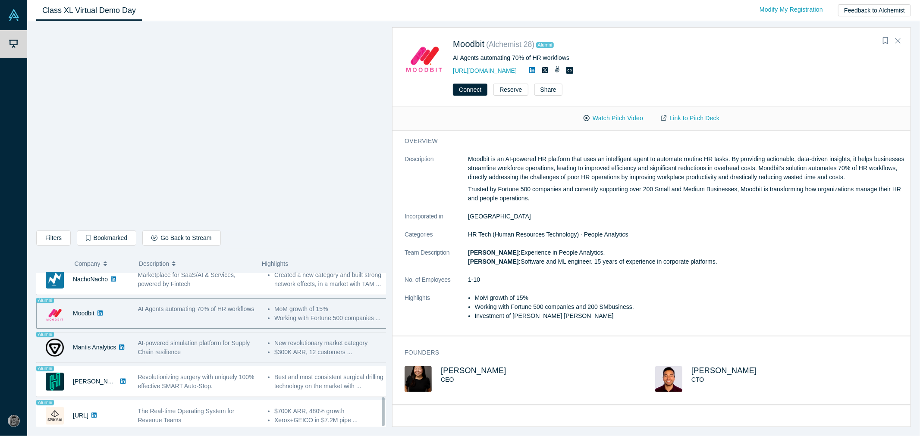
click at [291, 339] on li "New revolutionary market category" at bounding box center [331, 343] width 114 height 9
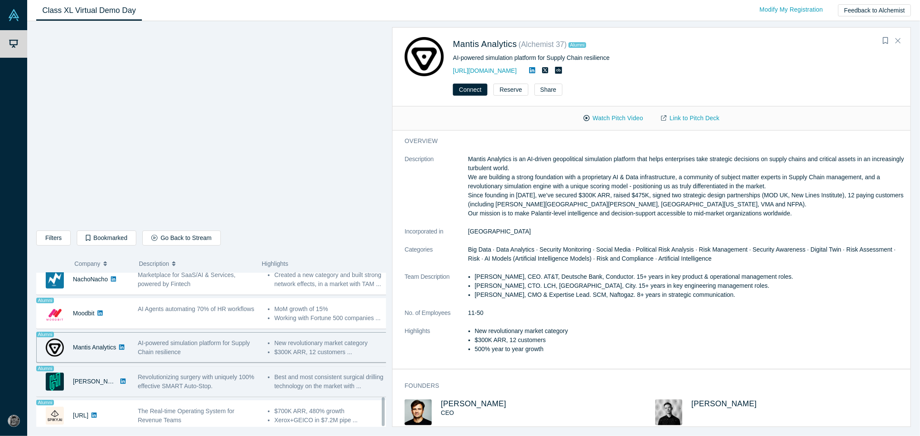
click at [190, 389] on div "Alumni [PERSON_NAME] Surgical No overlapping areas Revolutionizing surgery with…" at bounding box center [214, 382] width 357 height 31
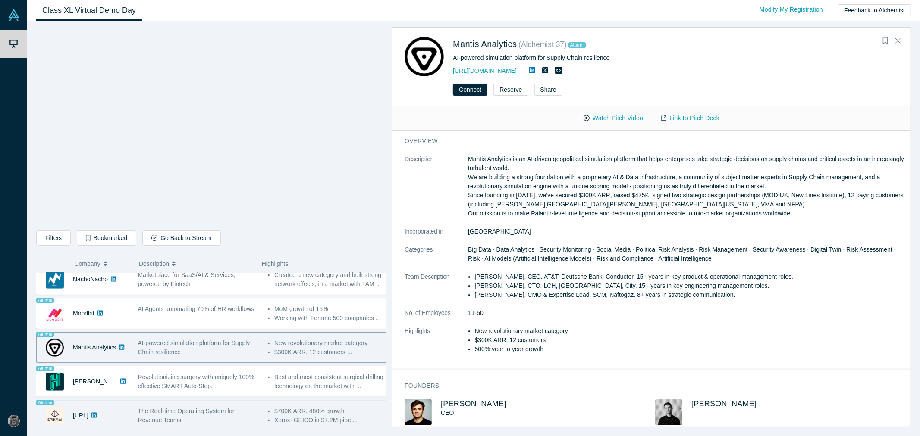
click at [182, 410] on div "The Real-time Operating System for Revenue Teams" at bounding box center [198, 416] width 121 height 18
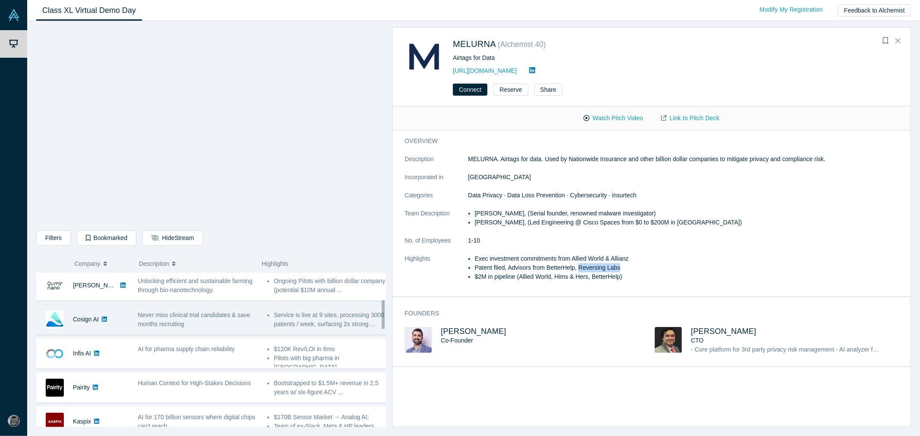
scroll to position [144, 0]
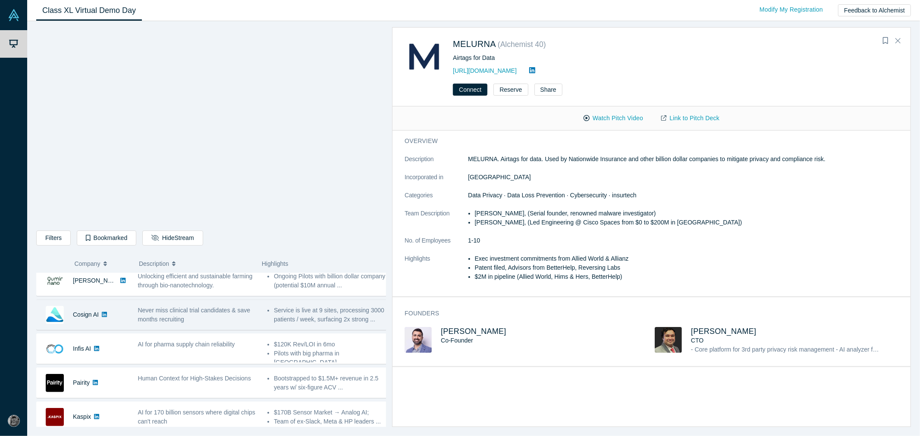
click at [183, 321] on span "Never miss clinical trial candidates & save months recruiting" at bounding box center [194, 315] width 113 height 16
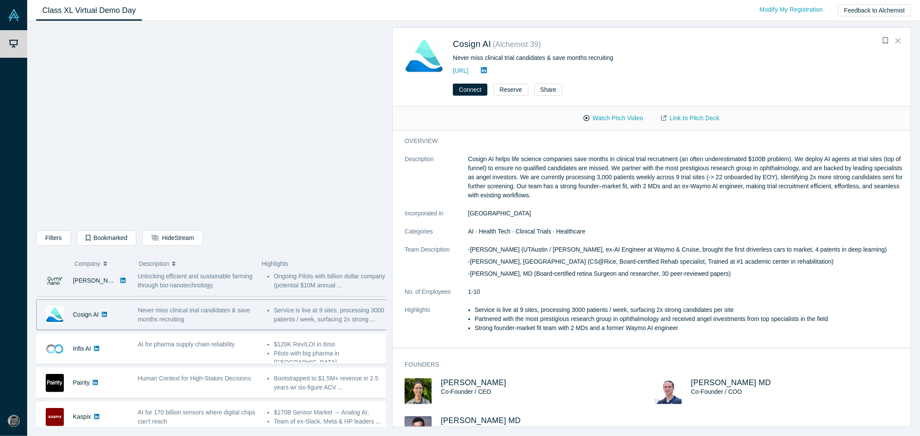
click at [204, 290] on div "Unlocking efficient and sustainable farming through bio-nanotechnology." at bounding box center [198, 281] width 120 height 18
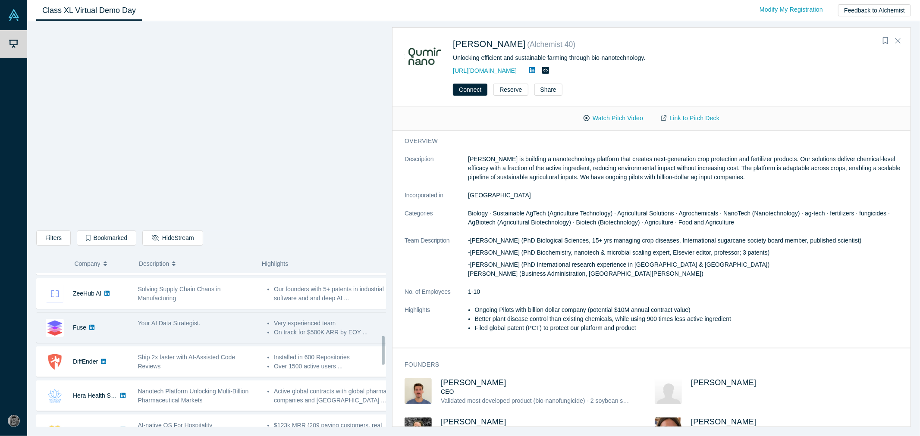
scroll to position [383, 0]
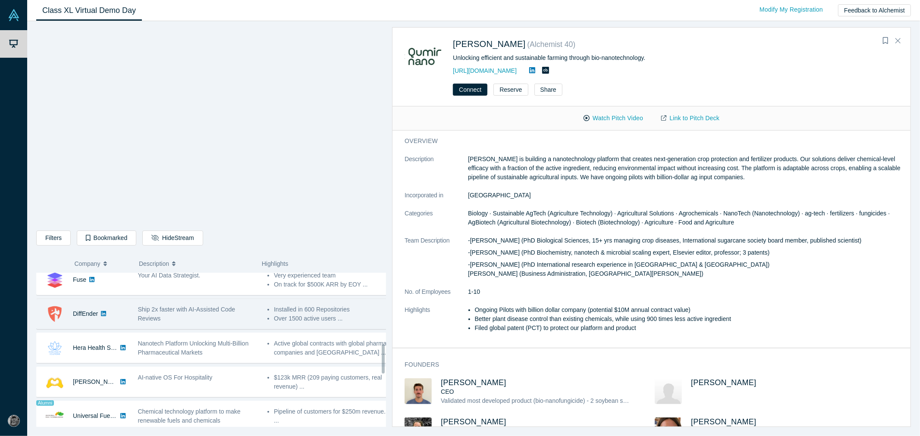
click at [123, 320] on div "DiffEnder" at bounding box center [83, 314] width 92 height 30
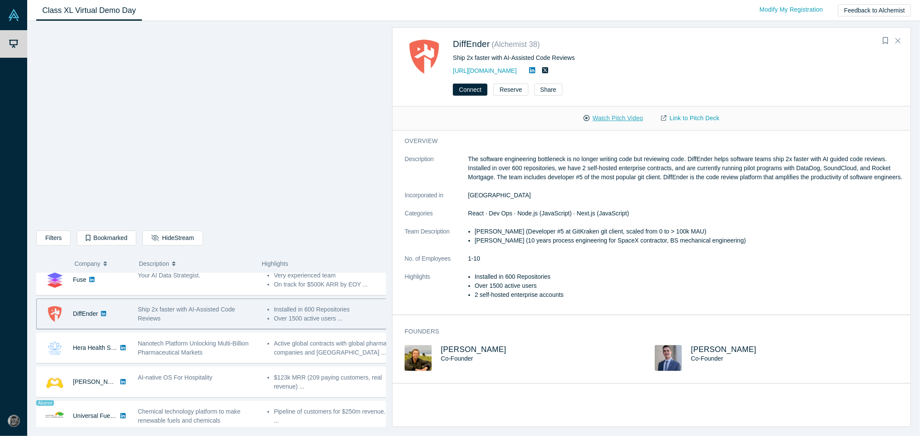
click at [606, 116] on button "Watch Pitch Video" at bounding box center [614, 118] width 78 height 15
click at [529, 70] on icon at bounding box center [532, 70] width 6 height 7
